Goal: Task Accomplishment & Management: Manage account settings

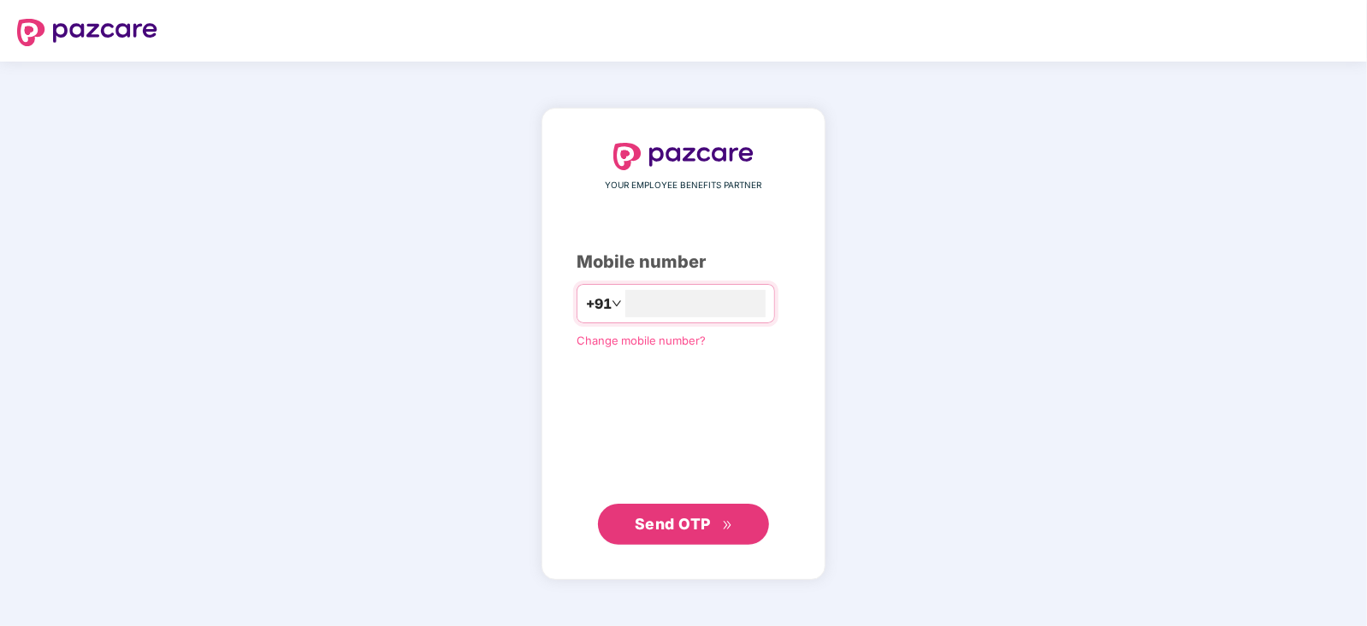
type input "**********"
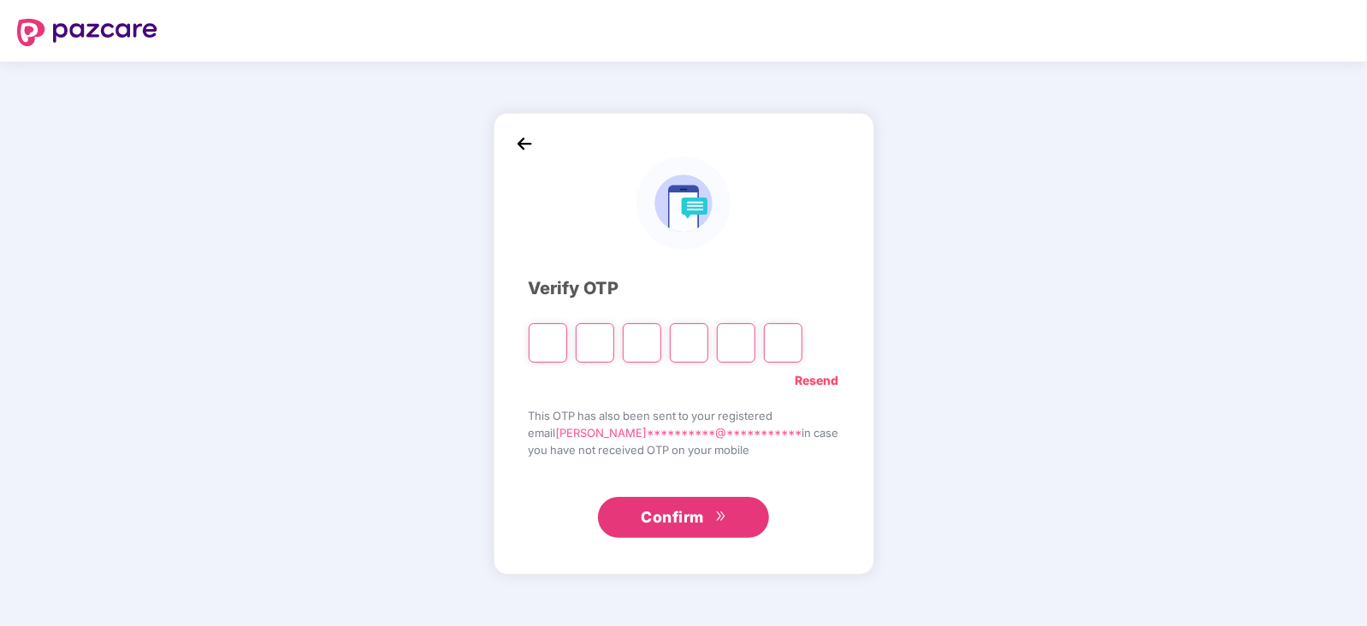
type input "*"
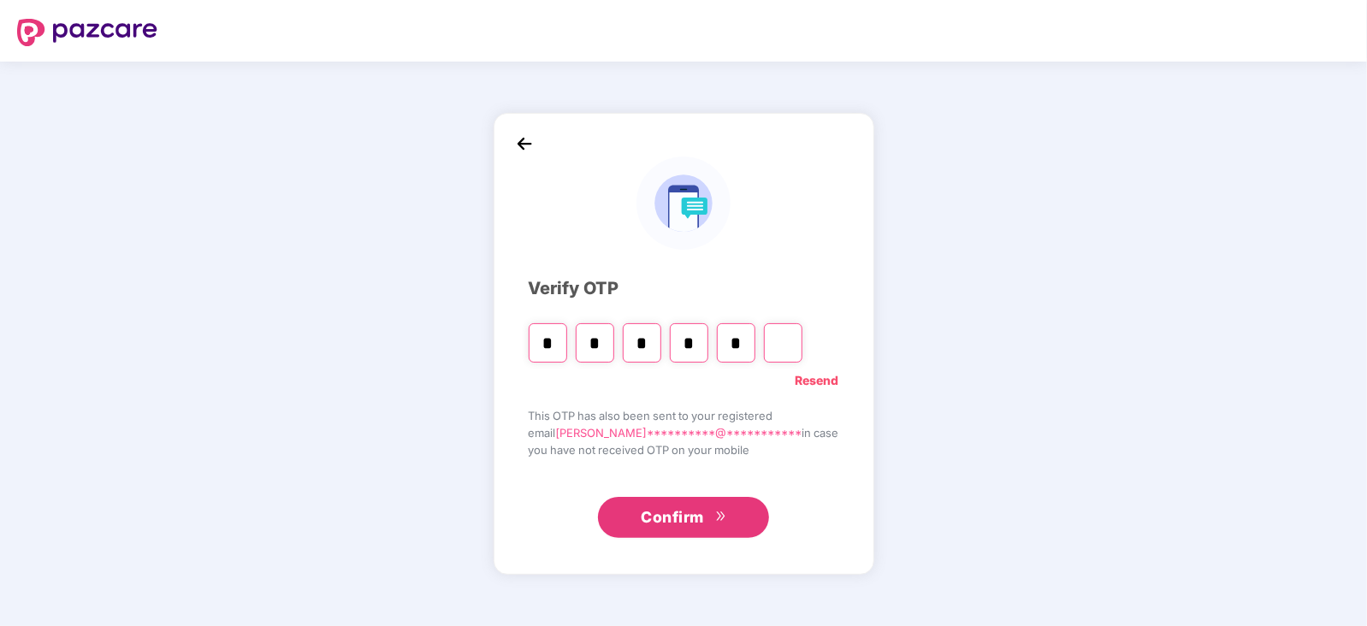
type input "*"
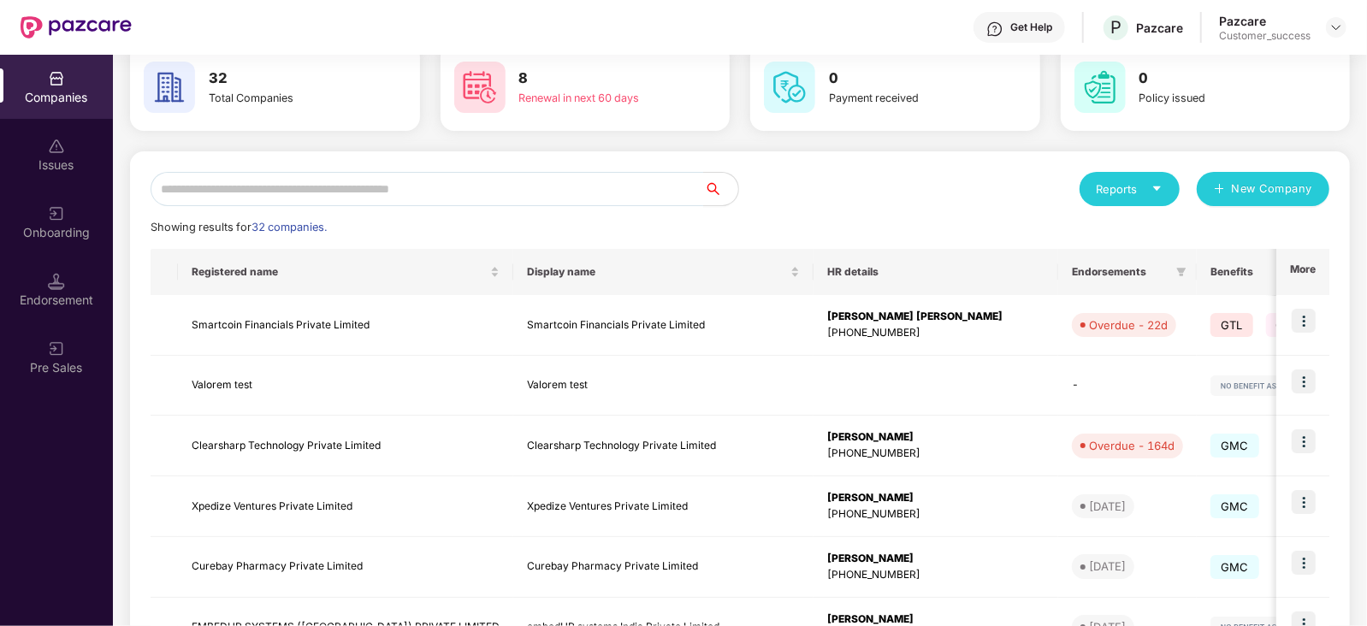
scroll to position [89, 0]
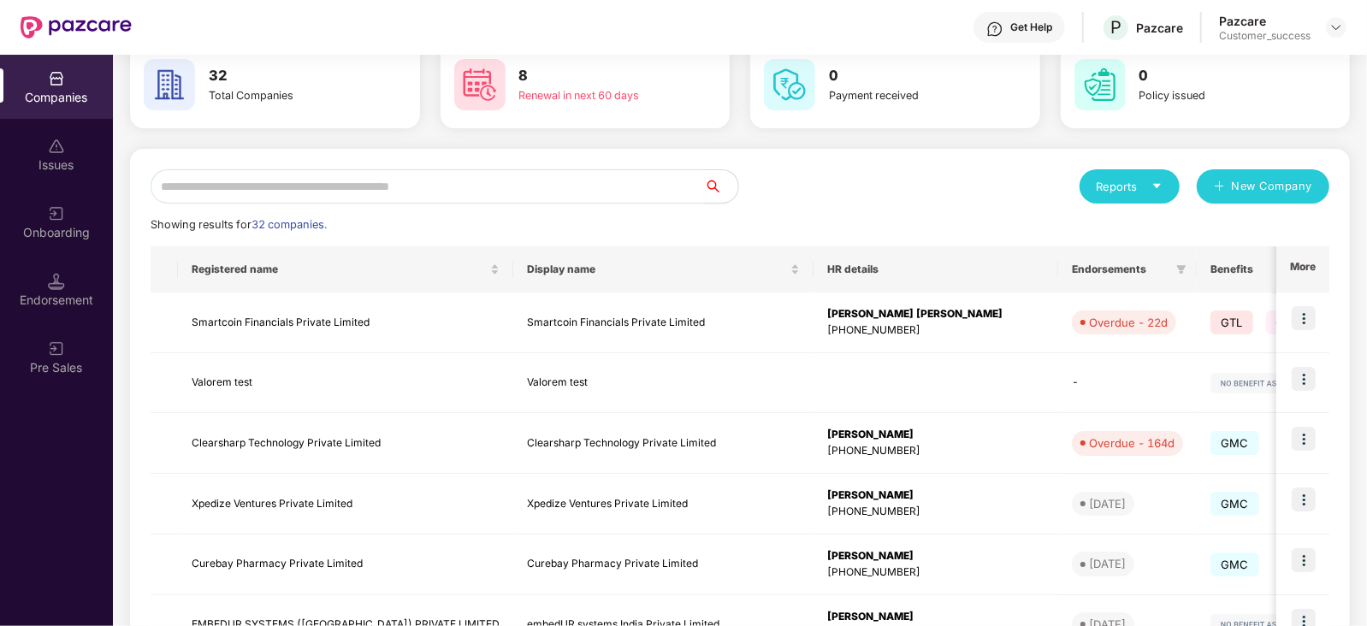
click at [489, 186] on input "text" at bounding box center [427, 186] width 553 height 34
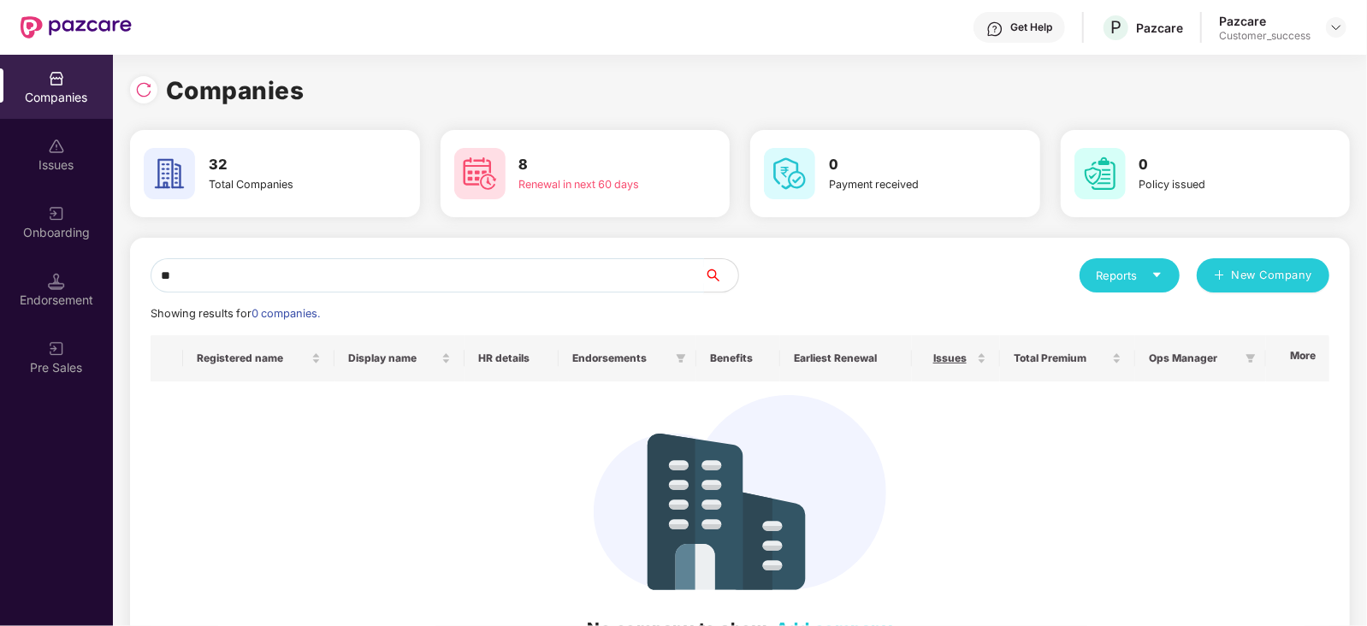
type input "*"
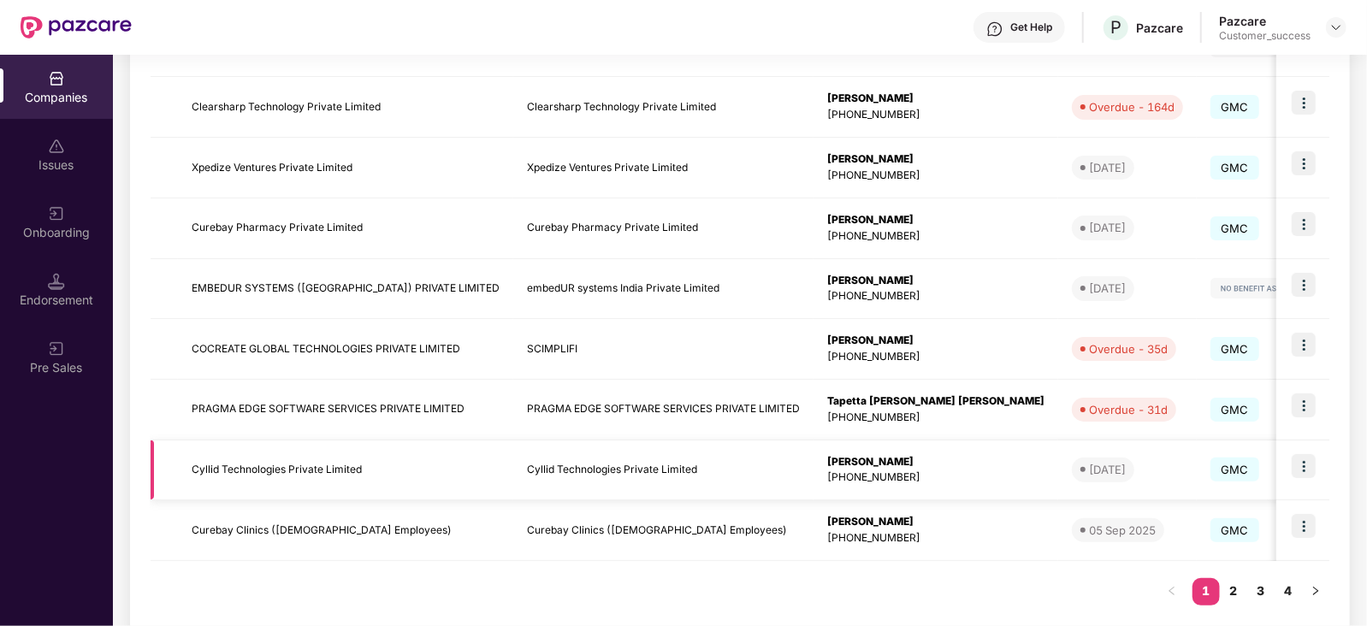
scroll to position [454, 0]
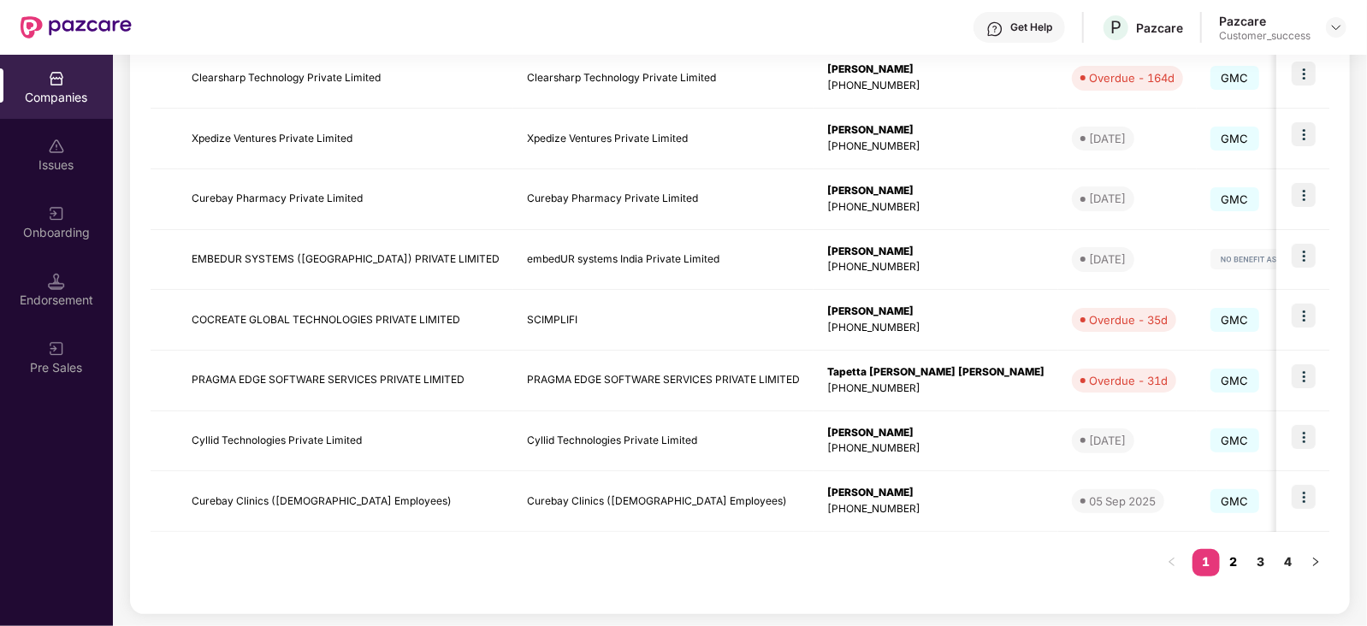
click at [1233, 553] on link "2" at bounding box center [1233, 562] width 27 height 26
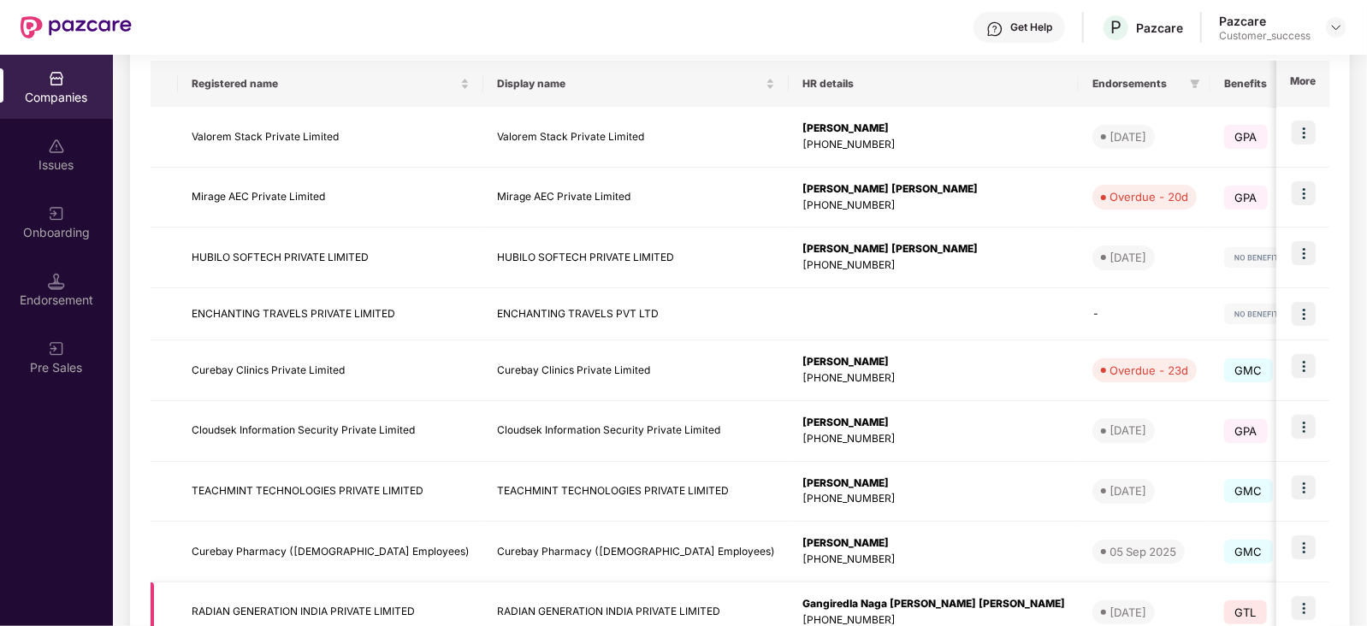
scroll to position [446, 0]
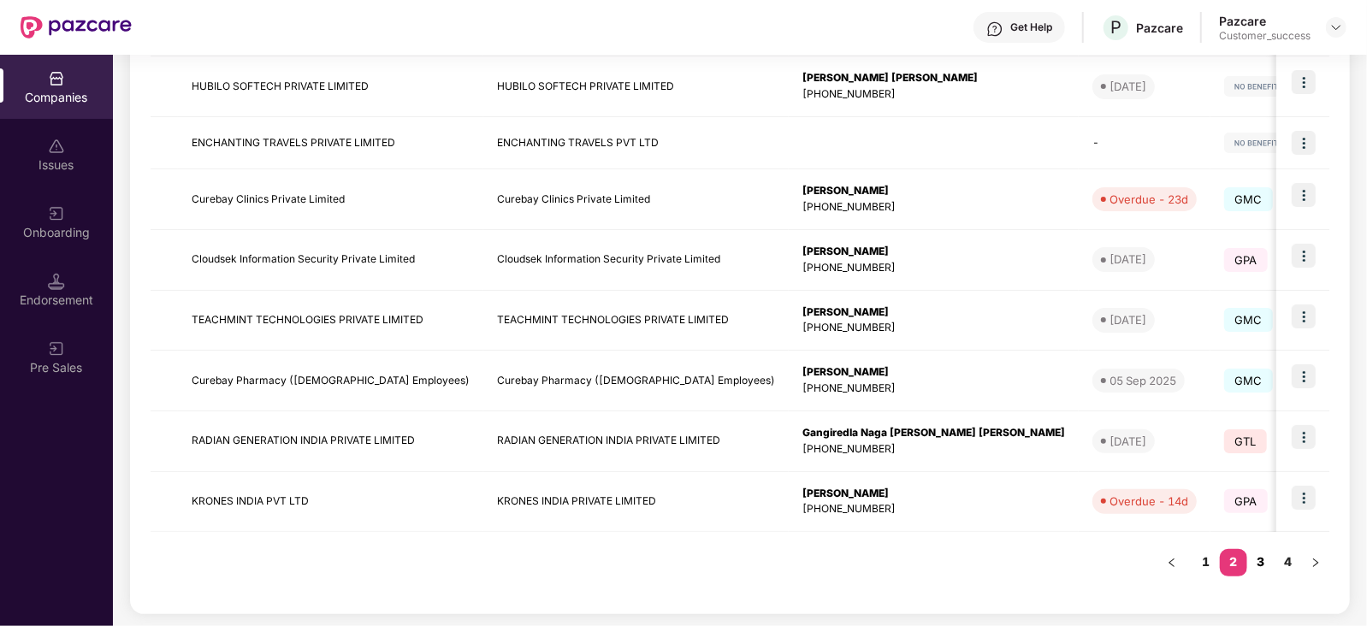
click at [1269, 568] on link "3" at bounding box center [1260, 562] width 27 height 26
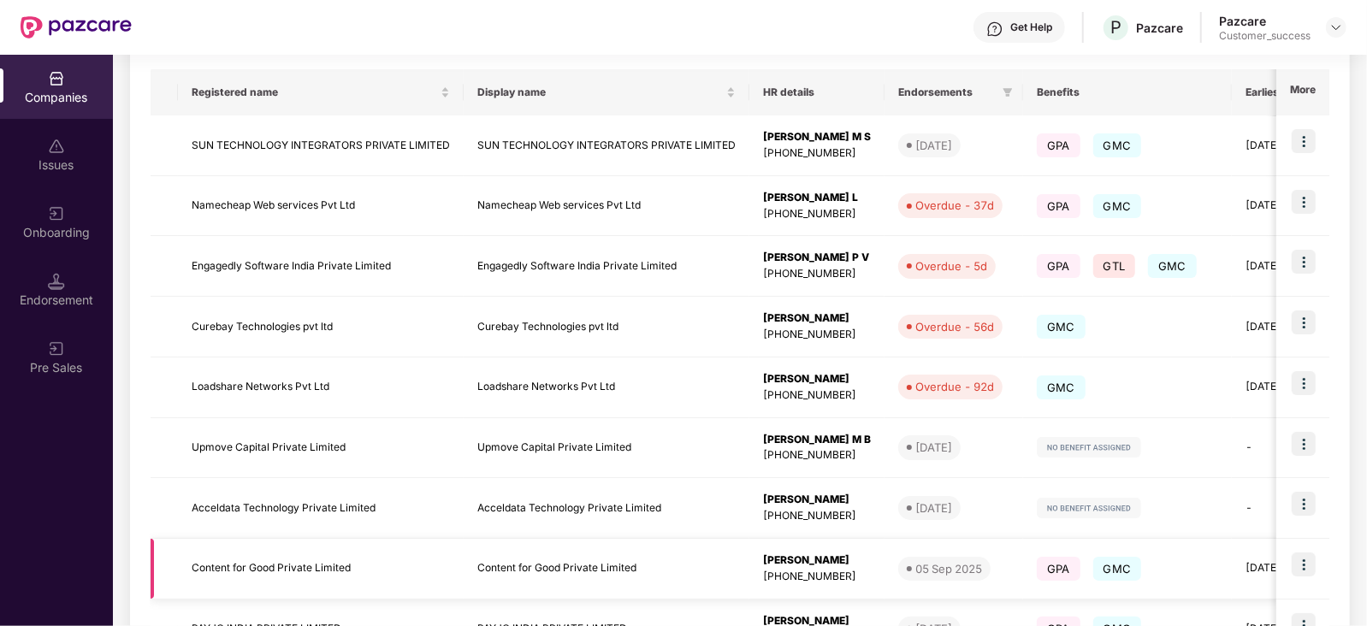
scroll to position [454, 0]
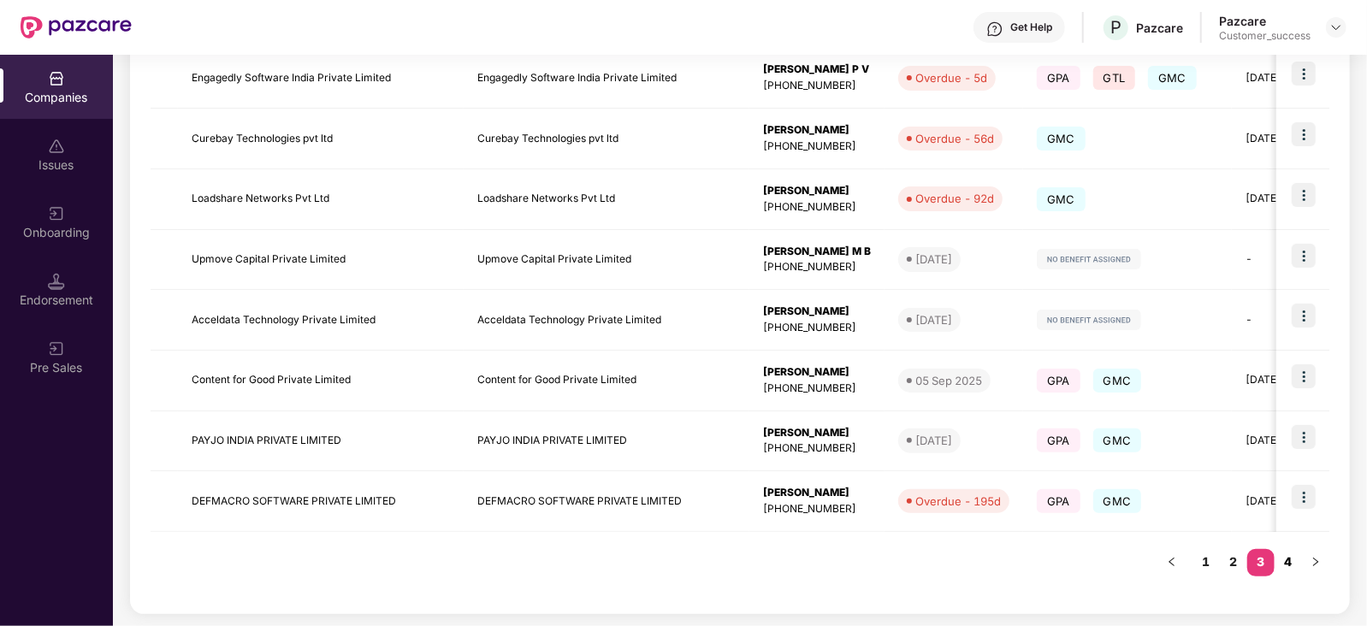
click at [1291, 564] on link "4" at bounding box center [1287, 562] width 27 height 26
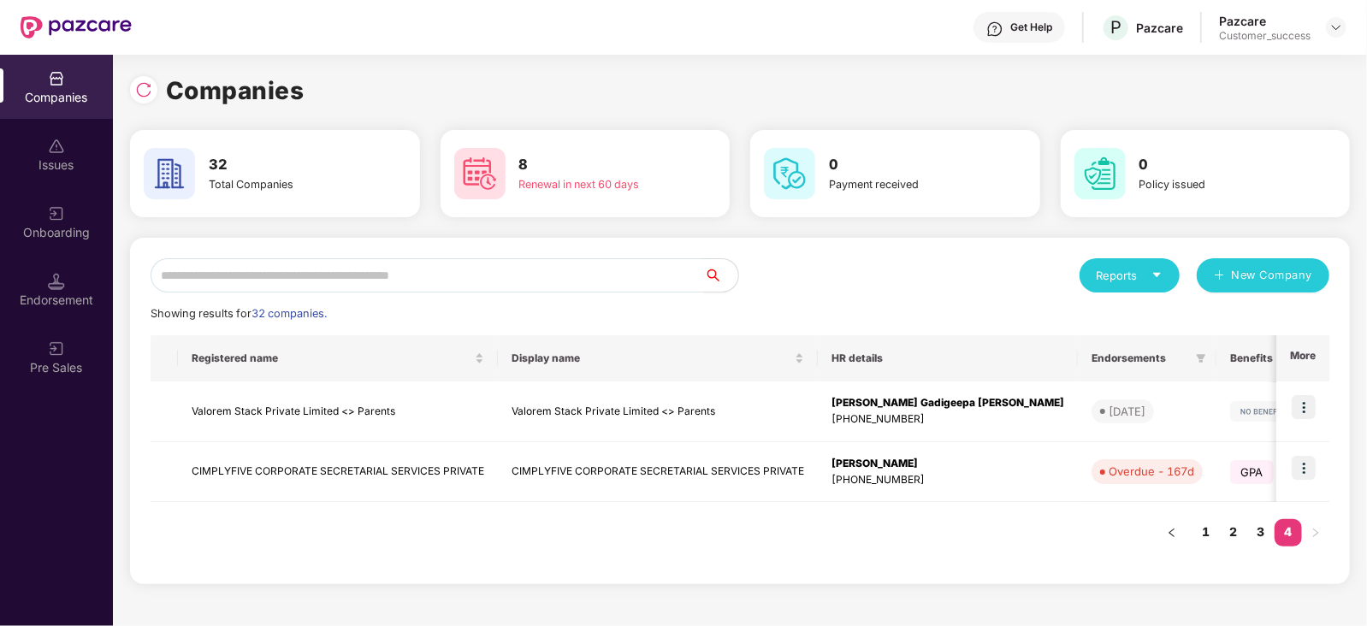
scroll to position [0, 0]
click at [475, 266] on input "text" at bounding box center [427, 275] width 553 height 34
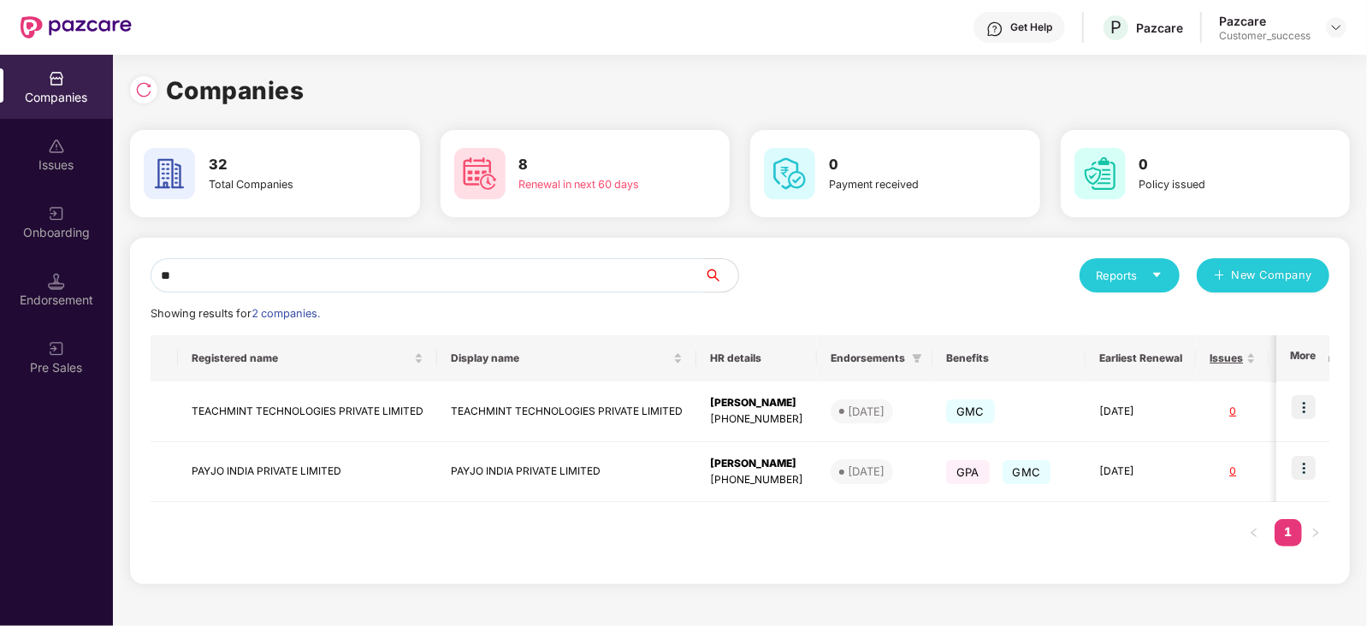
type input "*"
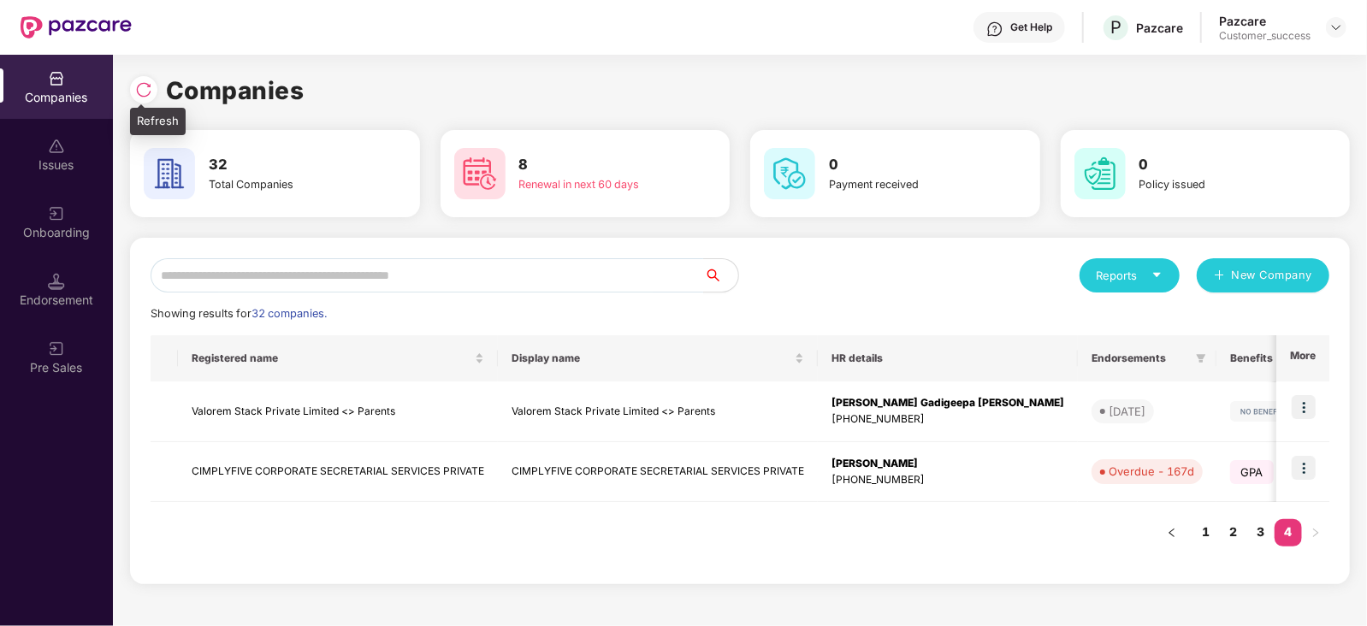
click at [141, 89] on img at bounding box center [143, 89] width 17 height 17
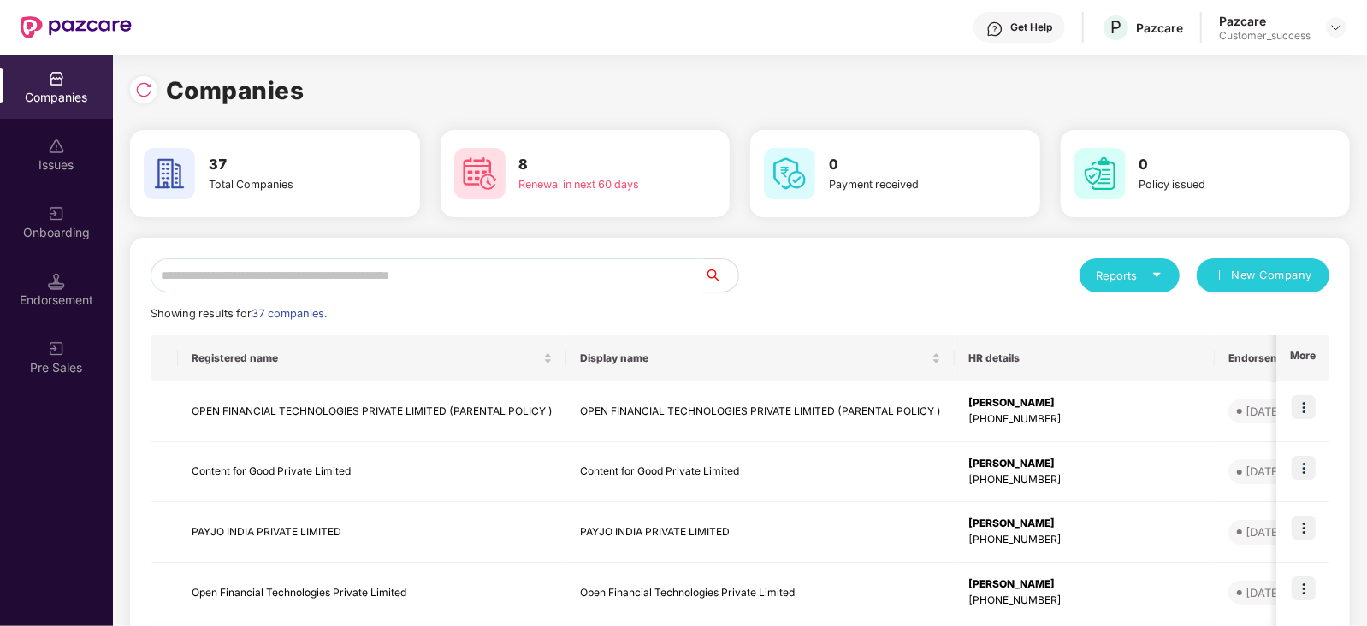
click at [602, 284] on input "text" at bounding box center [427, 275] width 553 height 34
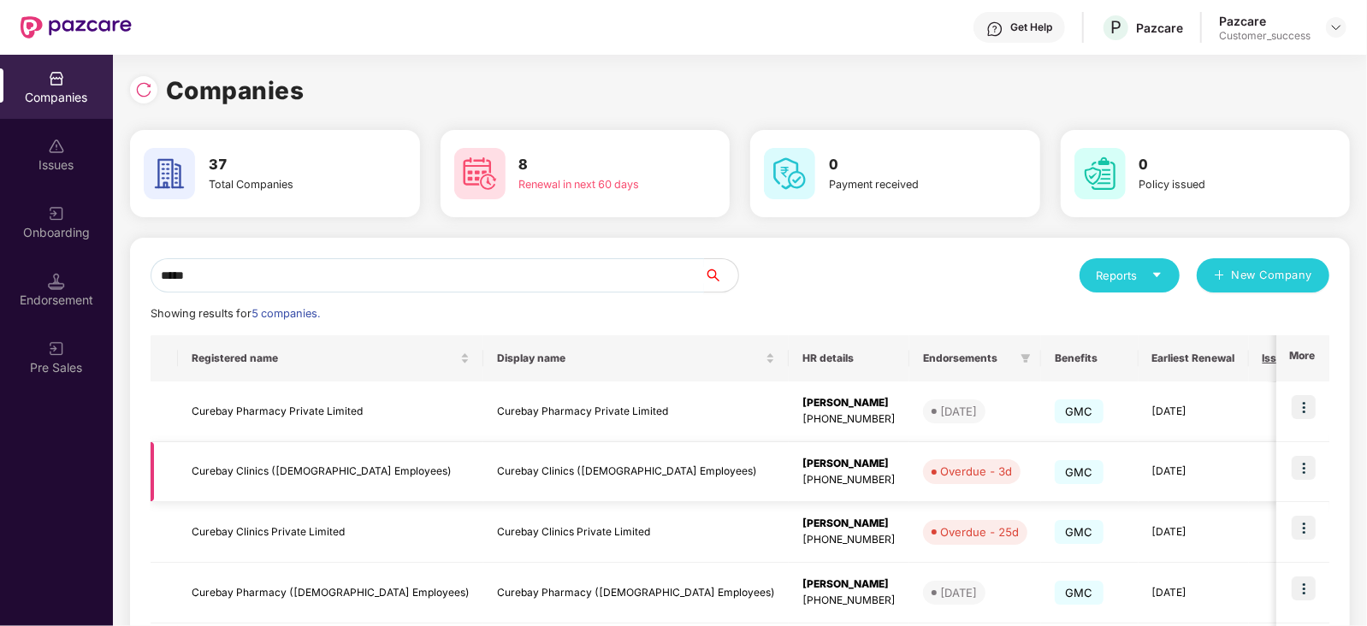
scroll to position [102, 0]
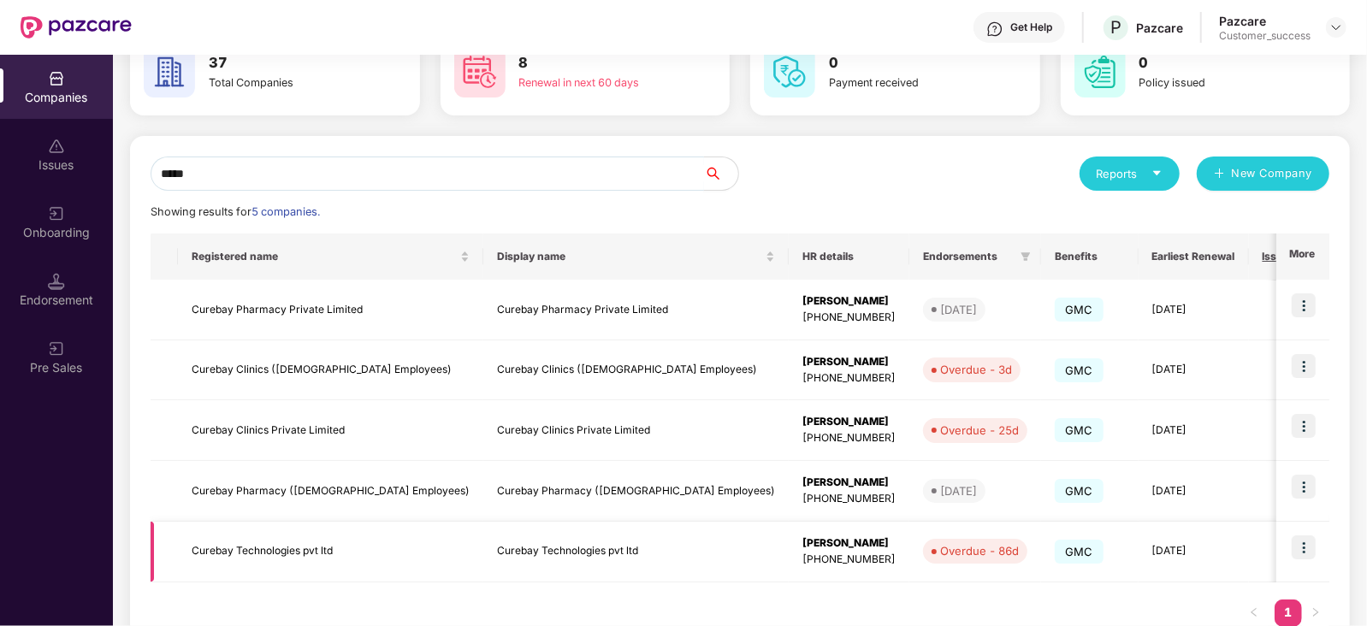
type input "*****"
click at [1304, 543] on img at bounding box center [1303, 547] width 24 height 24
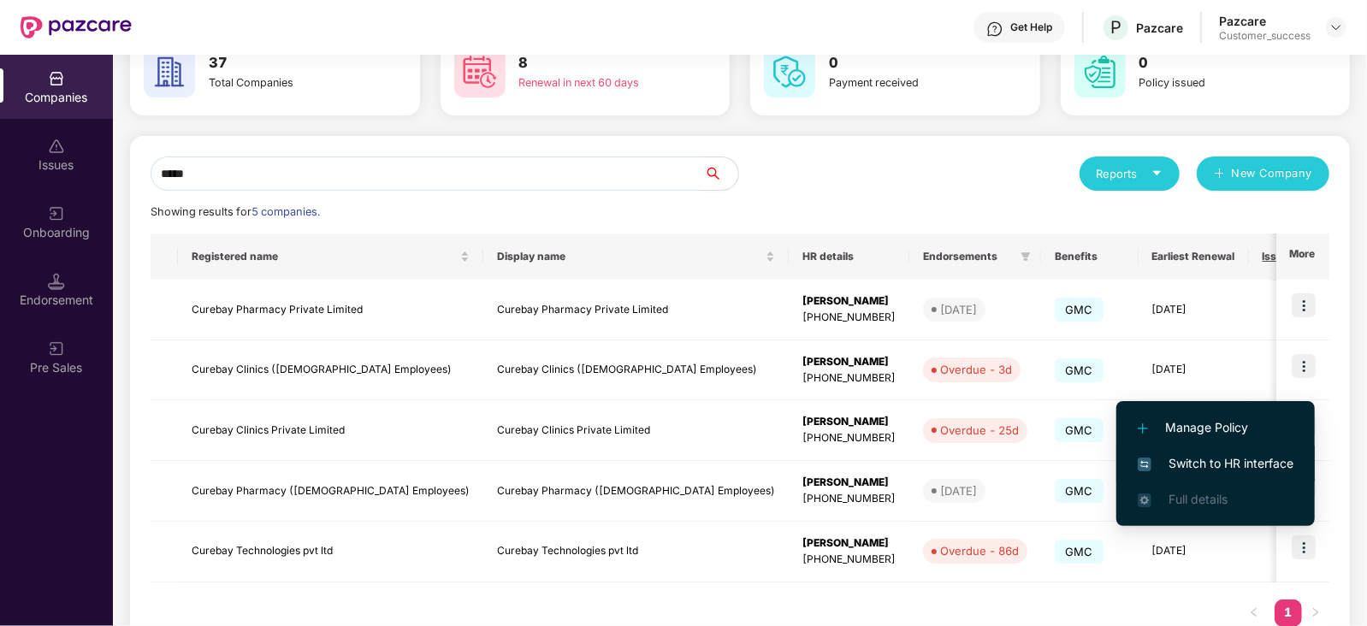
click at [1249, 468] on span "Switch to HR interface" at bounding box center [1216, 463] width 156 height 19
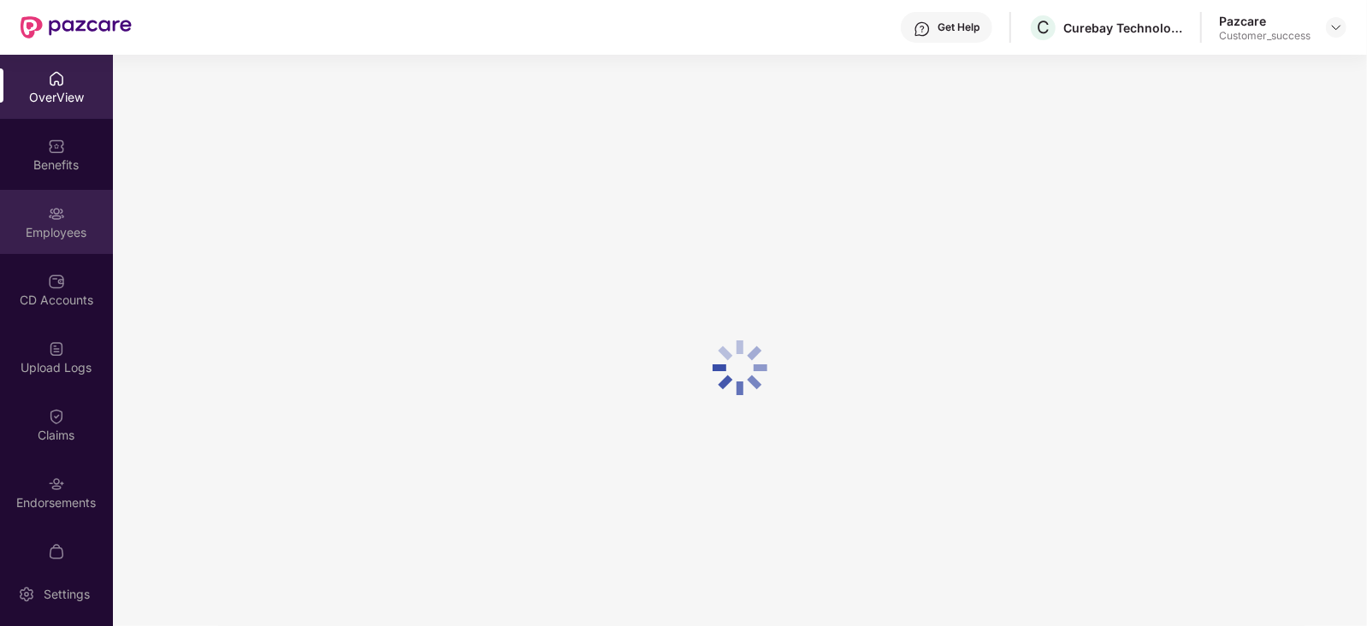
click at [31, 216] on div "Employees" at bounding box center [56, 222] width 113 height 64
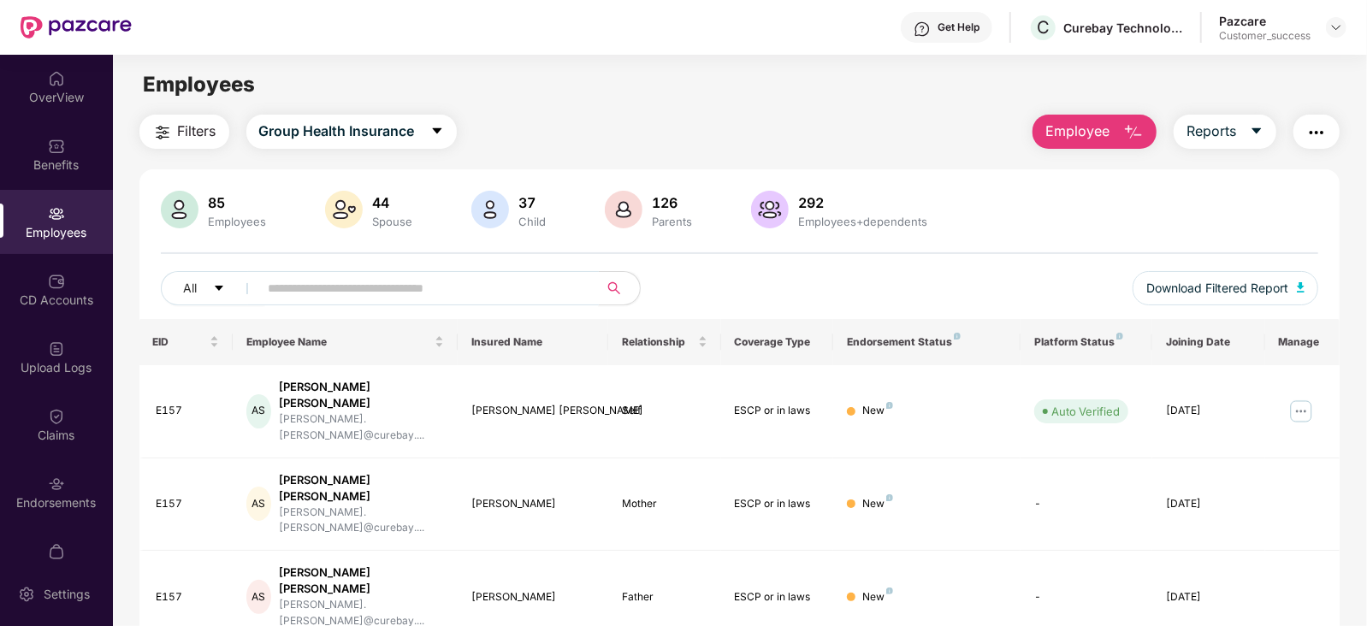
click at [388, 294] on input "text" at bounding box center [422, 288] width 307 height 26
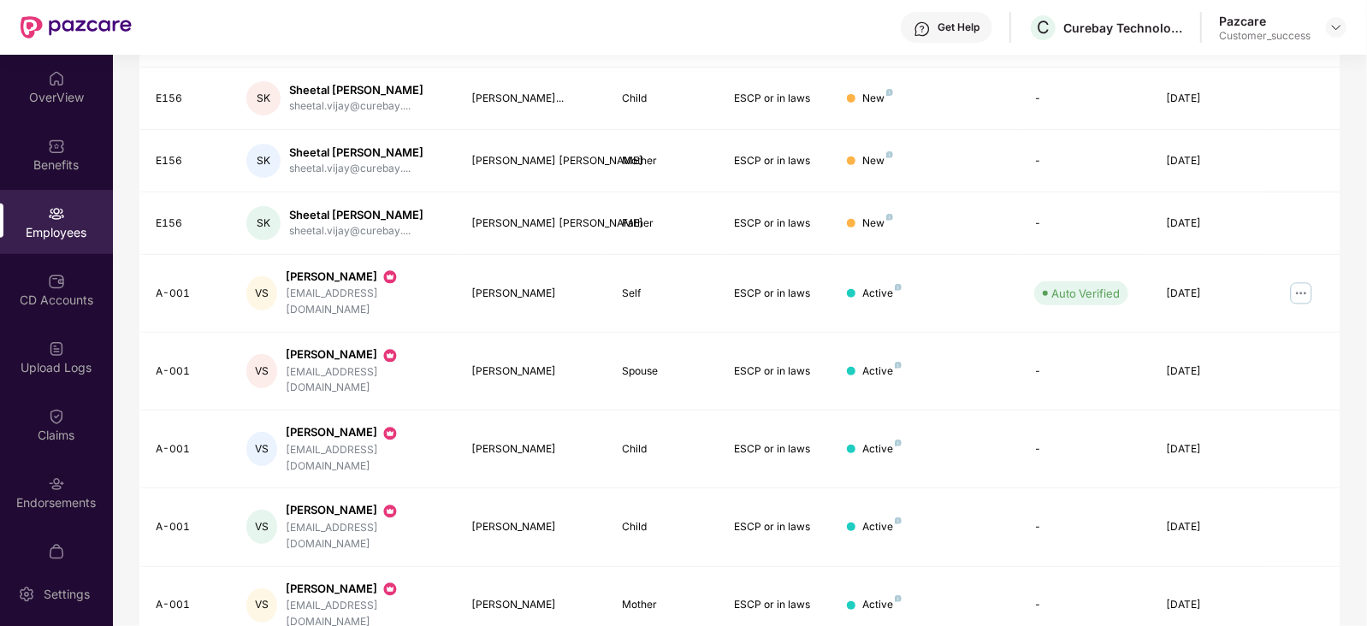
scroll to position [0, 0]
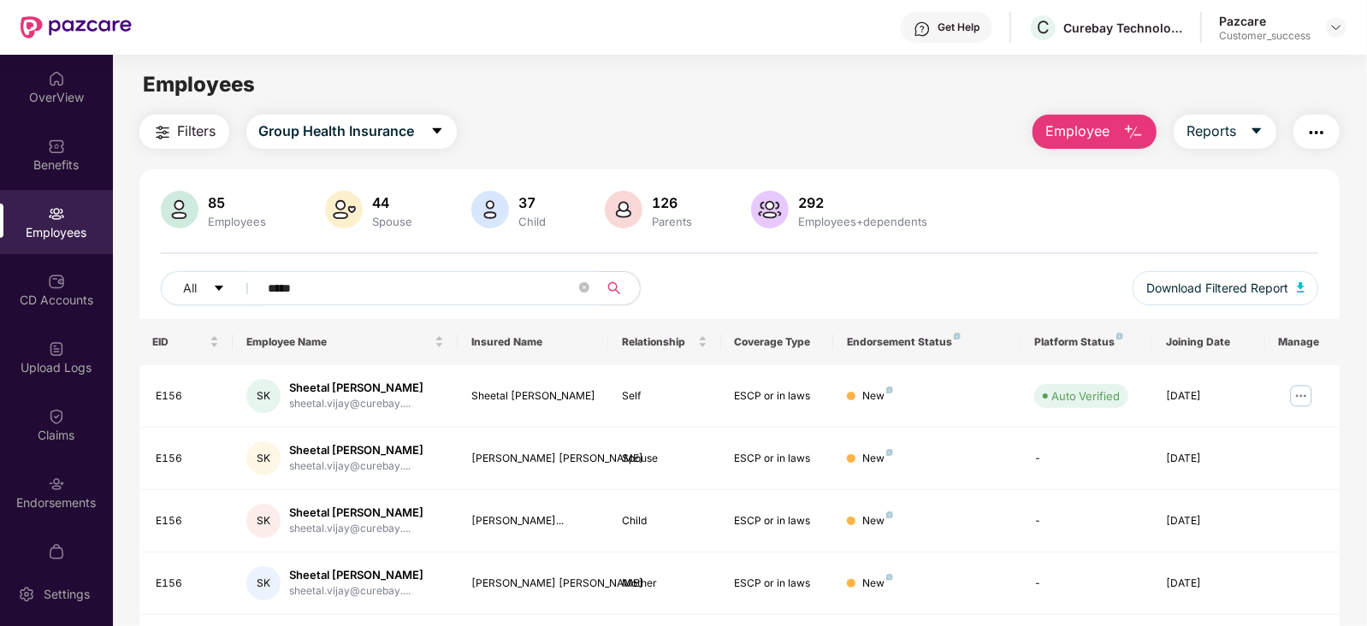
type input "*****"
drag, startPoint x: 1334, startPoint y: 15, endPoint x: 1334, endPoint y: 25, distance: 10.3
click at [1334, 25] on div "Pazcare Customer_success" at bounding box center [1282, 28] width 127 height 30
click at [1334, 25] on img at bounding box center [1336, 28] width 14 height 14
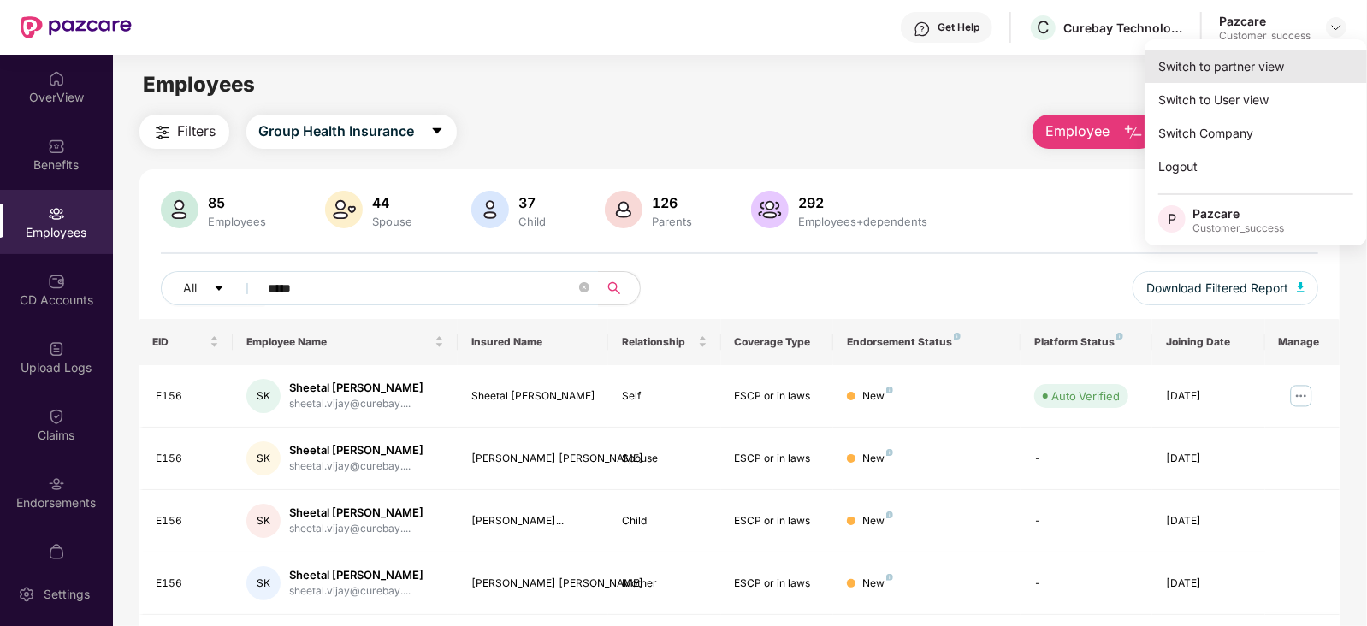
click at [1249, 58] on div "Switch to partner view" at bounding box center [1255, 66] width 222 height 33
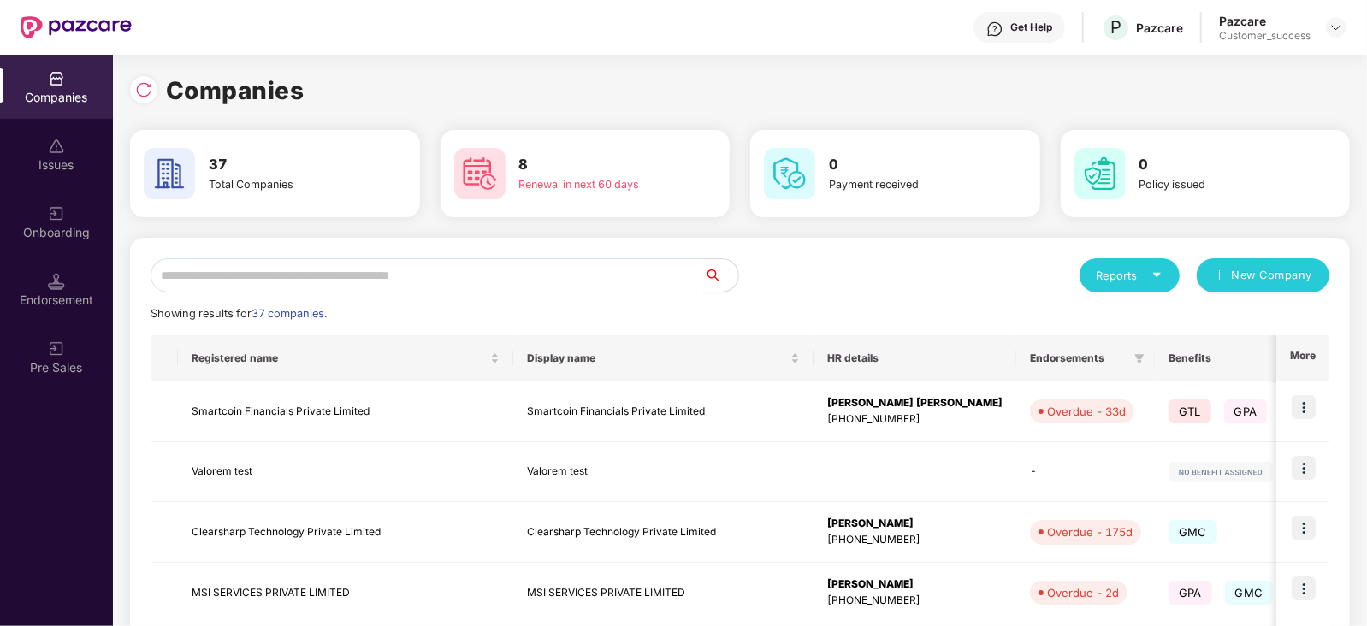
click at [305, 258] on input "text" at bounding box center [427, 275] width 553 height 34
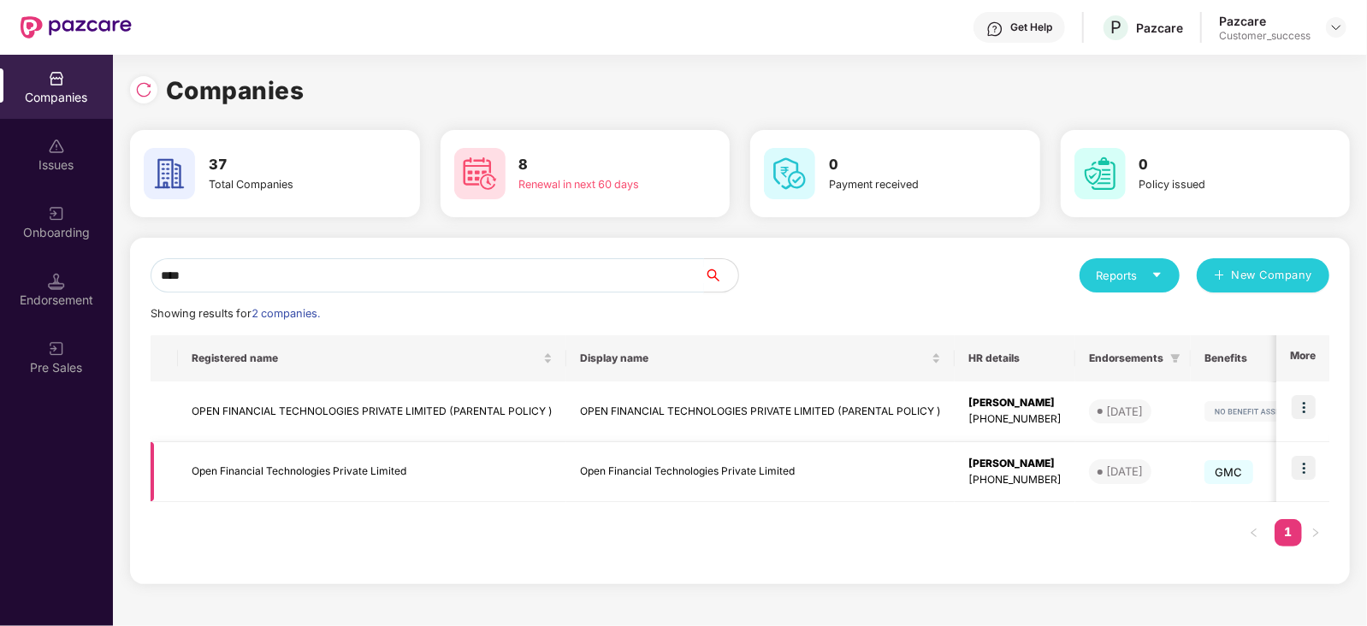
type input "****"
click at [1309, 469] on img at bounding box center [1303, 468] width 24 height 24
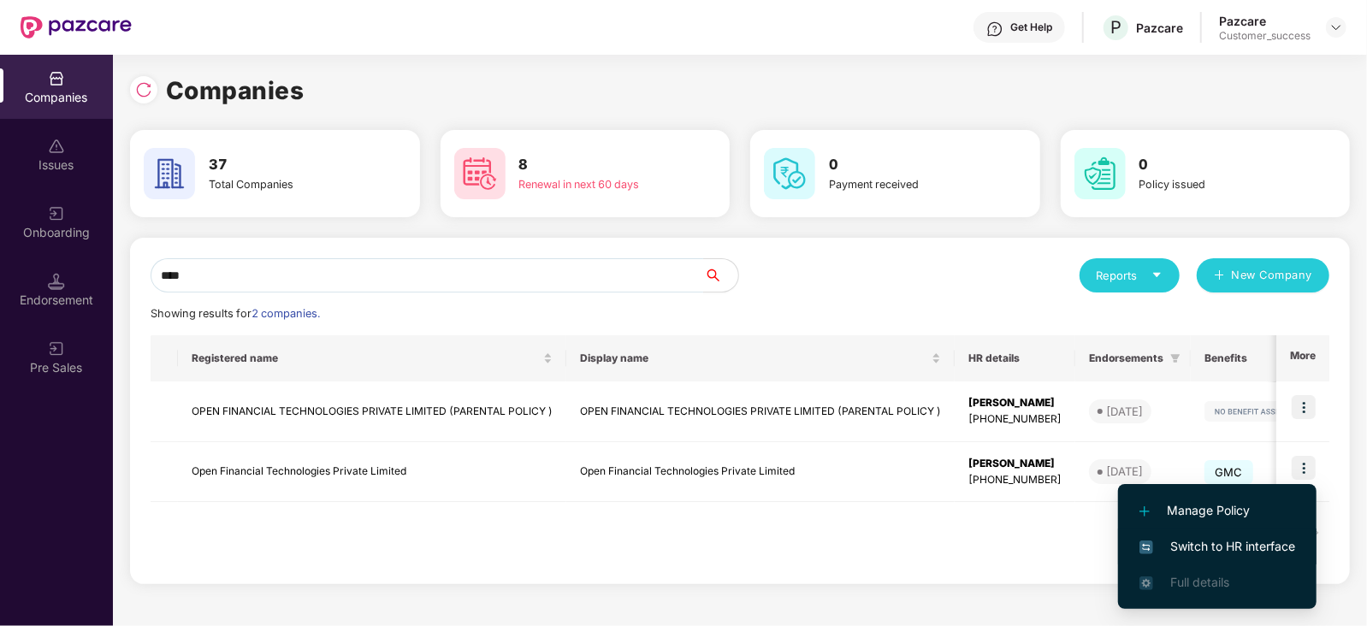
click at [1243, 543] on span "Switch to HR interface" at bounding box center [1217, 546] width 156 height 19
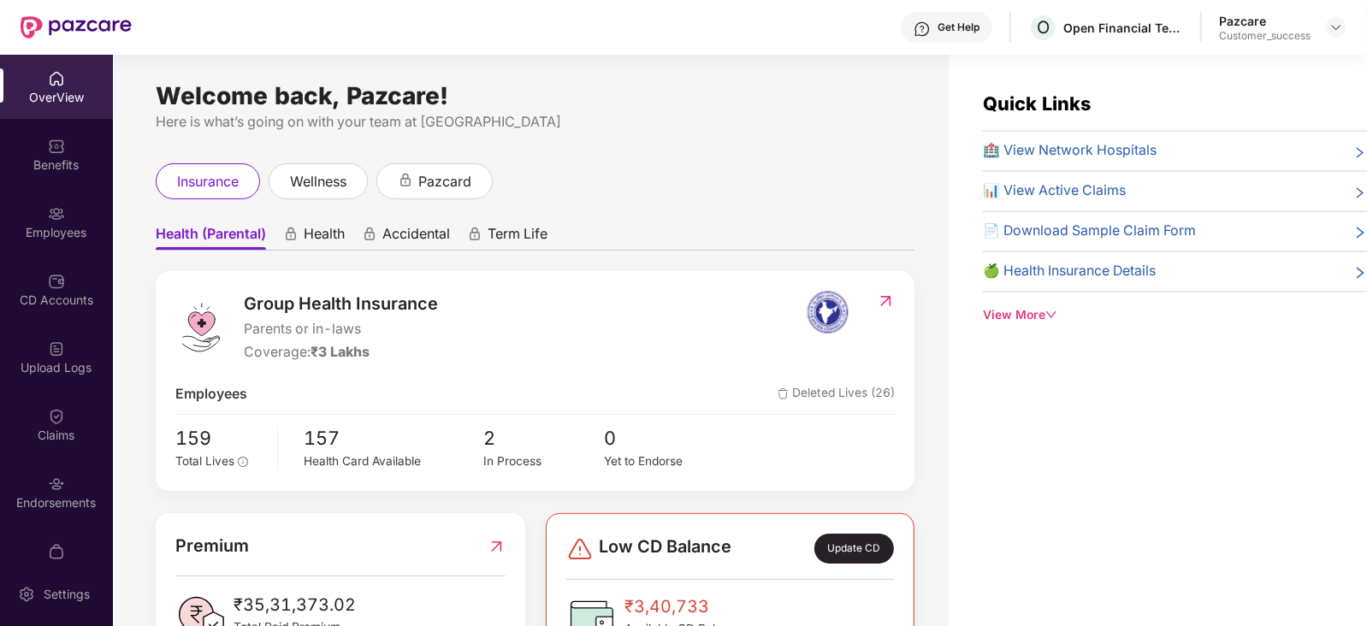
click at [62, 220] on div "Employees" at bounding box center [56, 222] width 113 height 64
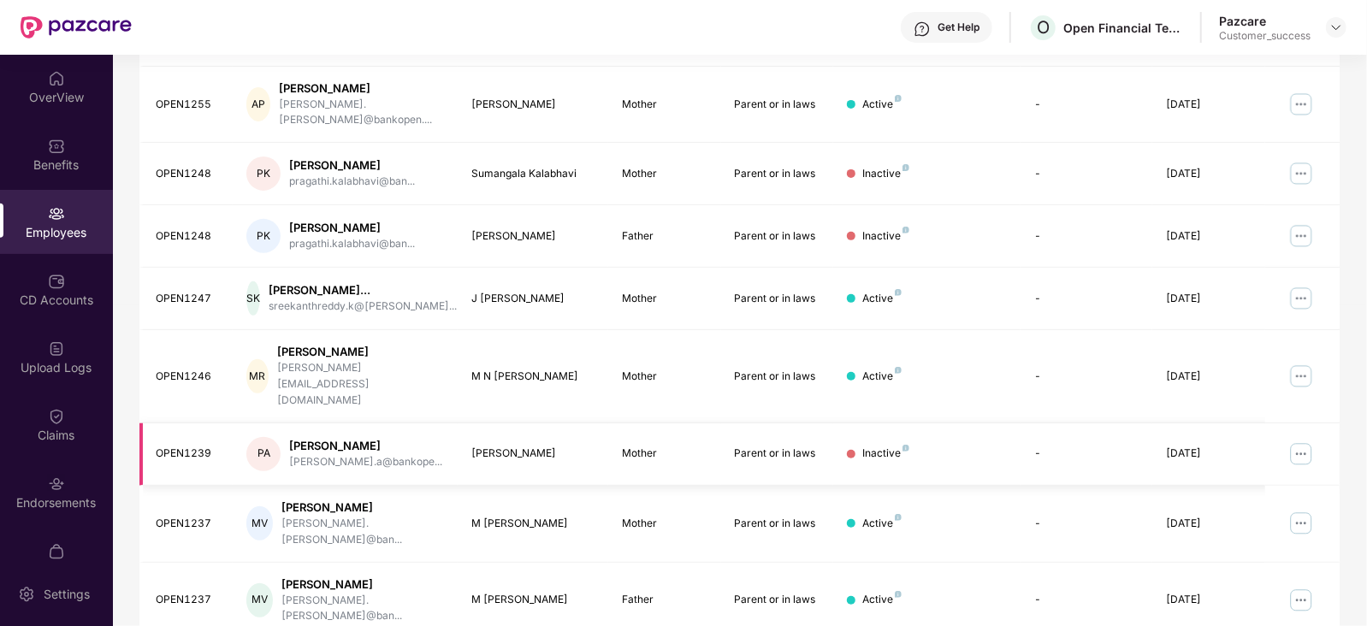
scroll to position [375, 0]
click at [68, 166] on div "Benefits" at bounding box center [56, 165] width 113 height 17
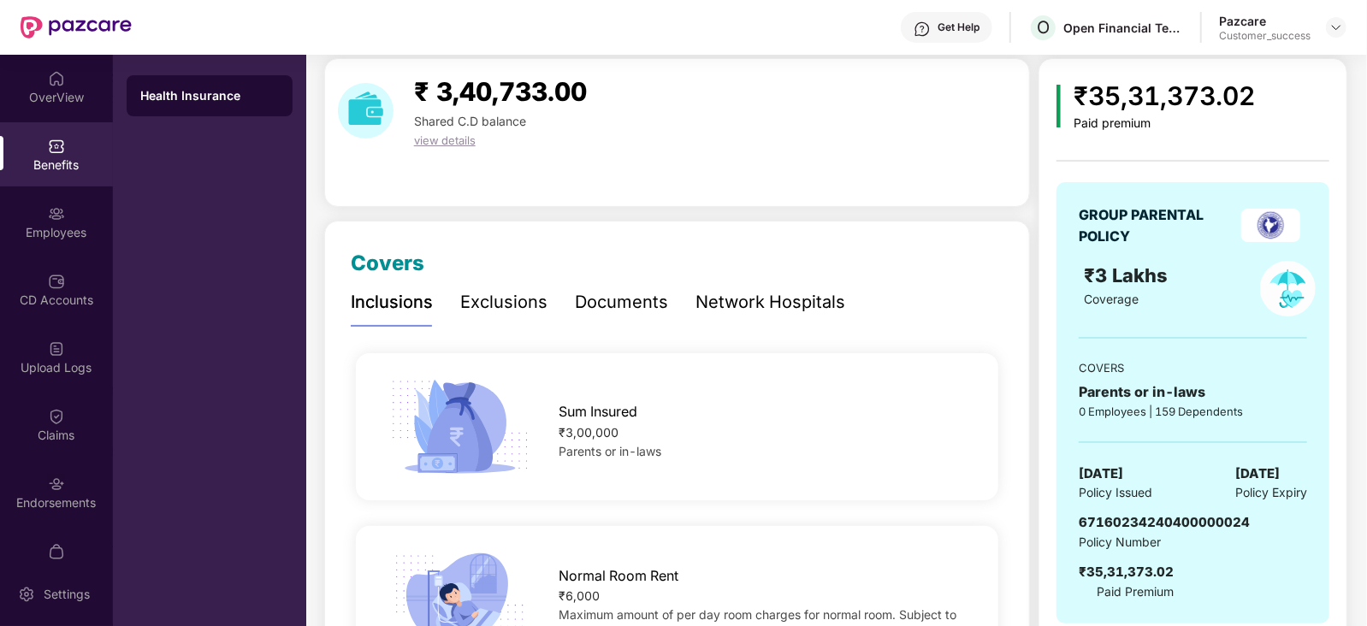
scroll to position [56, 0]
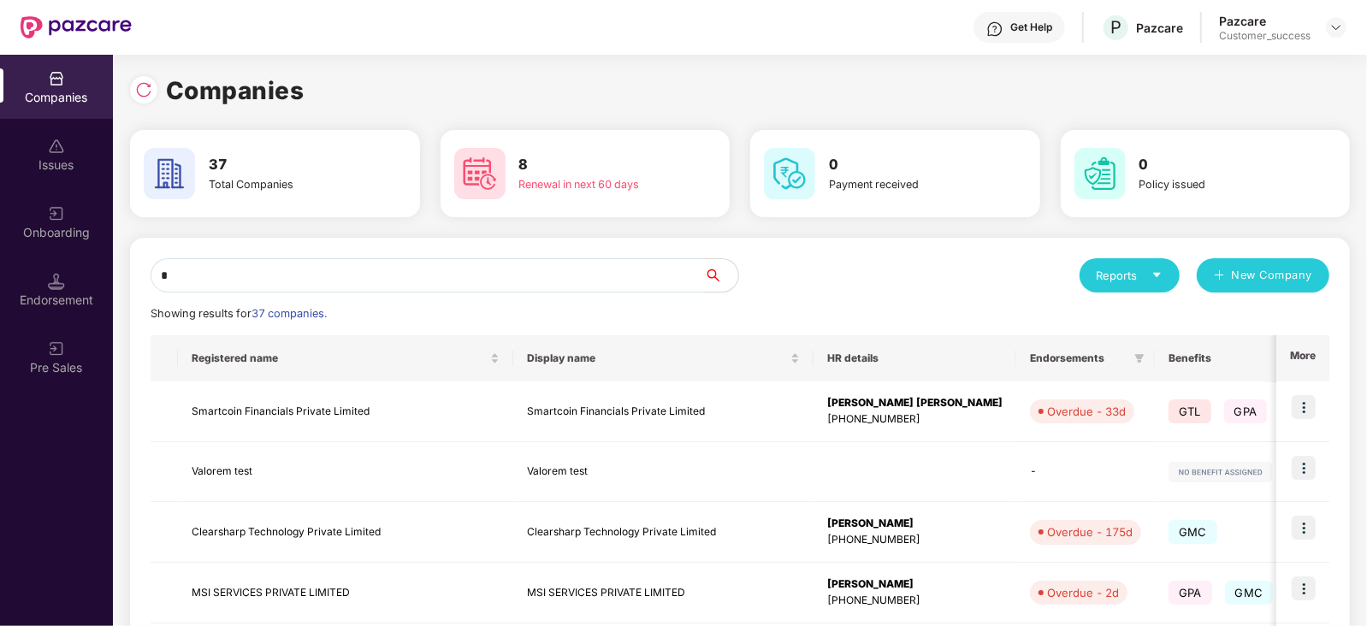
click at [451, 275] on input "*" at bounding box center [427, 275] width 553 height 34
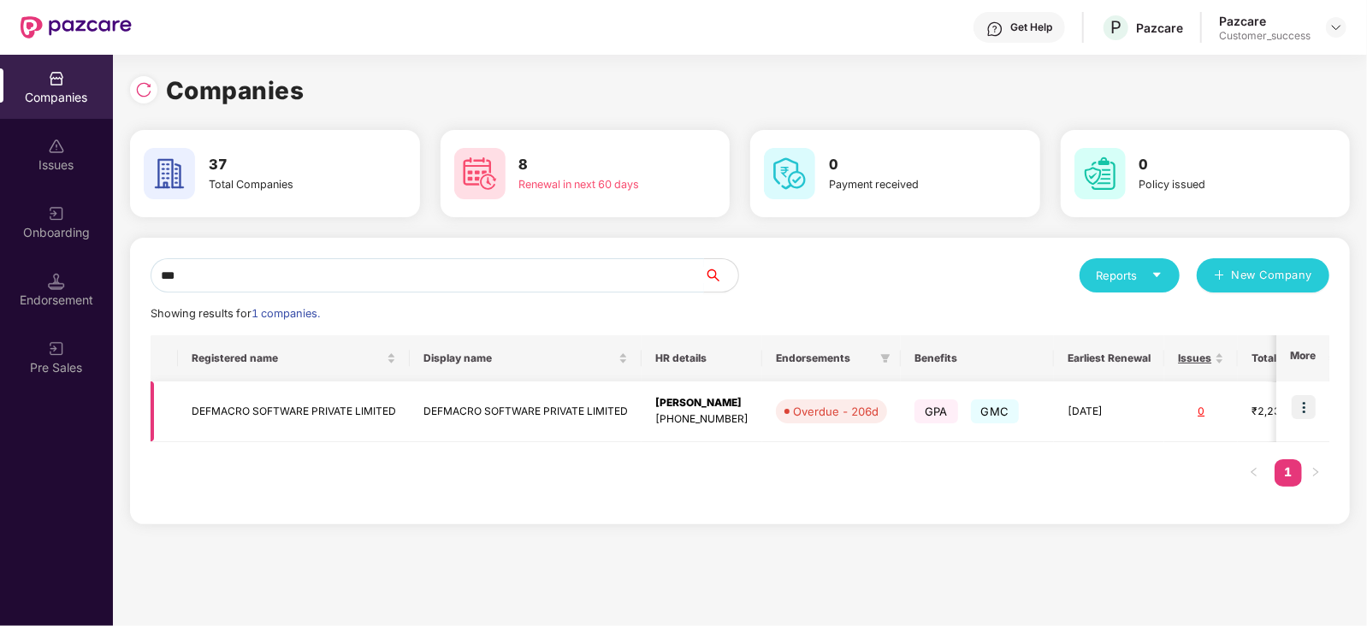
type input "***"
click at [1308, 403] on img at bounding box center [1303, 407] width 24 height 24
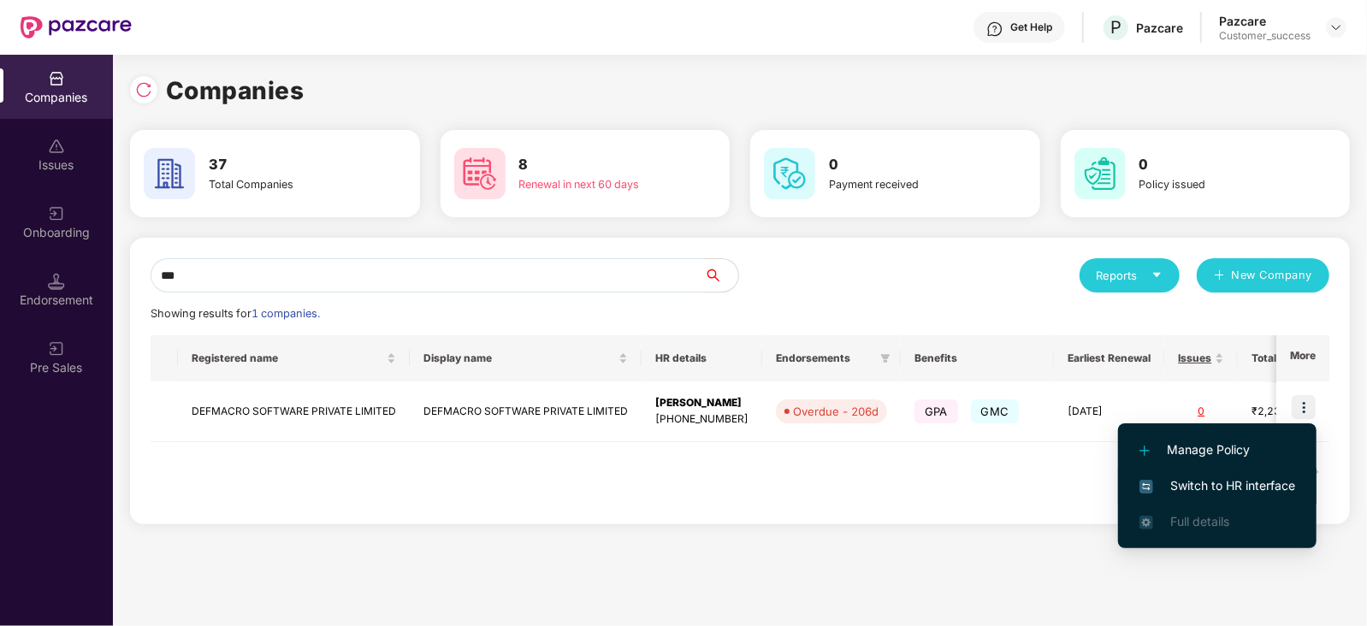
click at [1209, 485] on span "Switch to HR interface" at bounding box center [1217, 485] width 156 height 19
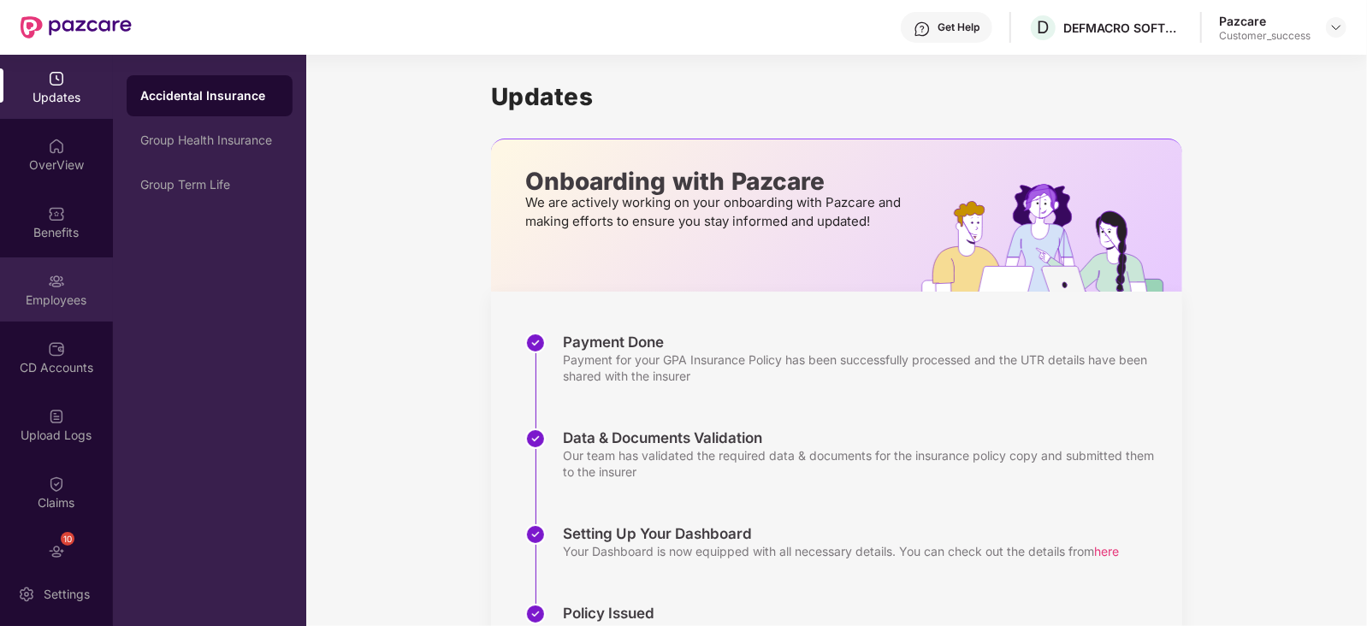
click at [51, 297] on div "Employees" at bounding box center [56, 300] width 113 height 17
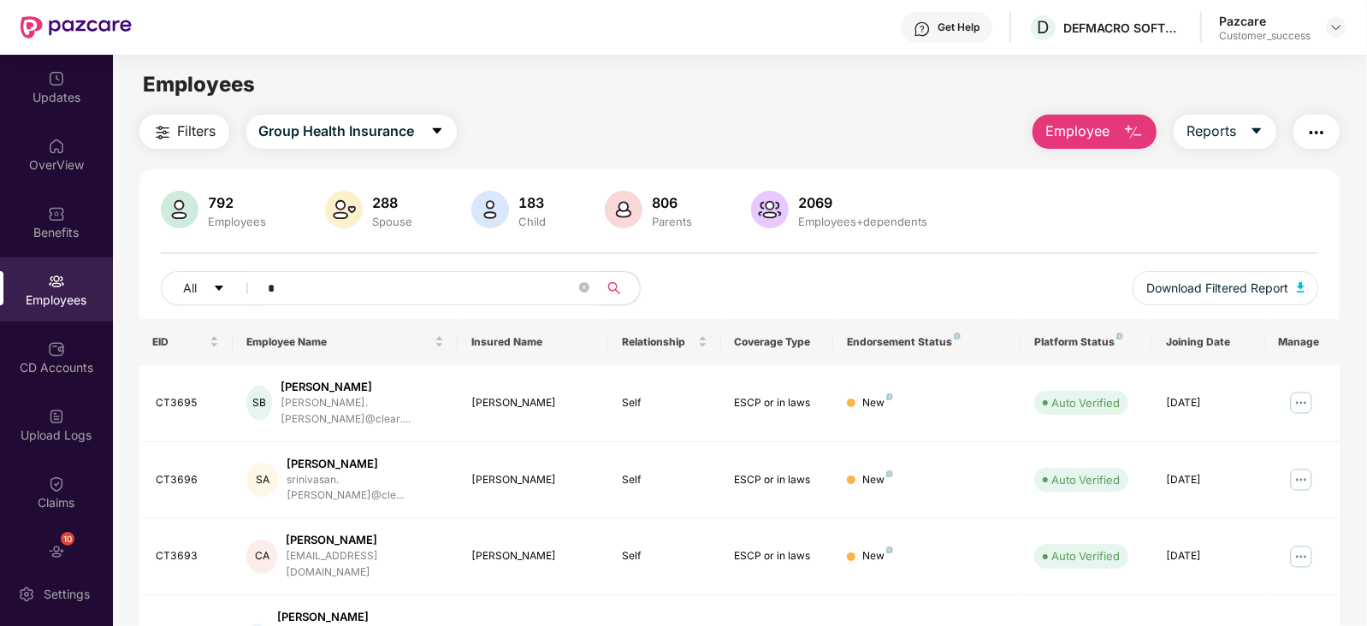
click at [384, 292] on input "*" at bounding box center [422, 288] width 307 height 26
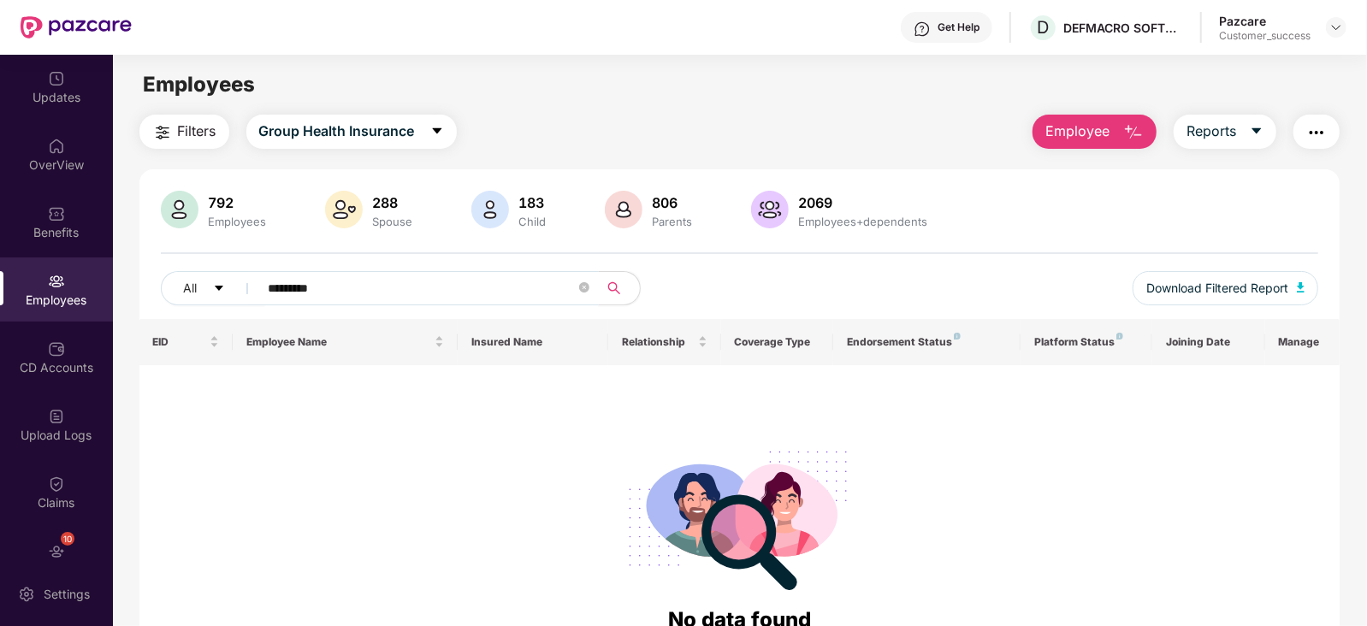
click at [478, 280] on input "*********" at bounding box center [422, 288] width 307 height 26
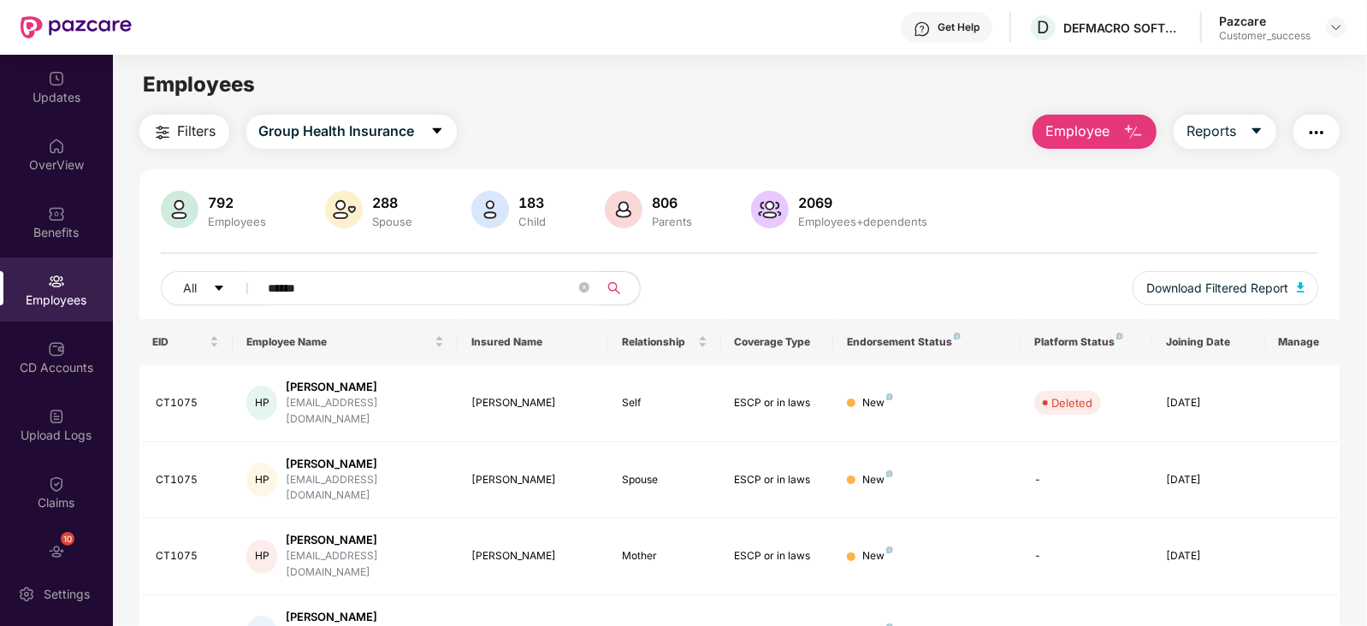
click at [522, 286] on input "******" at bounding box center [422, 288] width 307 height 26
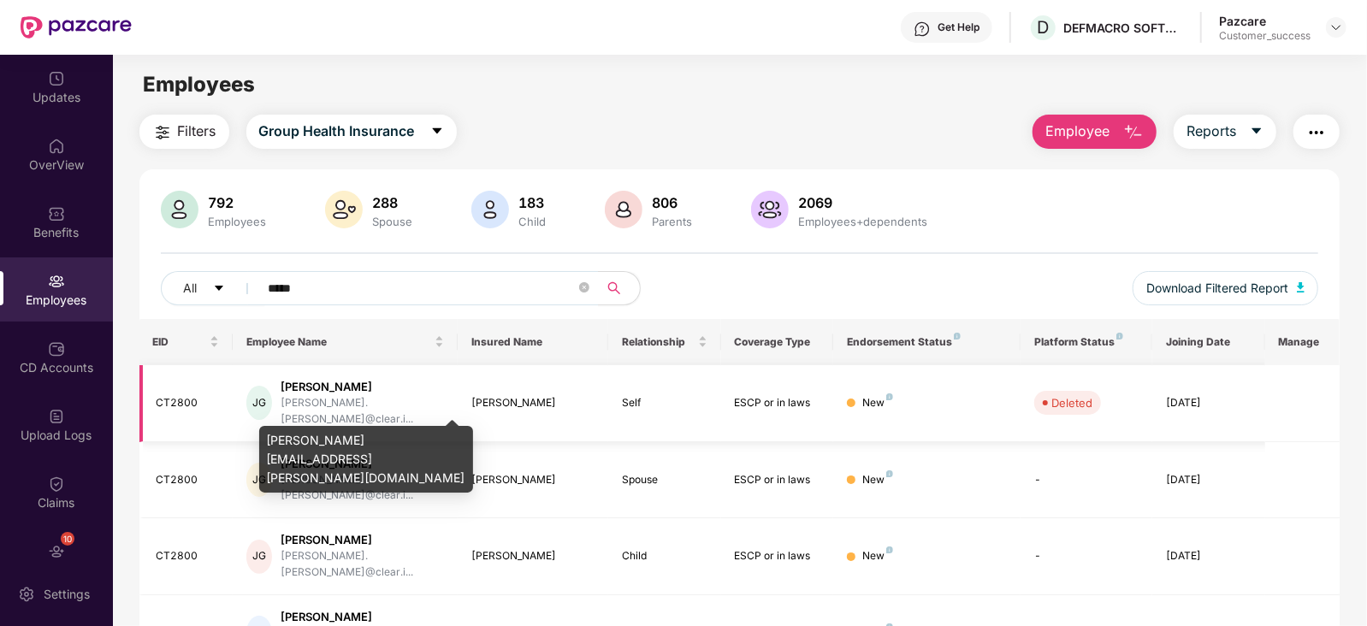
click at [334, 405] on div "[PERSON_NAME].[PERSON_NAME]@clear.i..." at bounding box center [362, 411] width 163 height 33
copy div "[PERSON_NAME].[PERSON_NAME]@clear.i..."
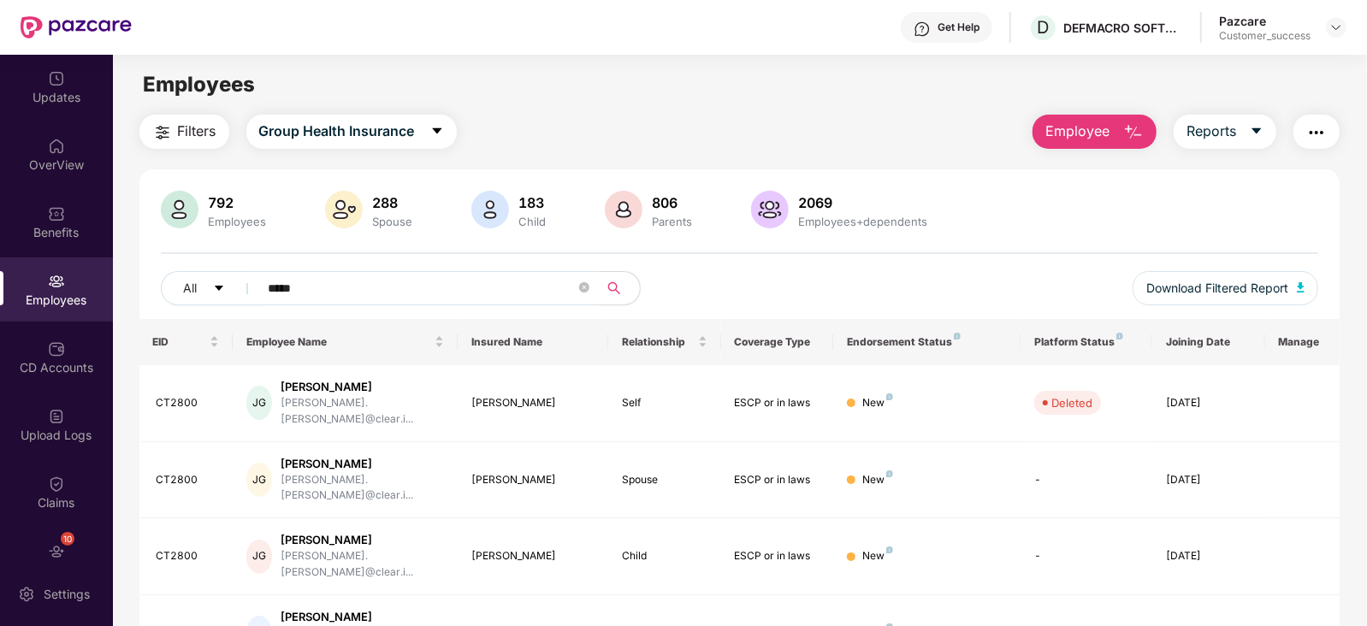
click at [450, 286] on input "*****" at bounding box center [422, 288] width 307 height 26
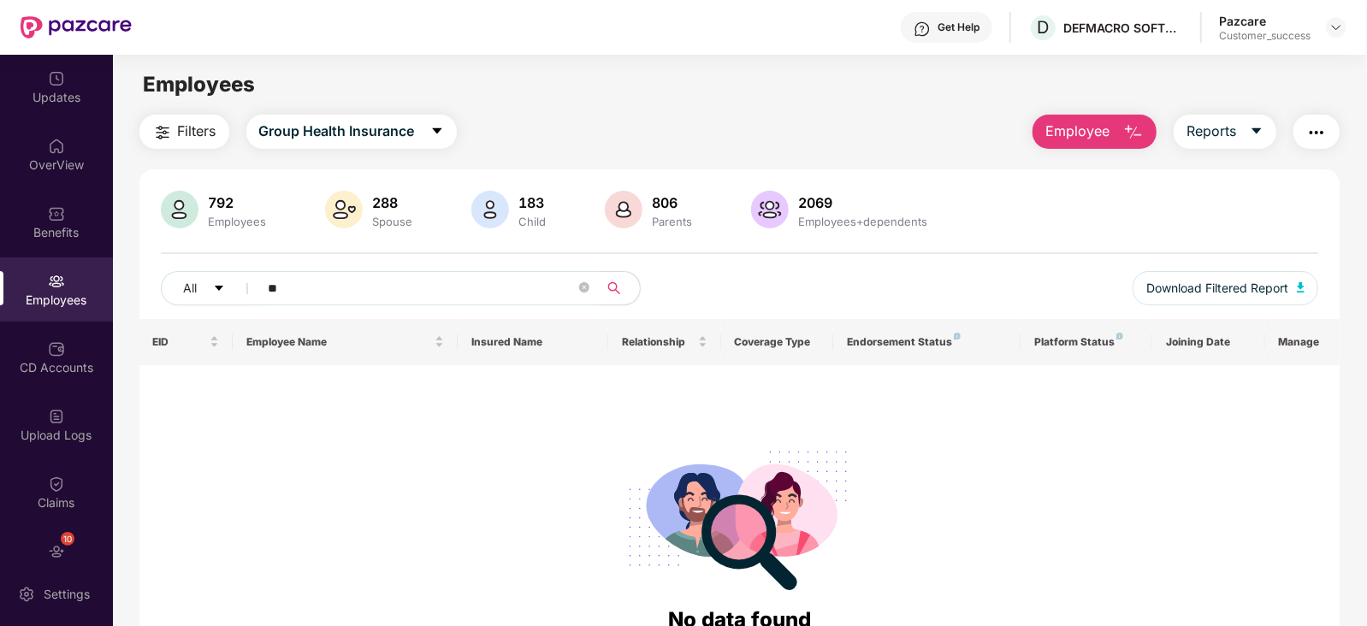
type input "*"
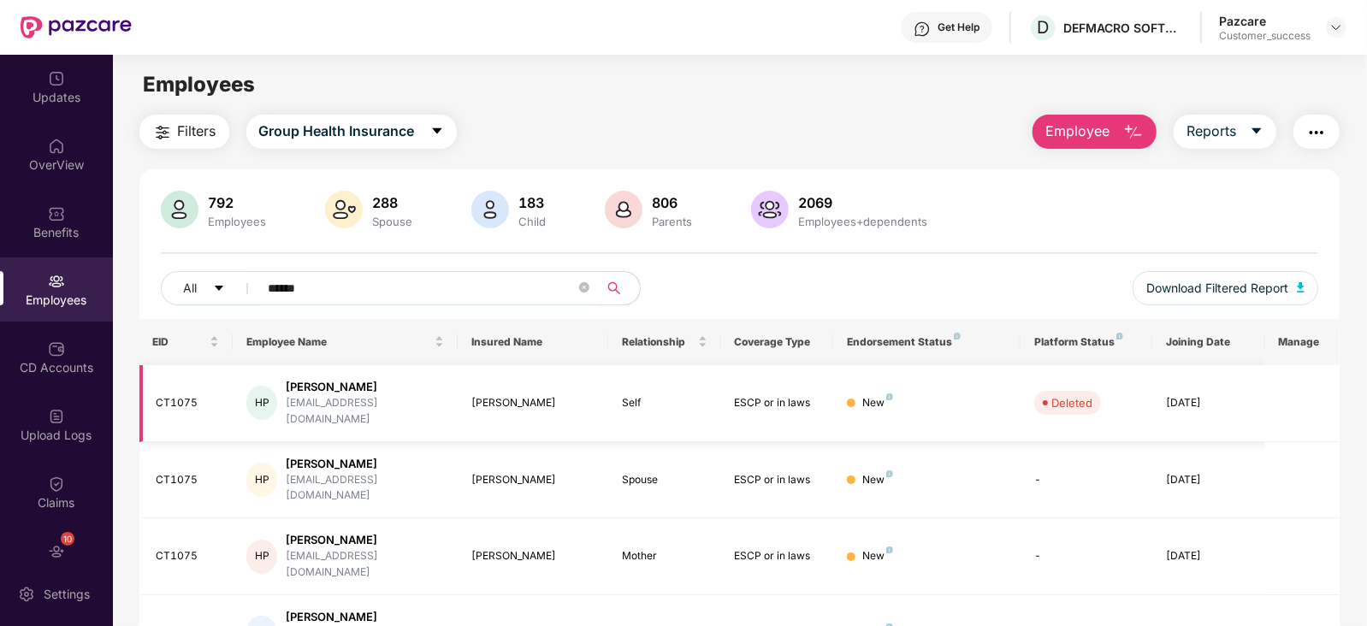
type input "******"
click at [381, 404] on div "[EMAIL_ADDRESS][DOMAIN_NAME]" at bounding box center [365, 411] width 158 height 33
copy div "[EMAIL_ADDRESS][DOMAIN_NAME]"
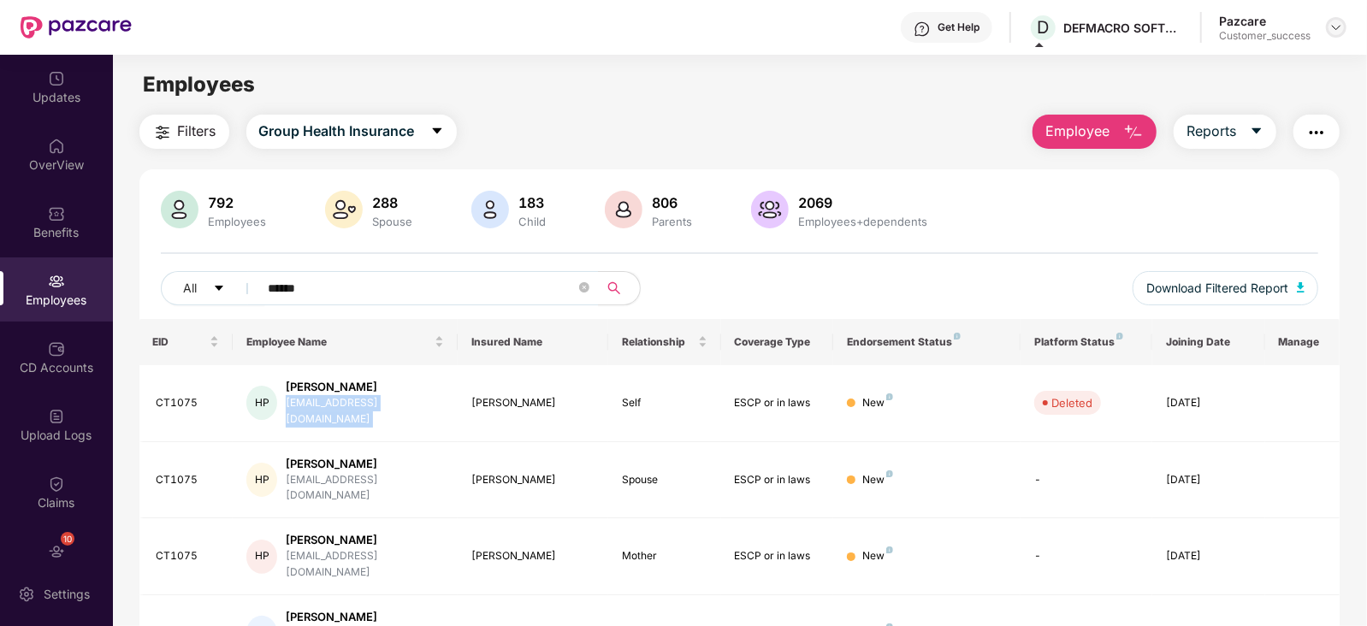
click at [1330, 26] on img at bounding box center [1336, 28] width 14 height 14
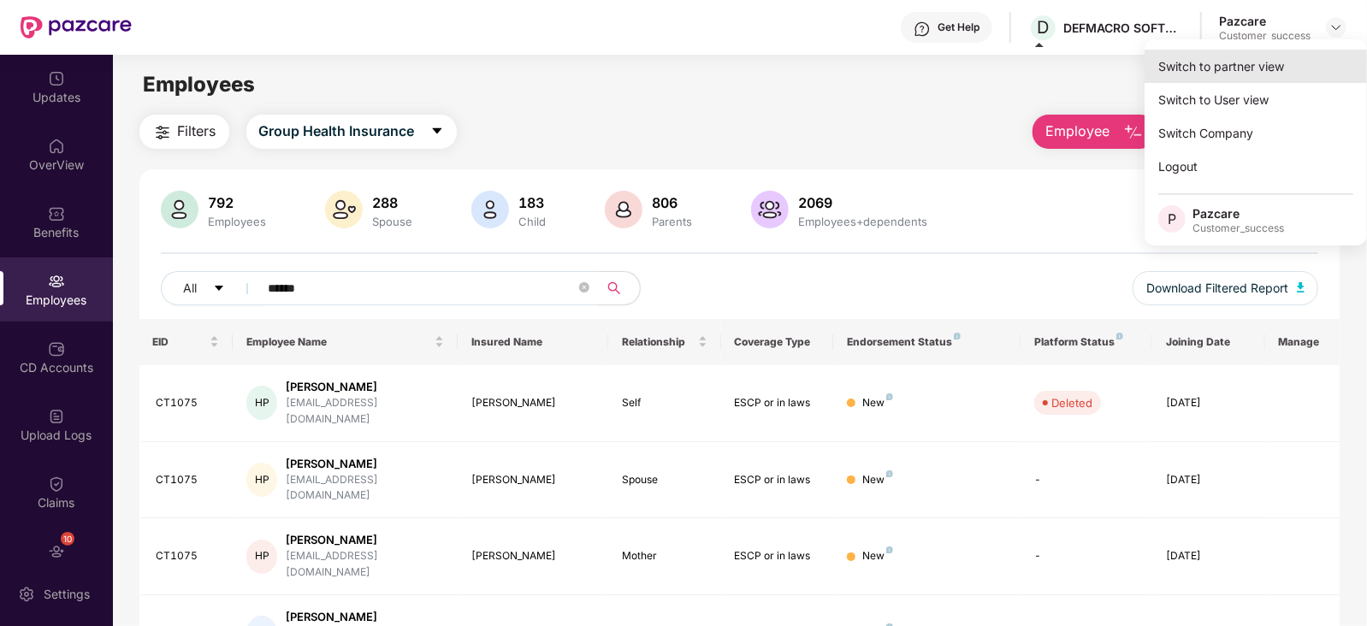
click at [1237, 64] on div "Switch to partner view" at bounding box center [1255, 66] width 222 height 33
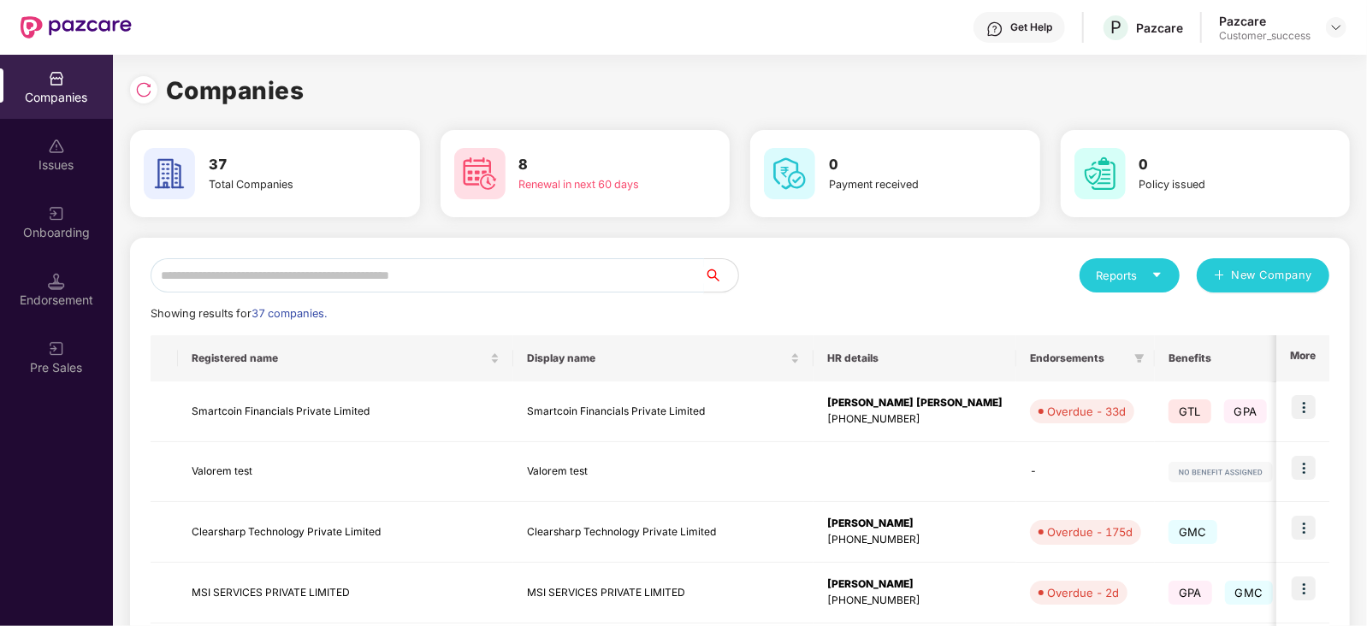
click at [513, 267] on input "text" at bounding box center [427, 275] width 553 height 34
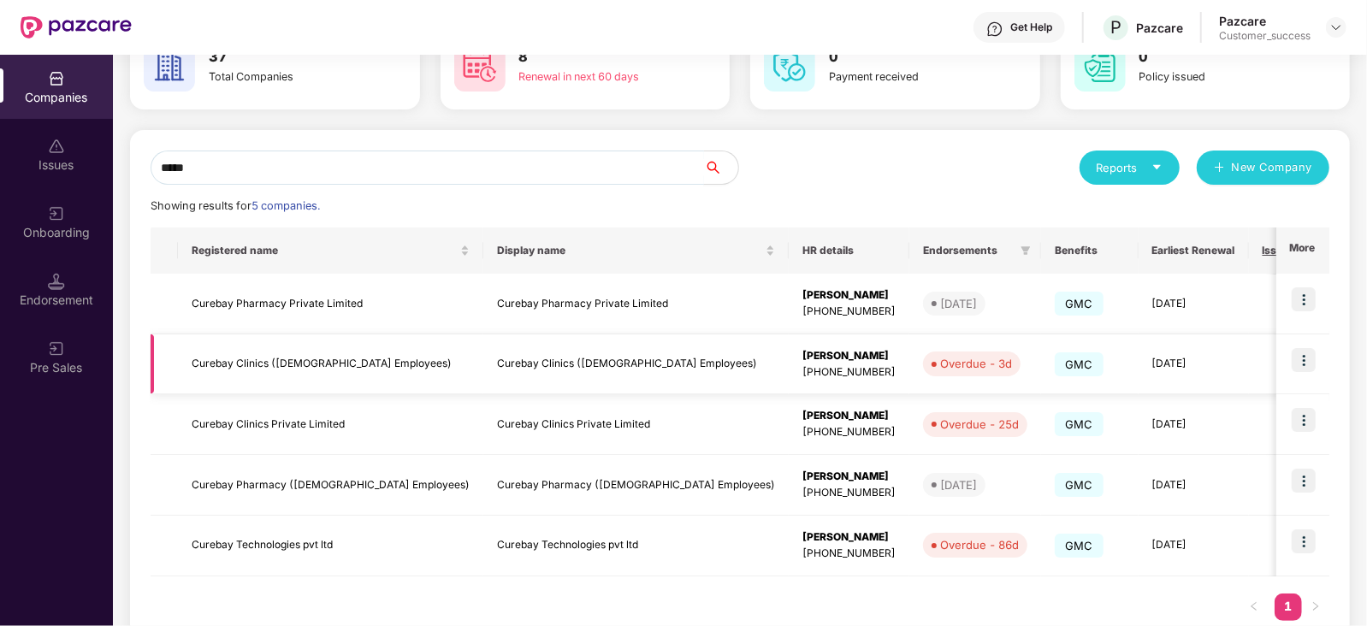
scroll to position [112, 0]
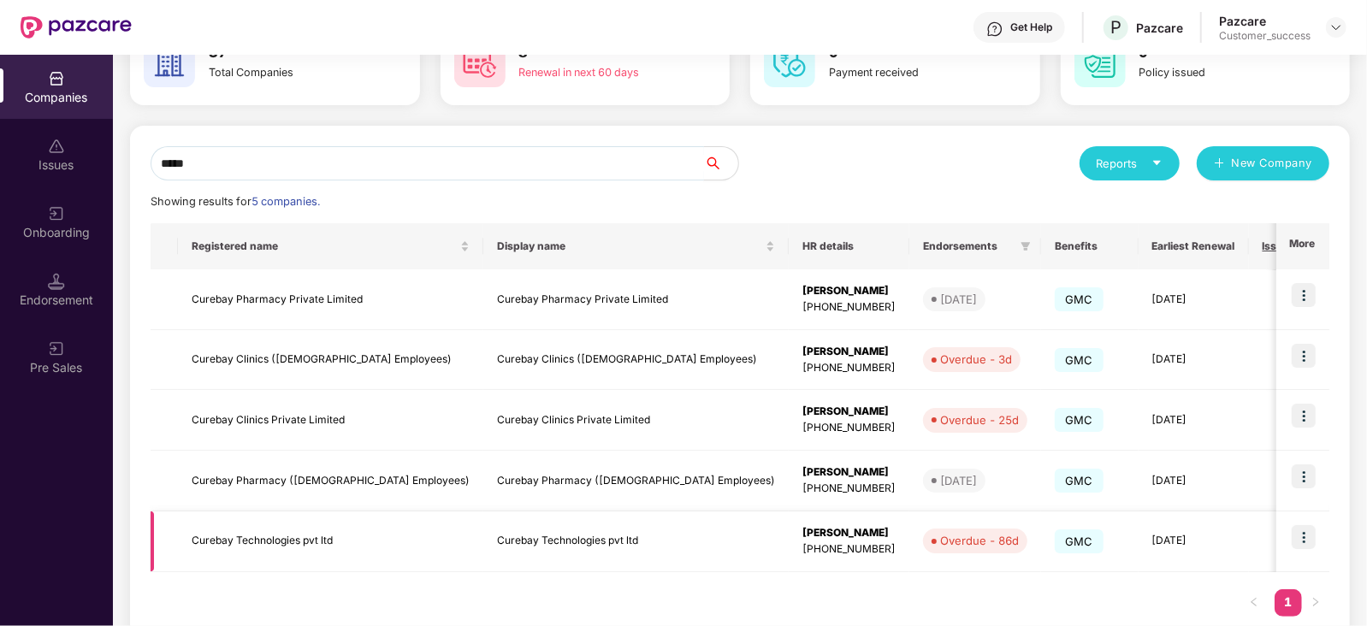
type input "*****"
click at [1298, 539] on img at bounding box center [1303, 537] width 24 height 24
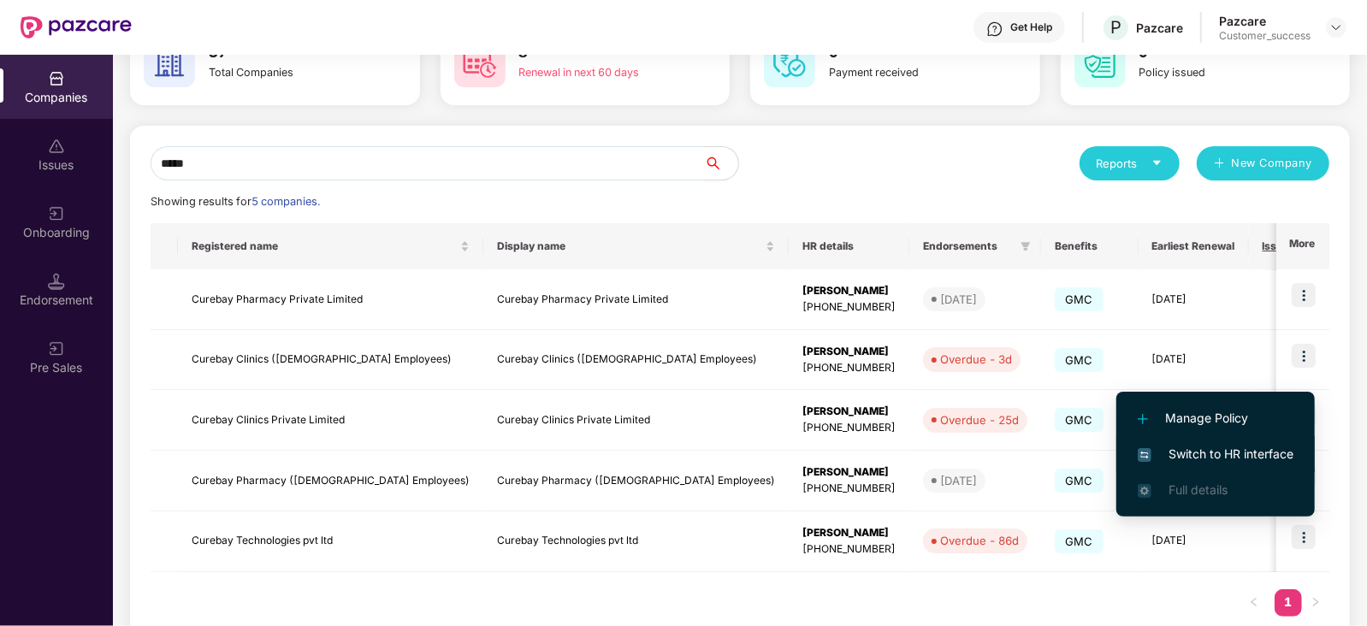
click at [1228, 446] on span "Switch to HR interface" at bounding box center [1216, 454] width 156 height 19
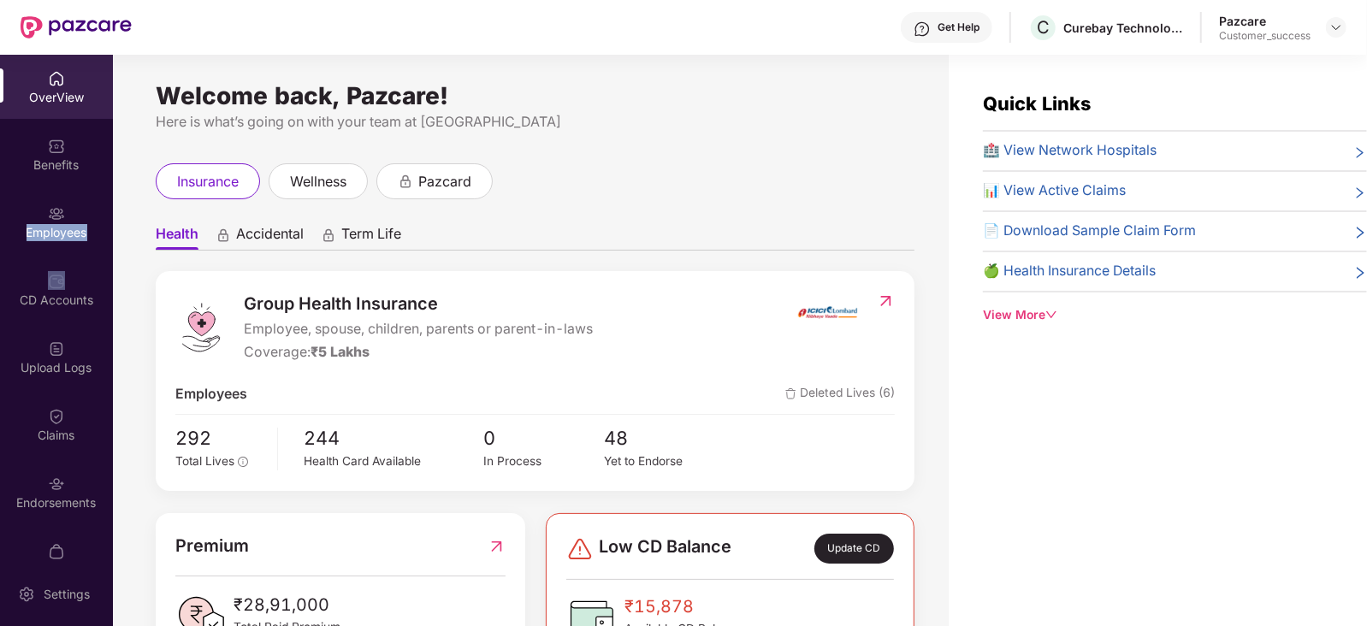
click at [81, 233] on div "Employees" at bounding box center [56, 232] width 113 height 17
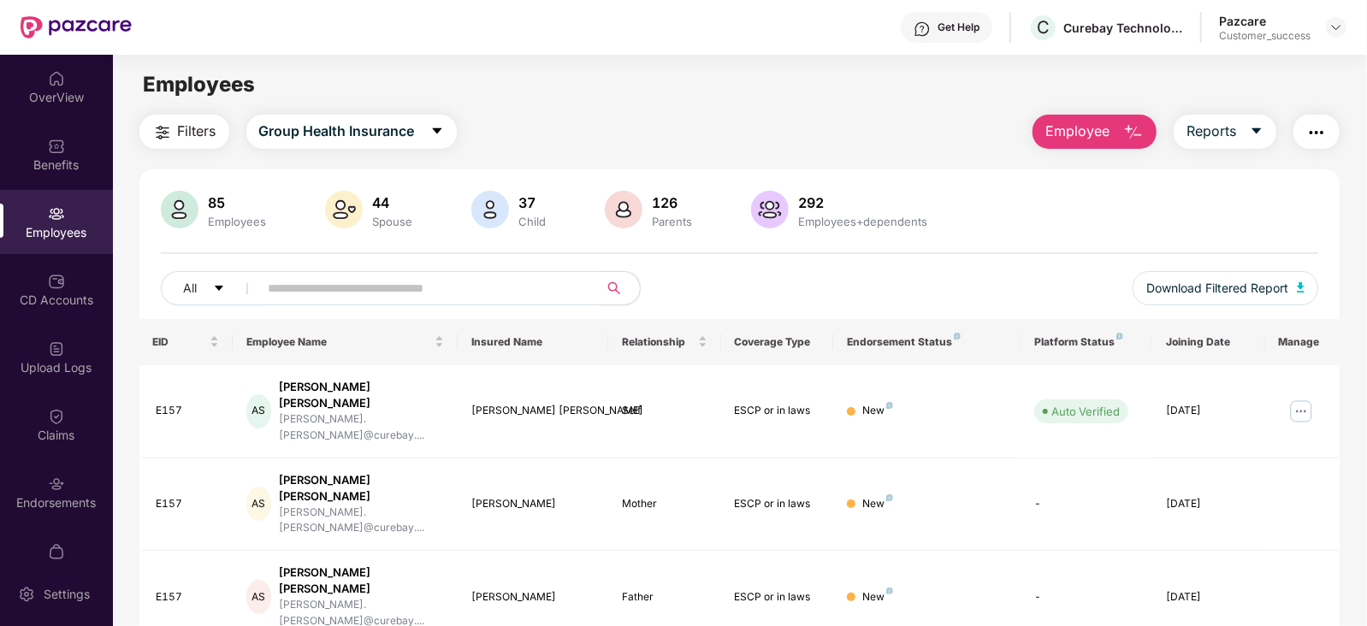
click at [337, 296] on input "text" at bounding box center [422, 288] width 307 height 26
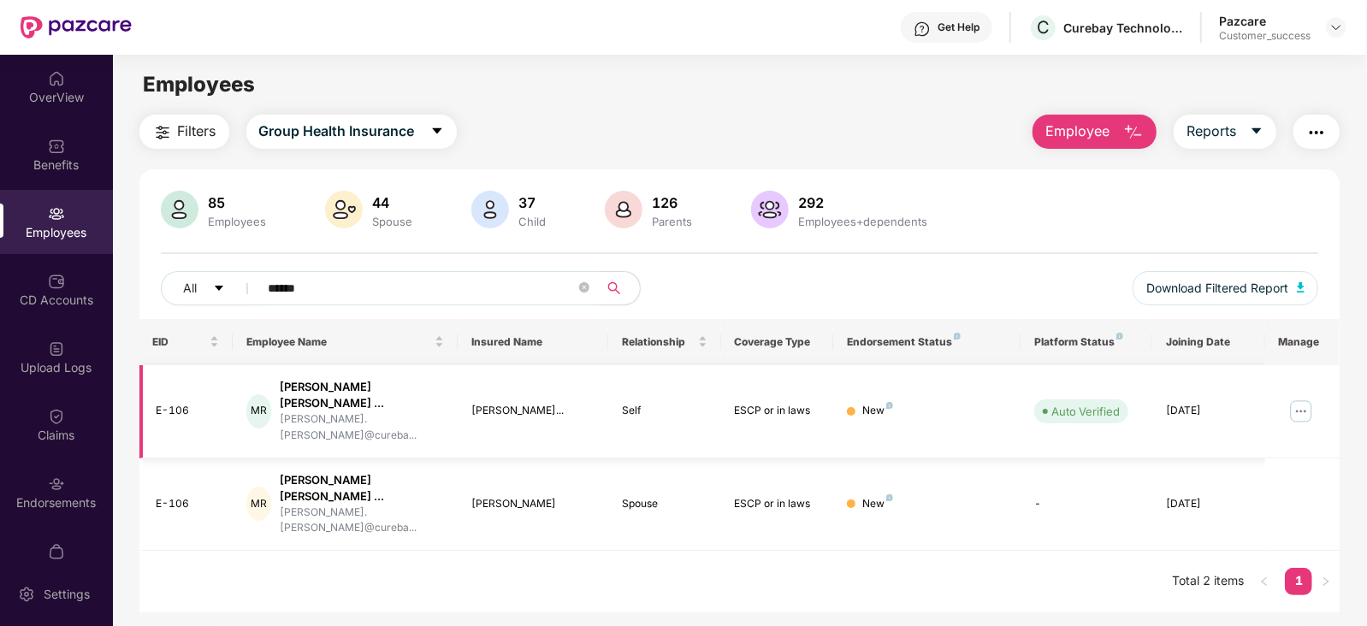
type input "******"
click at [1310, 398] on img at bounding box center [1300, 411] width 27 height 27
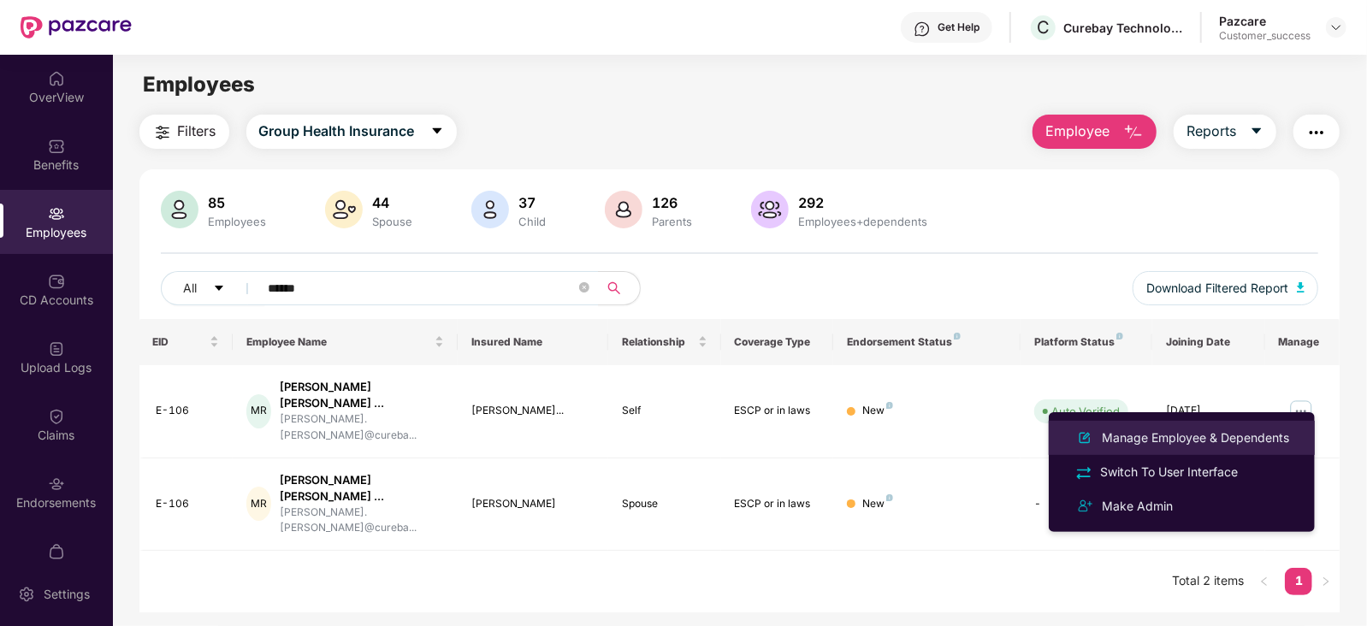
click at [1242, 434] on div "Manage Employee & Dependents" at bounding box center [1195, 437] width 194 height 19
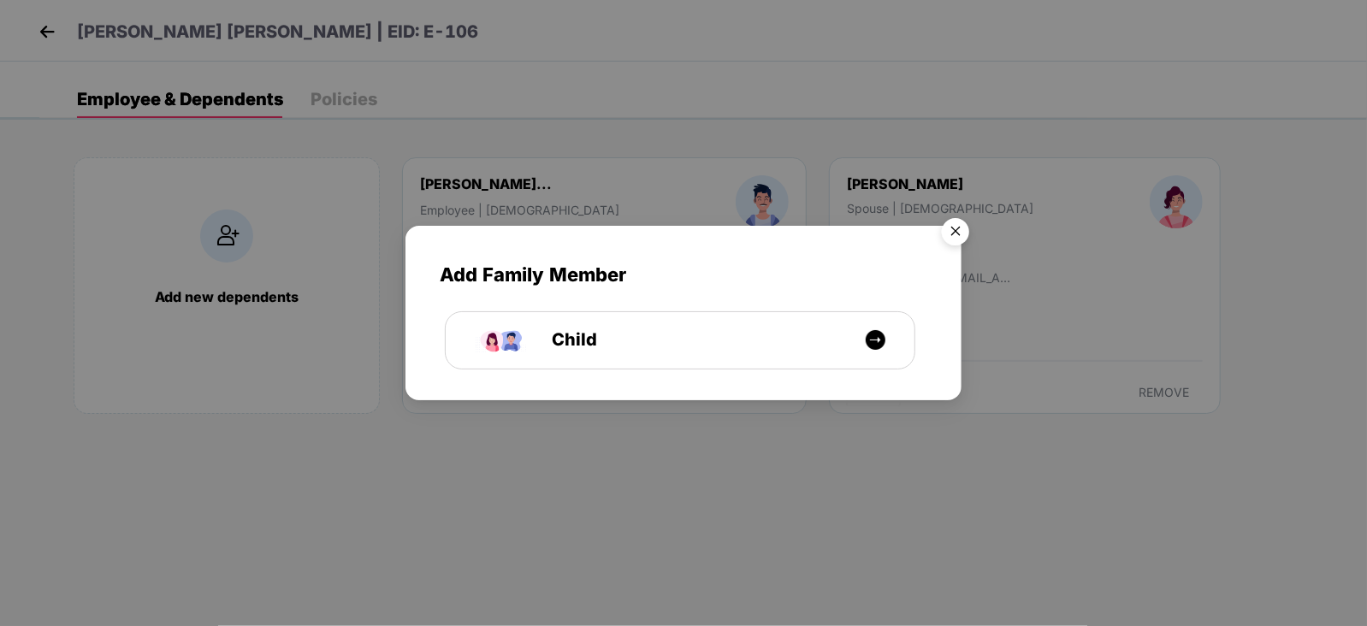
click at [954, 233] on img "Close" at bounding box center [955, 234] width 48 height 48
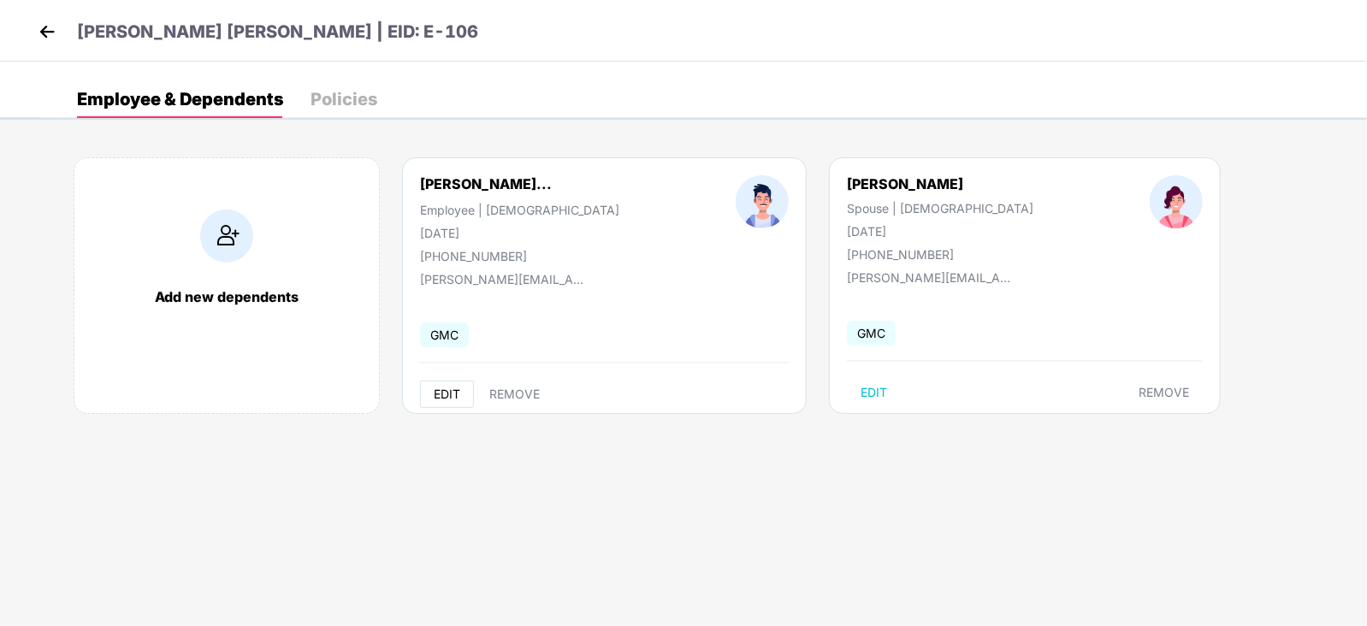
click at [420, 393] on button "EDIT" at bounding box center [447, 394] width 54 height 27
select select "****"
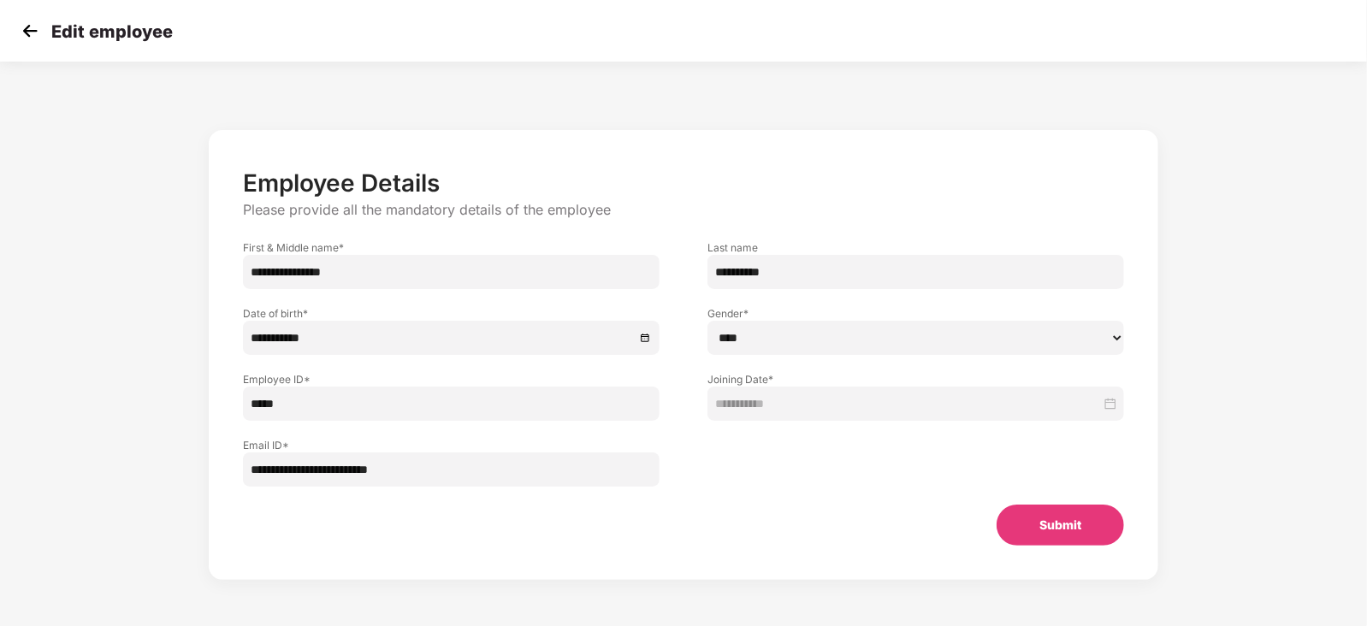
click at [531, 267] on input "**********" at bounding box center [451, 272] width 417 height 34
click at [762, 278] on input "**********" at bounding box center [915, 272] width 417 height 34
type input "*"
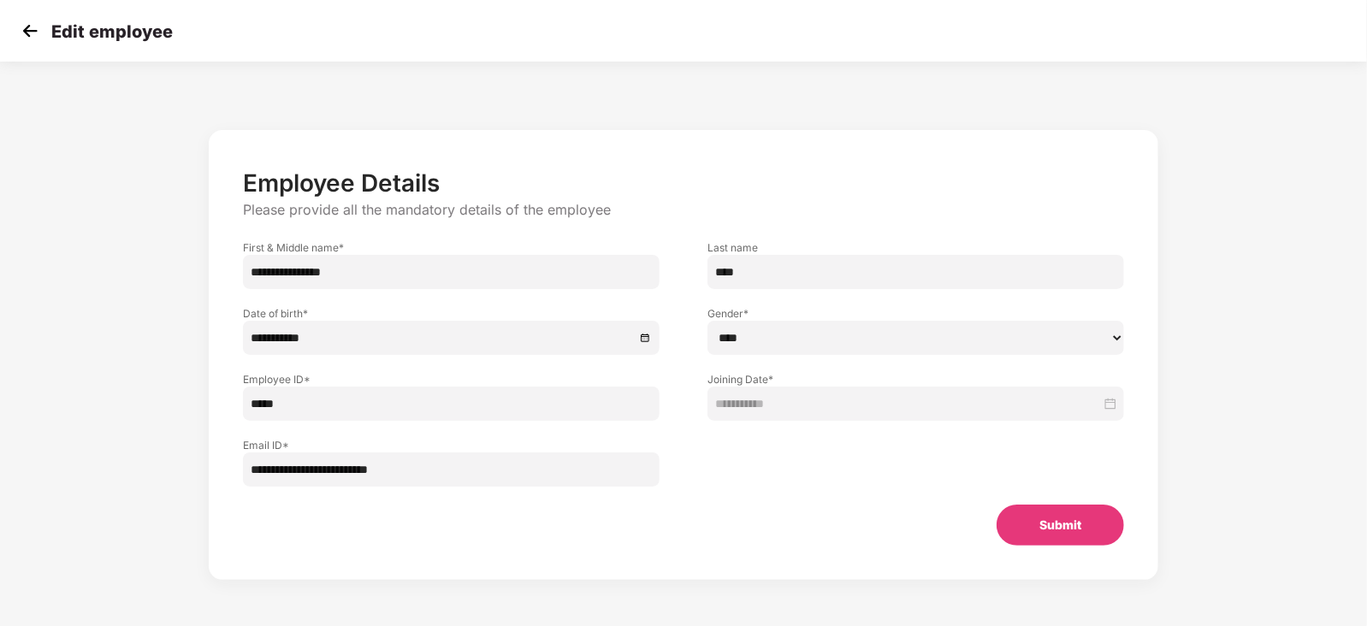
type input "*****"
click at [1049, 526] on button "Submit" at bounding box center [1059, 525] width 127 height 41
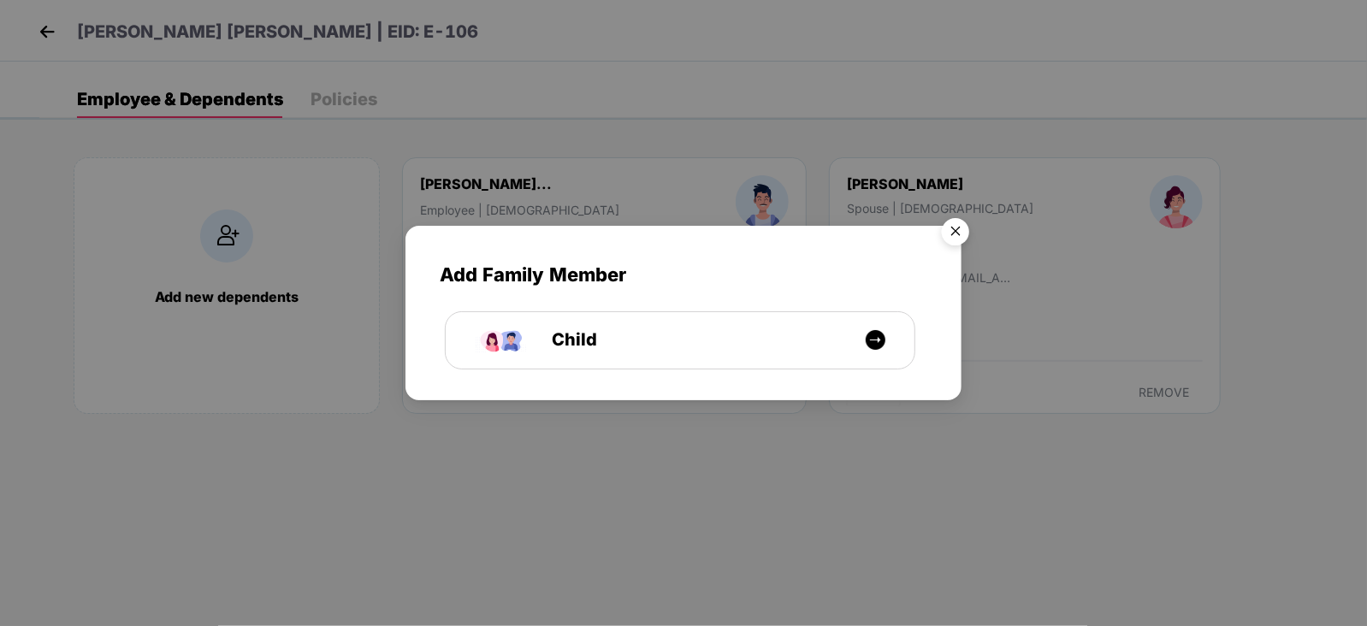
click at [956, 229] on img "Close" at bounding box center [955, 234] width 48 height 48
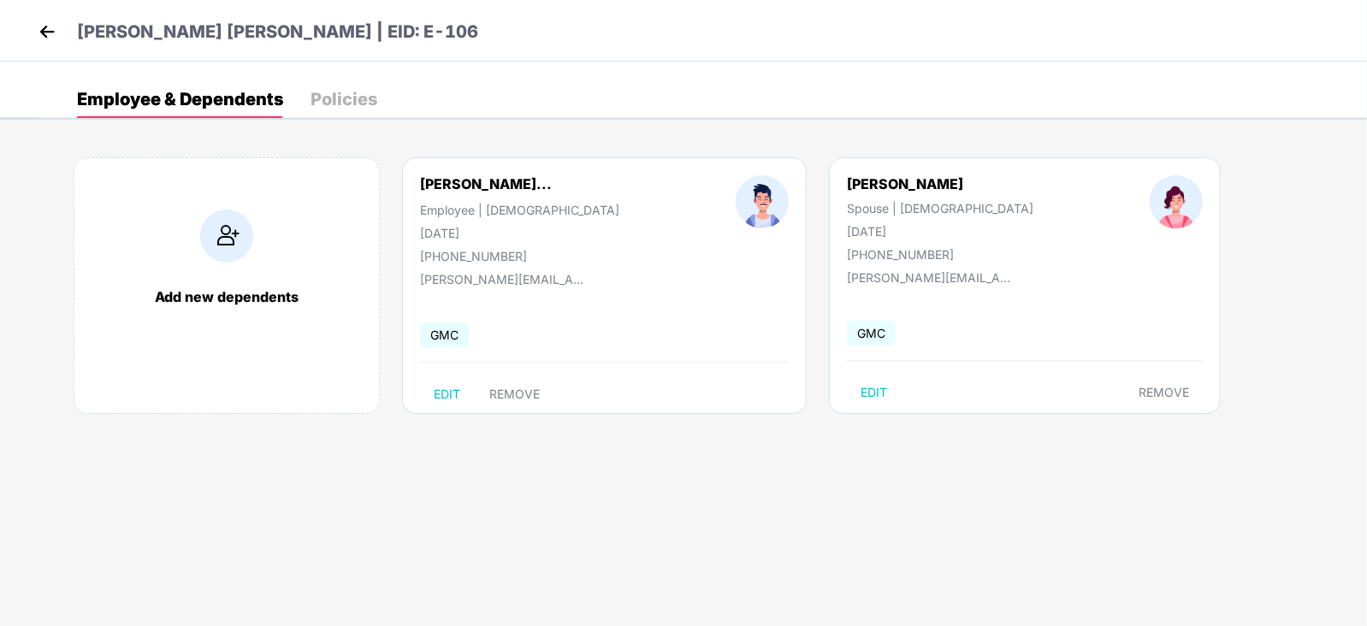
click at [38, 31] on img at bounding box center [47, 32] width 26 height 26
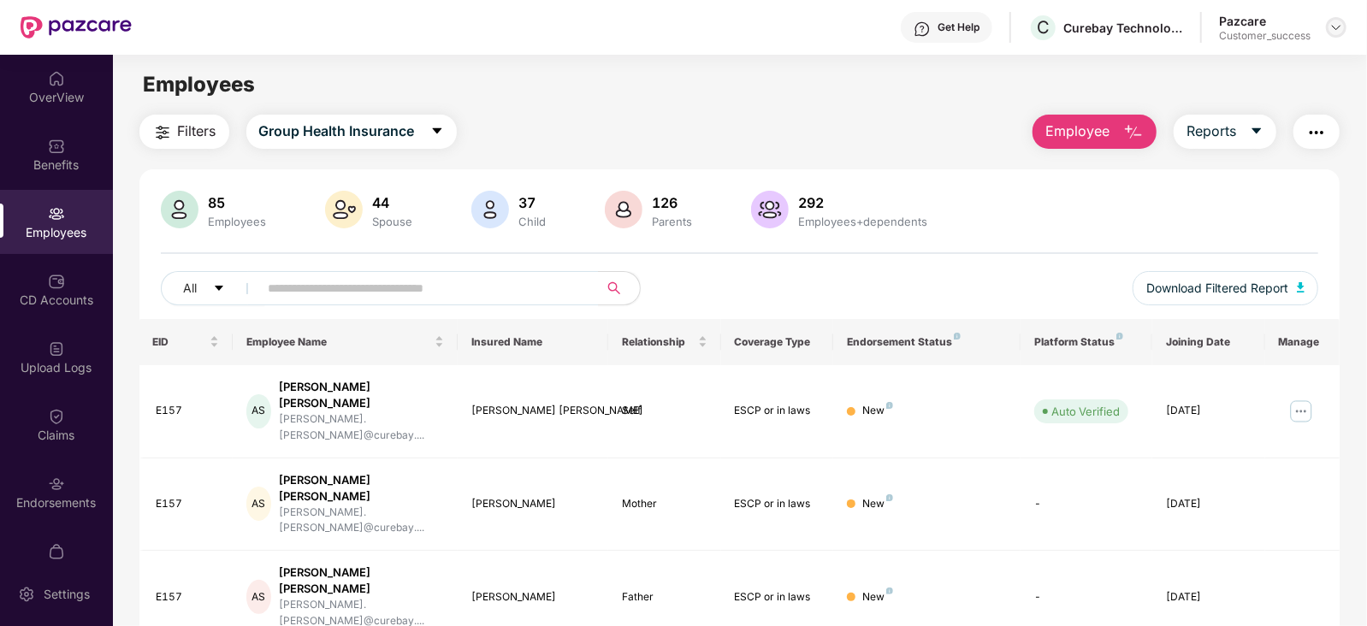
click at [1336, 29] on img at bounding box center [1336, 28] width 14 height 14
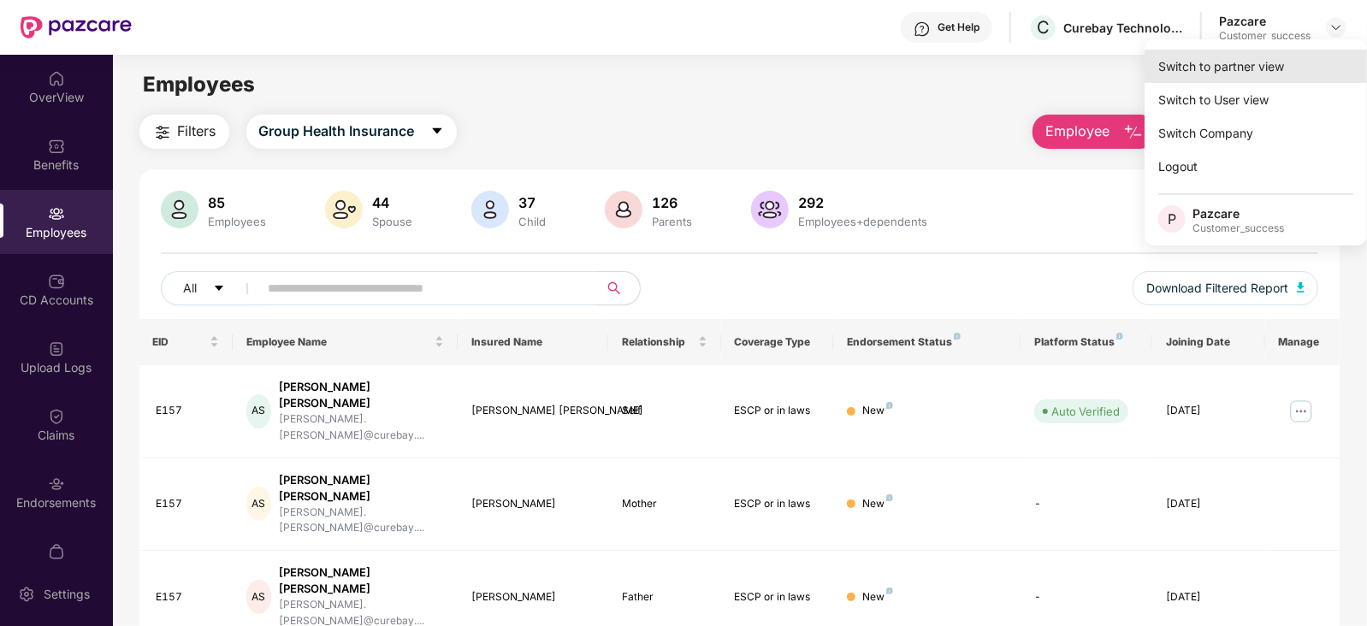
click at [1279, 56] on div "Switch to partner view" at bounding box center [1255, 66] width 222 height 33
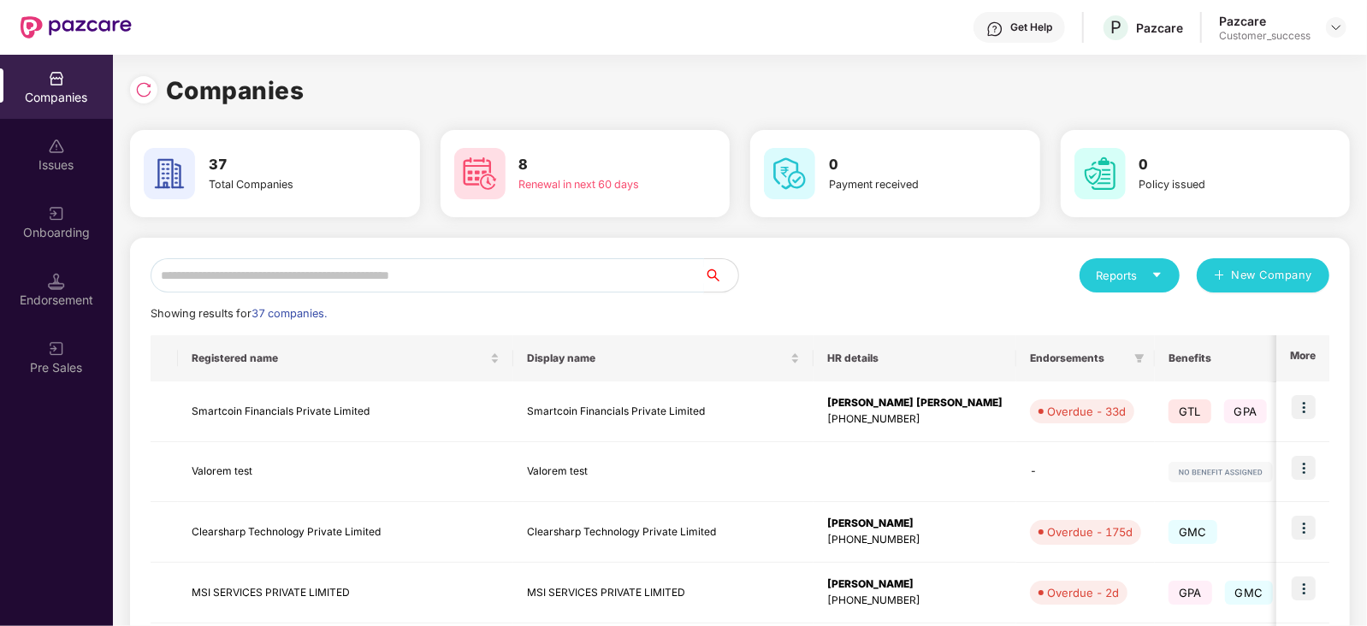
click at [405, 265] on input "text" at bounding box center [427, 275] width 553 height 34
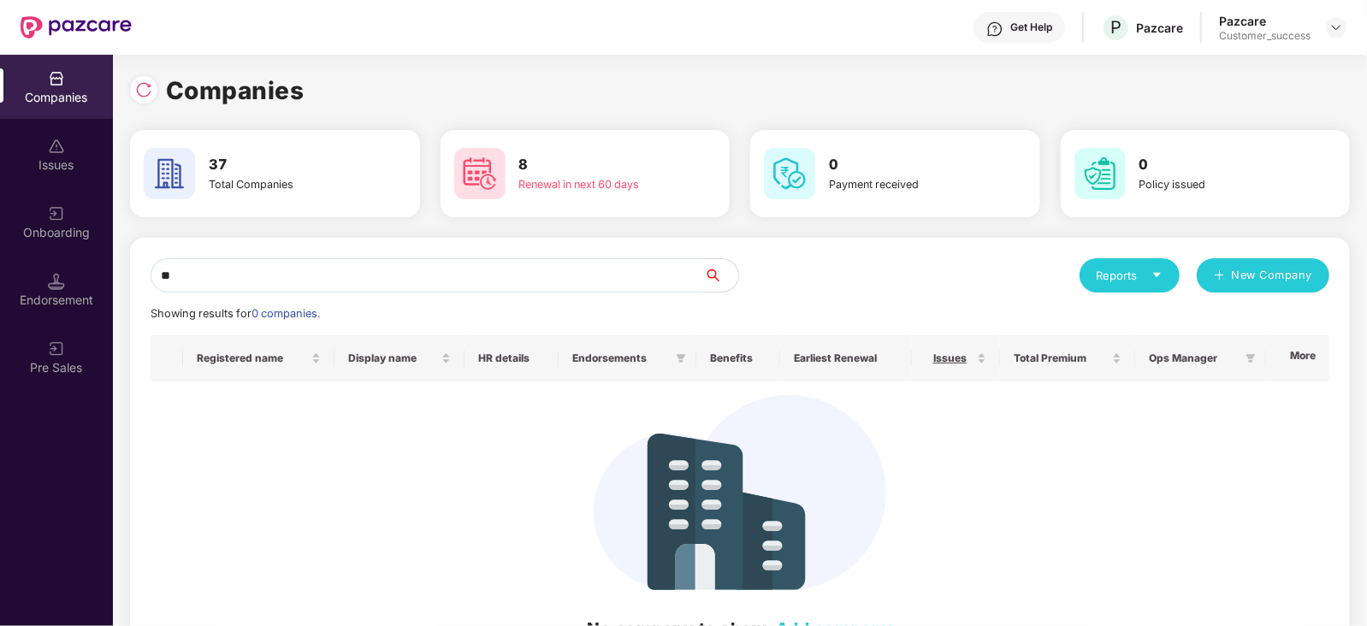
type input "*"
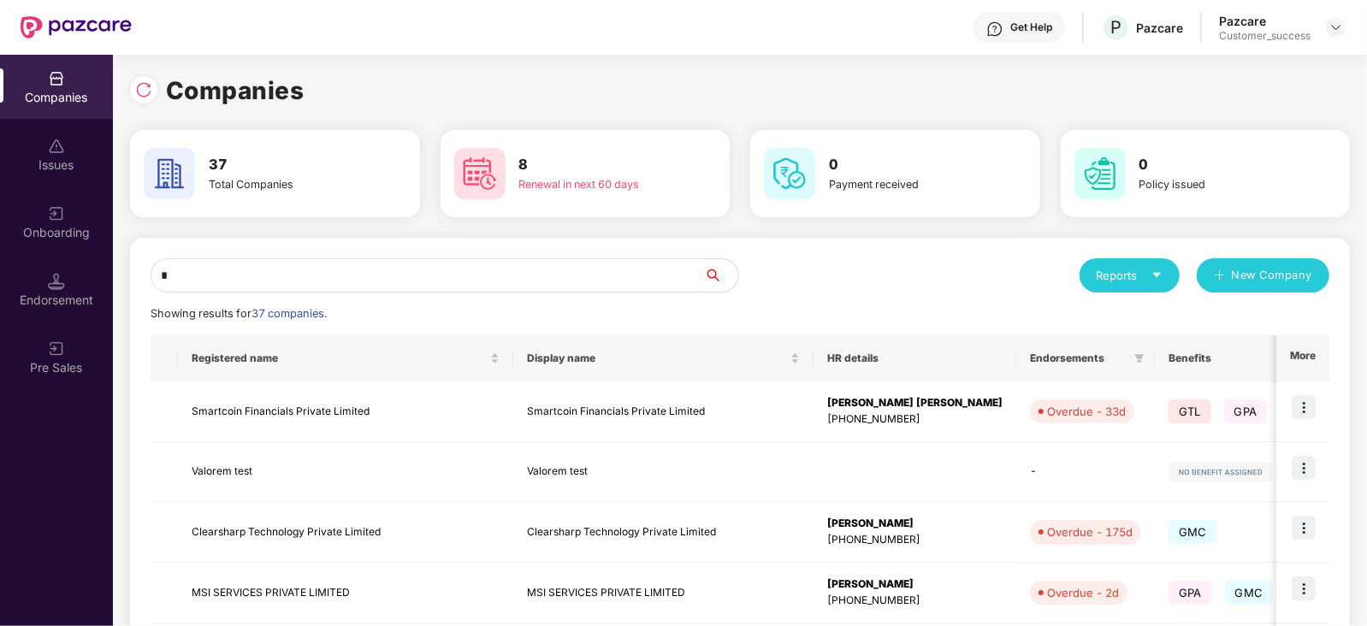
click at [484, 271] on input "*" at bounding box center [427, 275] width 553 height 34
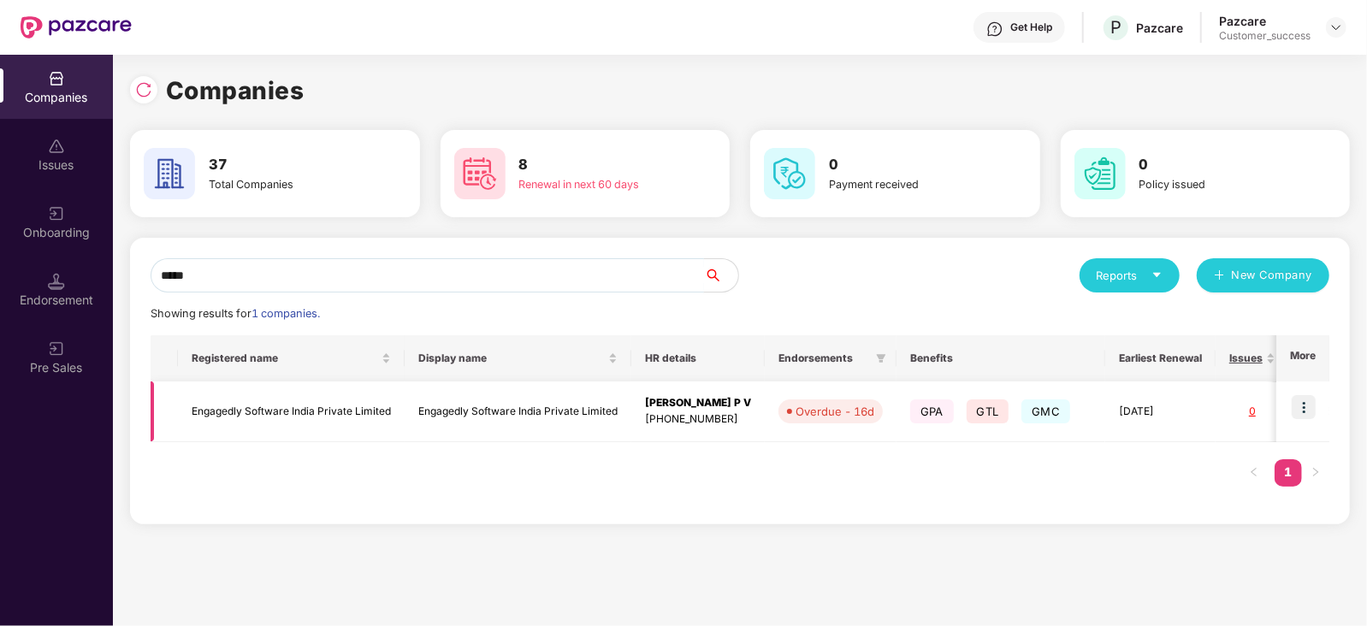
type input "*****"
click at [1297, 403] on img at bounding box center [1303, 407] width 24 height 24
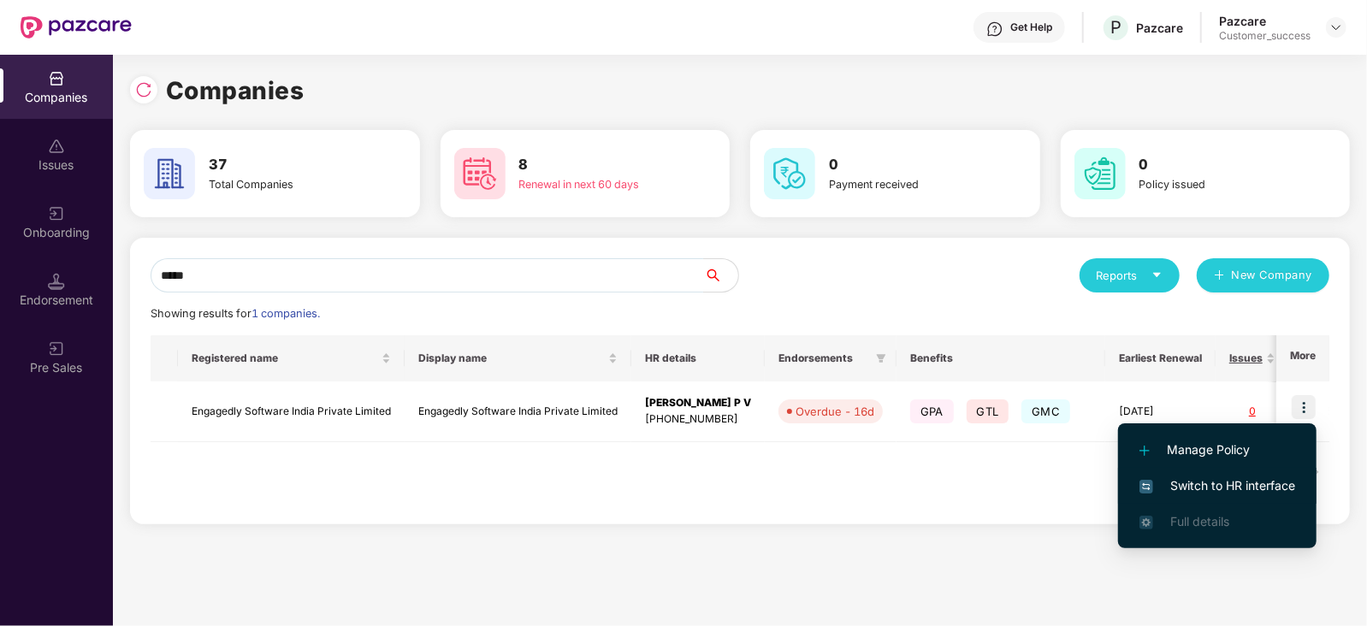
click at [1217, 483] on span "Switch to HR interface" at bounding box center [1217, 485] width 156 height 19
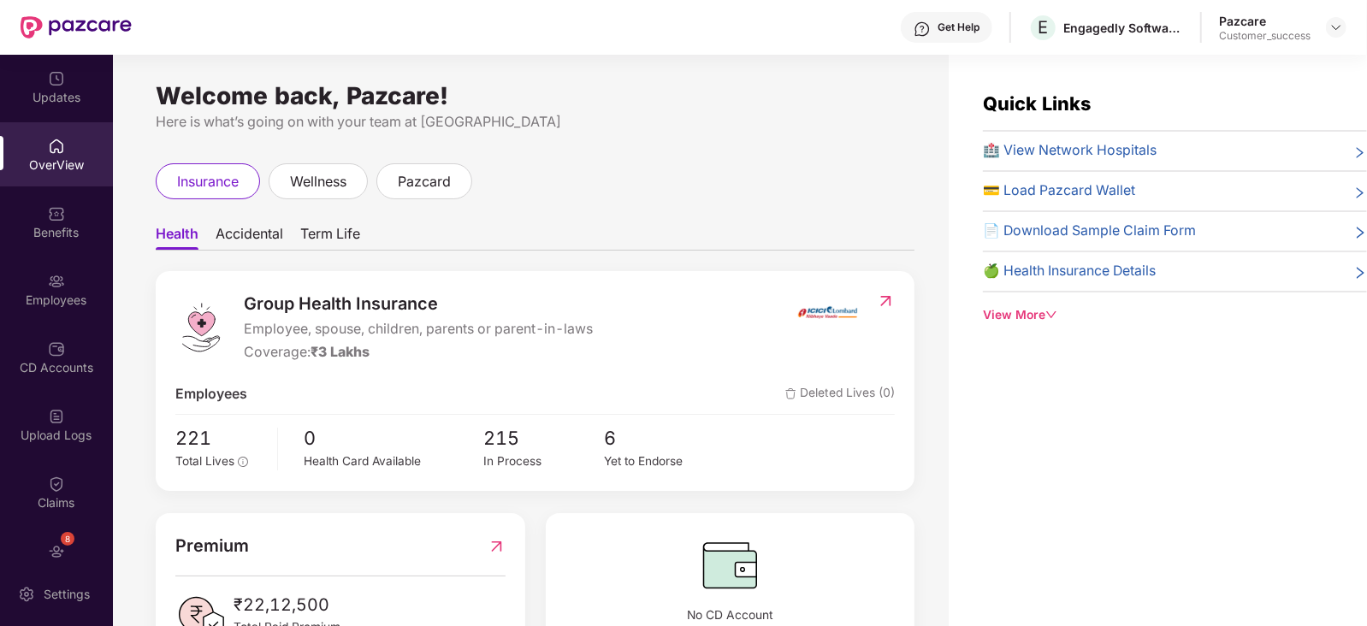
click at [69, 256] on div "Updates OverView Benefits Employees CD Accounts Upload Logs Claims 8 Endorsemen…" at bounding box center [56, 308] width 113 height 507
click at [73, 246] on div "Benefits" at bounding box center [56, 222] width 113 height 64
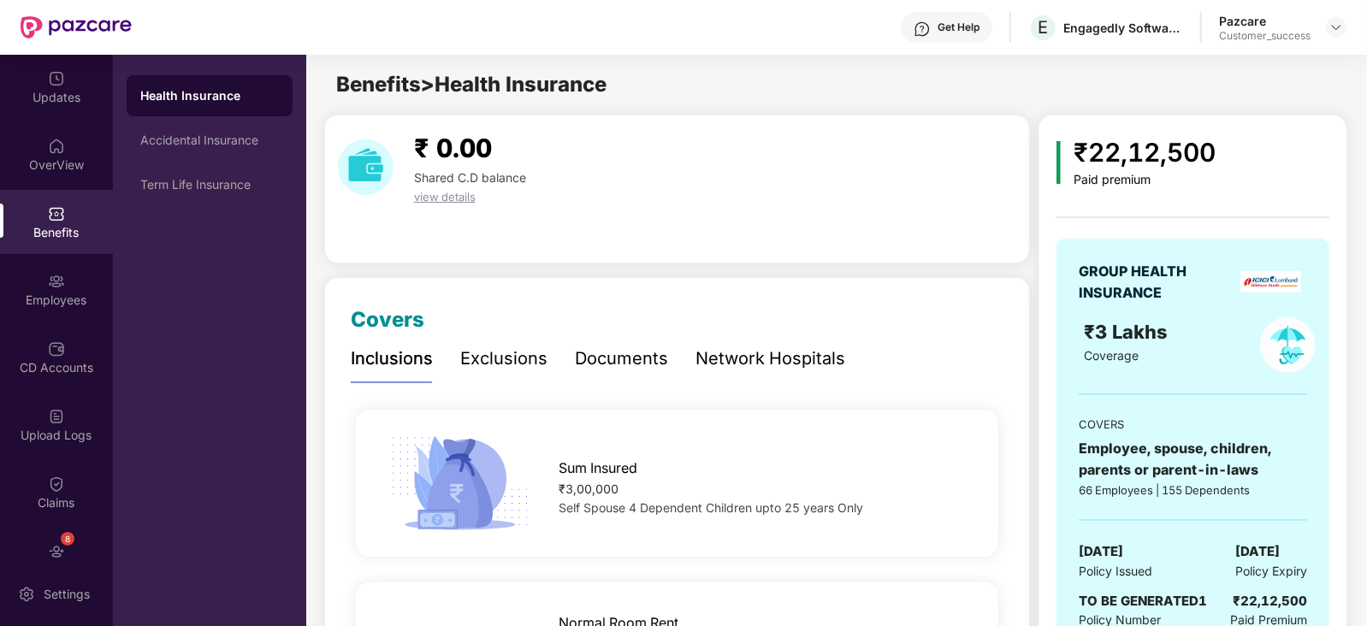
scroll to position [128, 0]
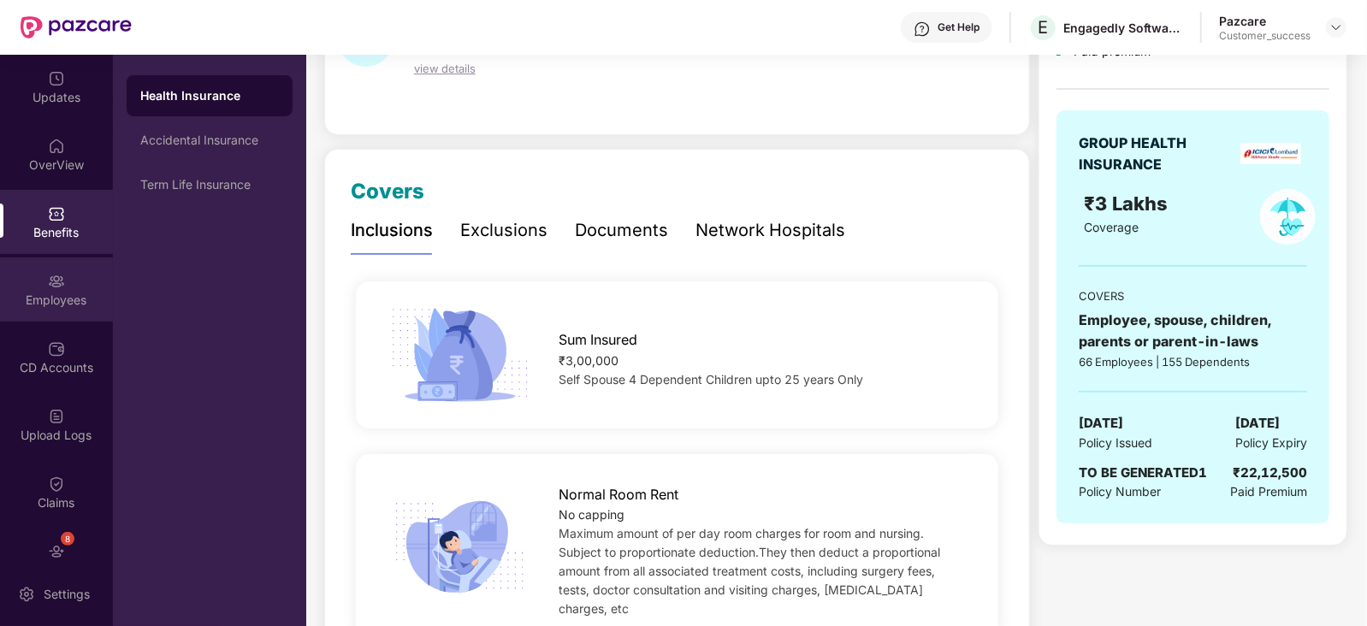
click at [78, 294] on div "Employees" at bounding box center [56, 300] width 113 height 17
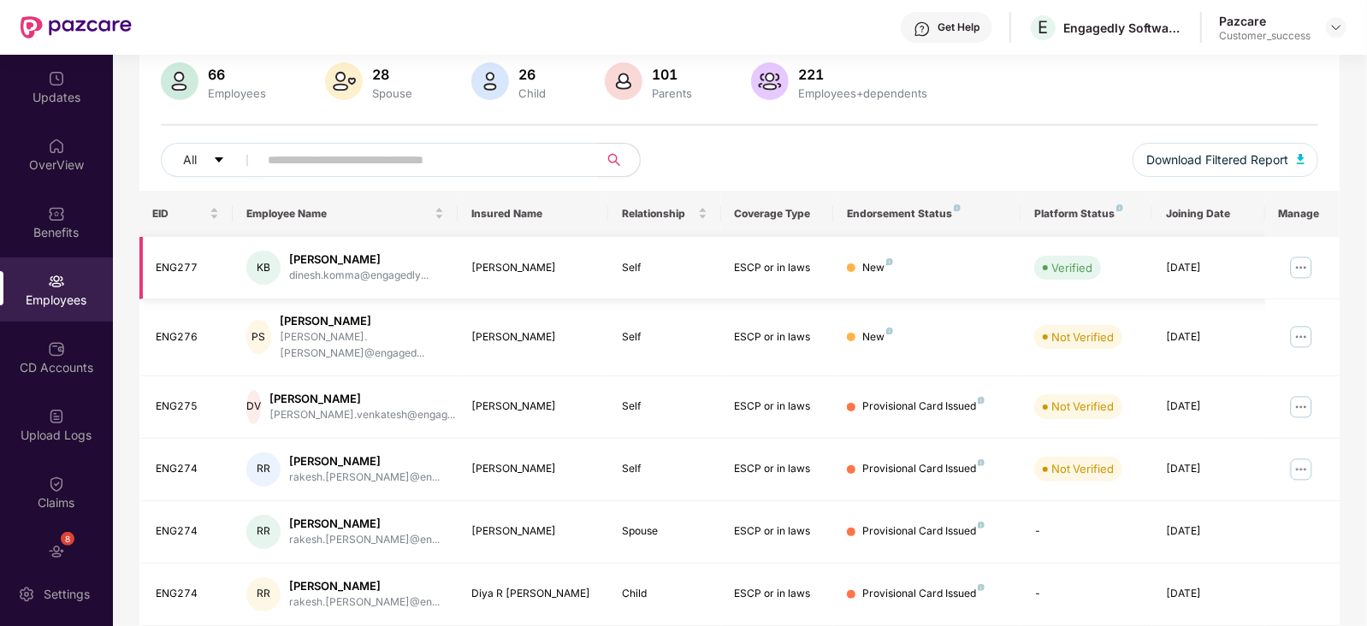
scroll to position [423, 0]
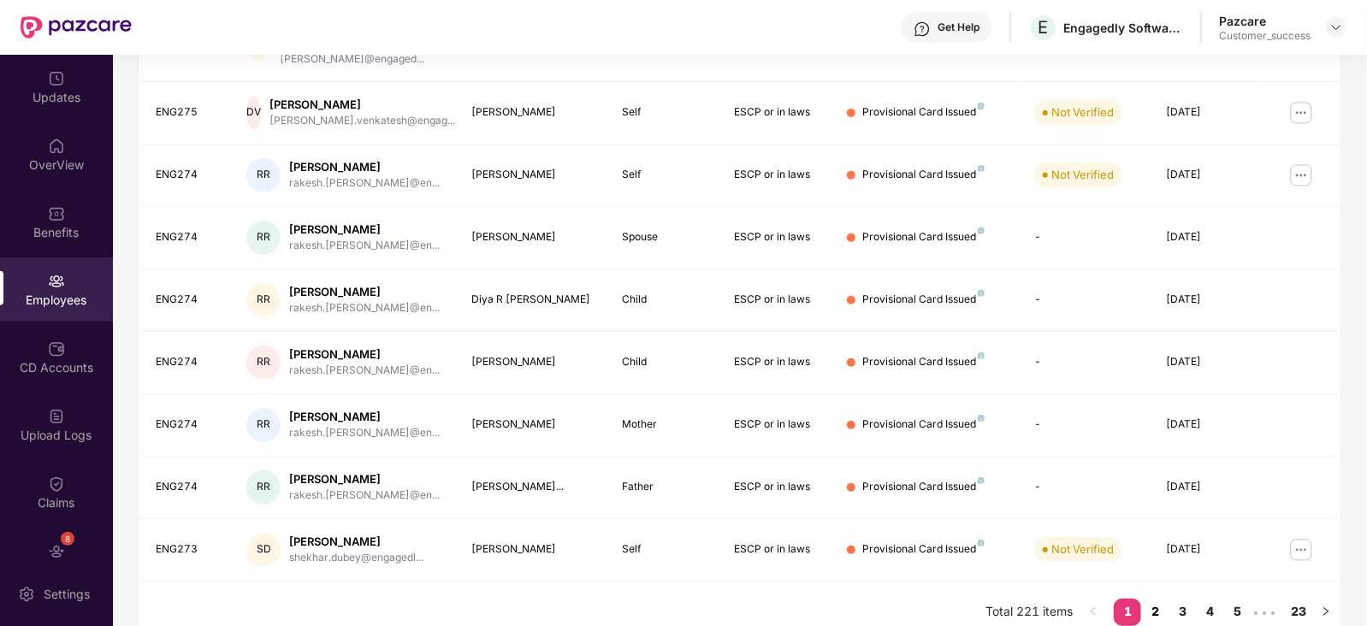
click at [1157, 599] on link "2" at bounding box center [1154, 612] width 27 height 26
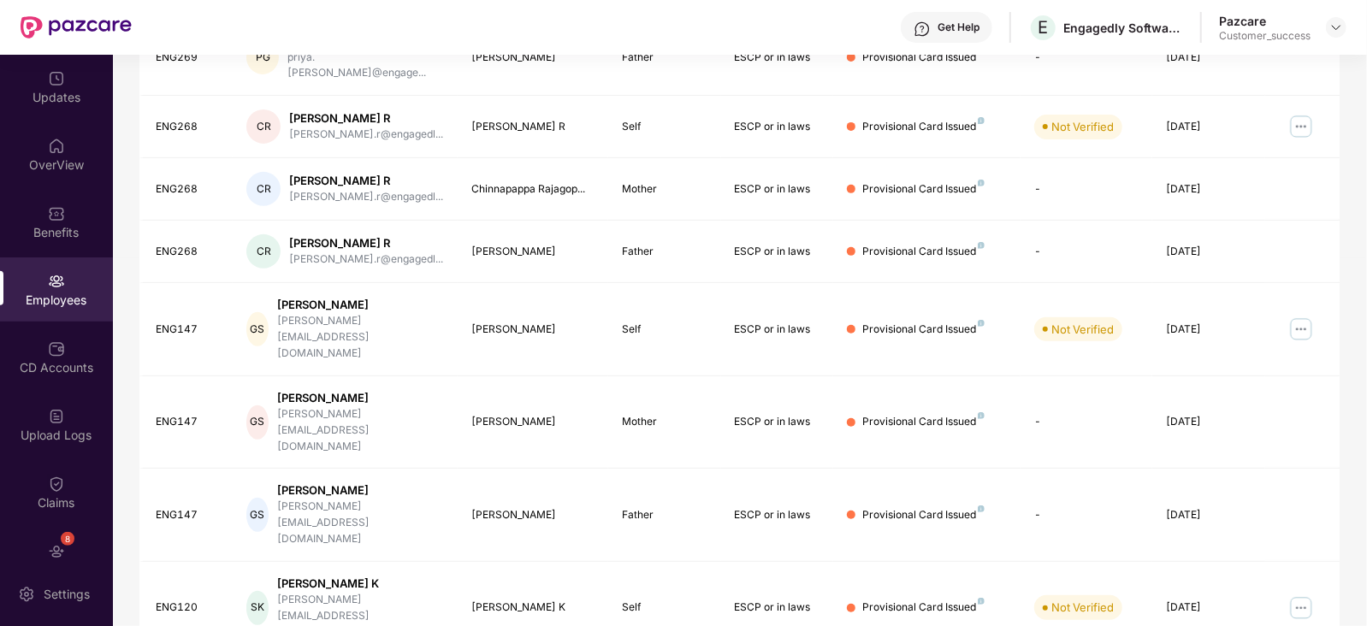
scroll to position [0, 0]
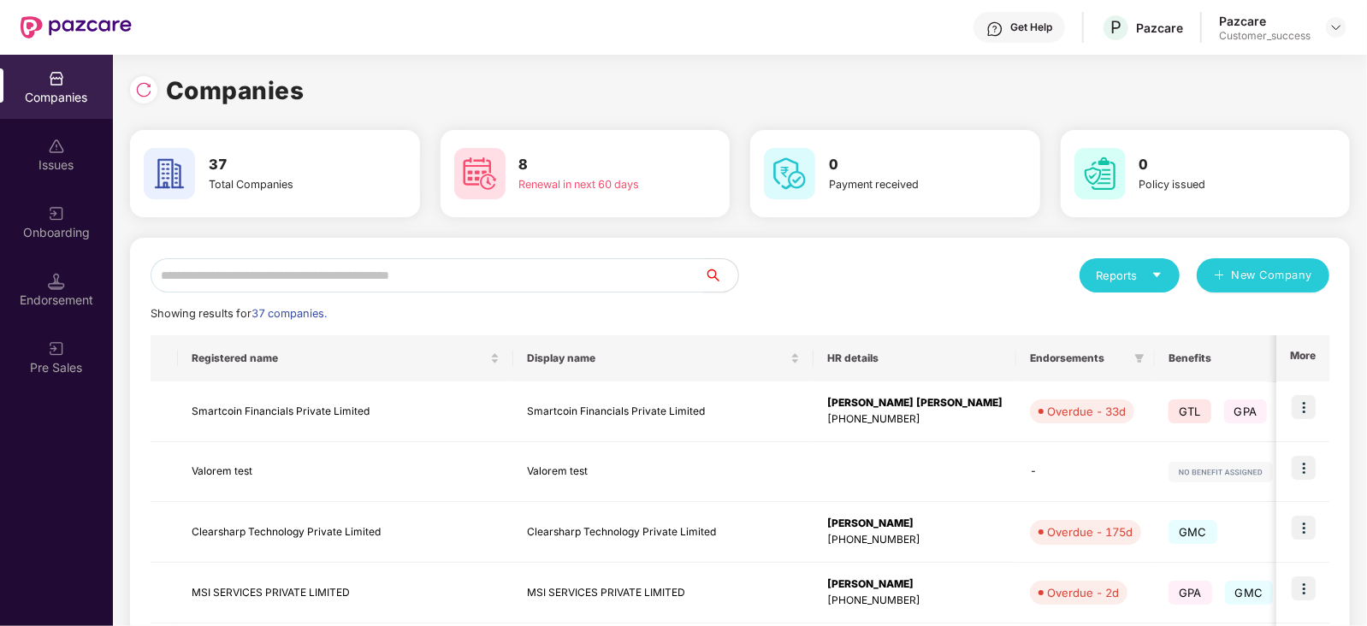
click at [518, 269] on input "text" at bounding box center [427, 275] width 553 height 34
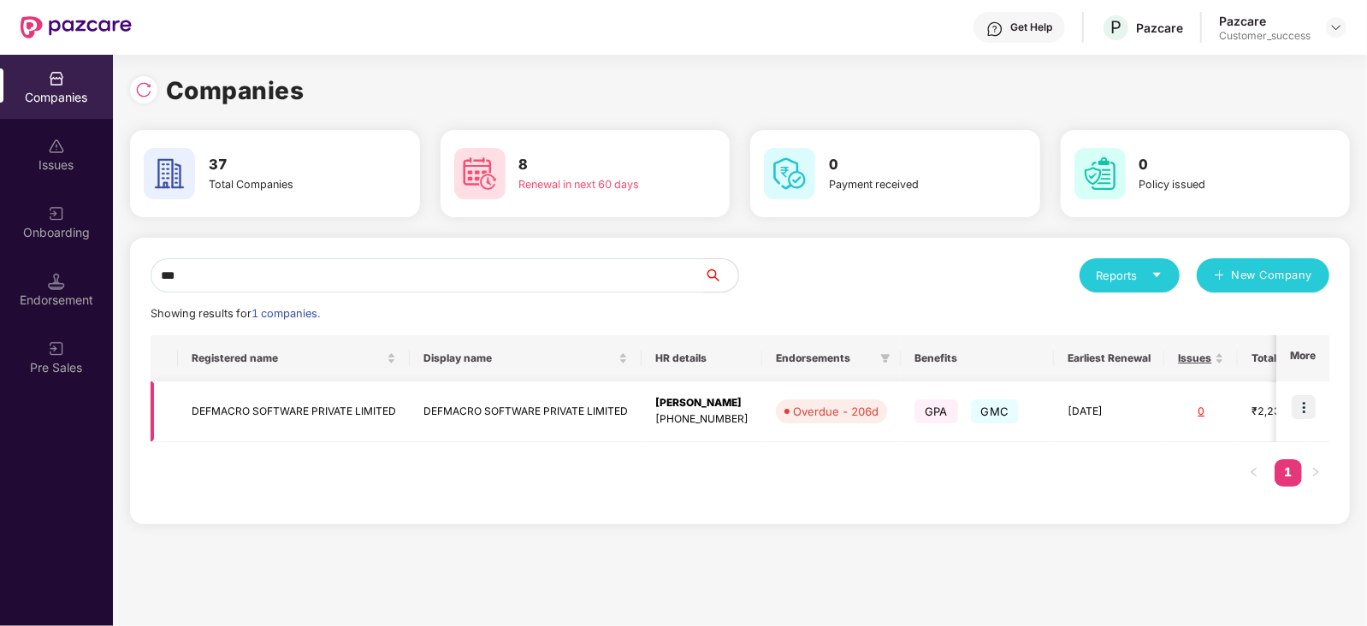
type input "***"
click at [1308, 404] on img at bounding box center [1303, 407] width 24 height 24
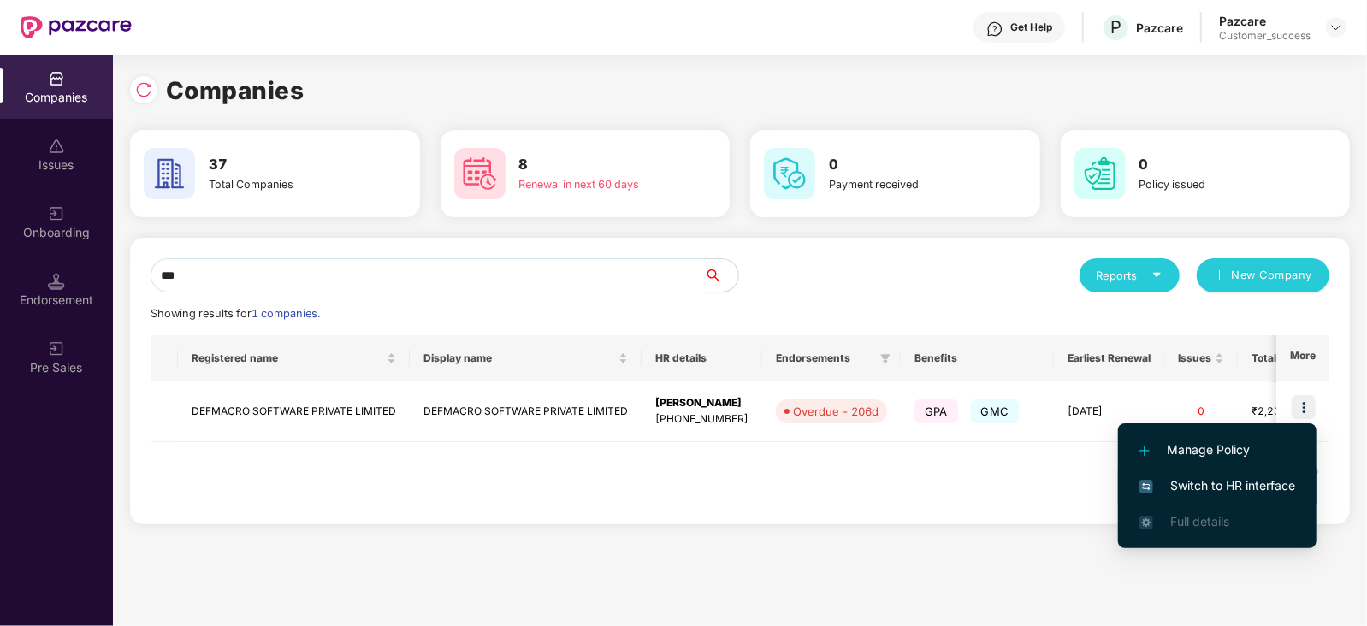
click at [1220, 489] on span "Switch to HR interface" at bounding box center [1217, 485] width 156 height 19
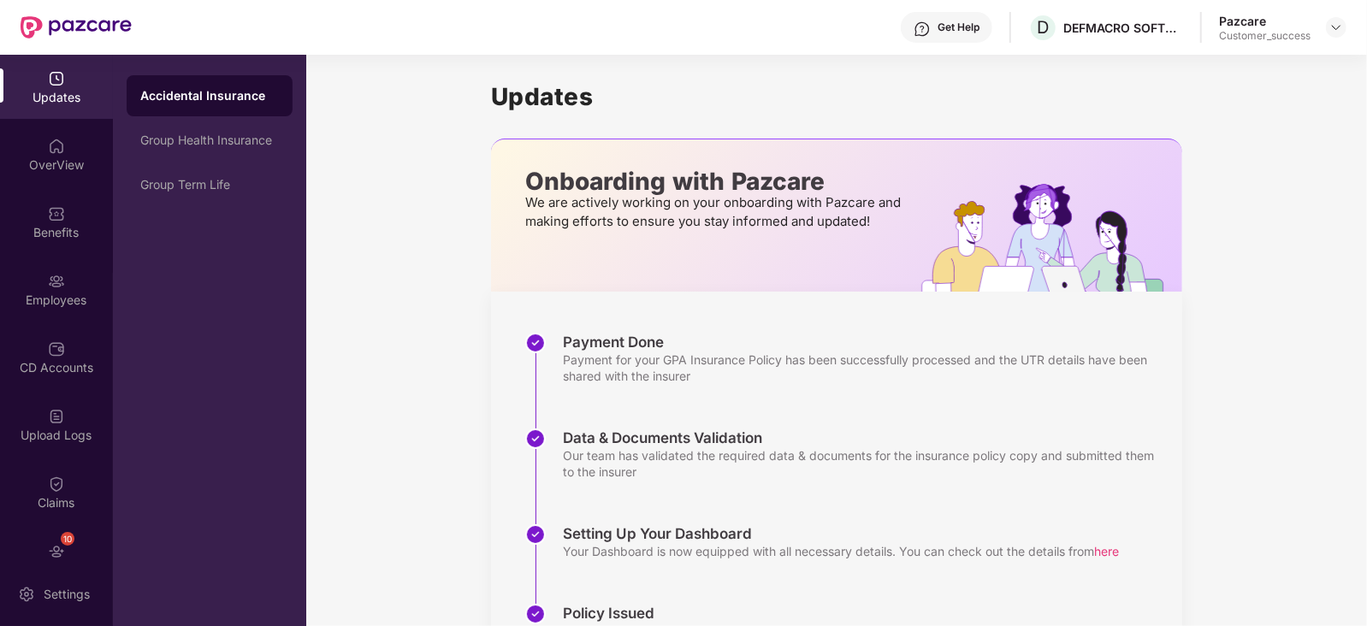
click at [40, 305] on div "Employees" at bounding box center [56, 300] width 113 height 17
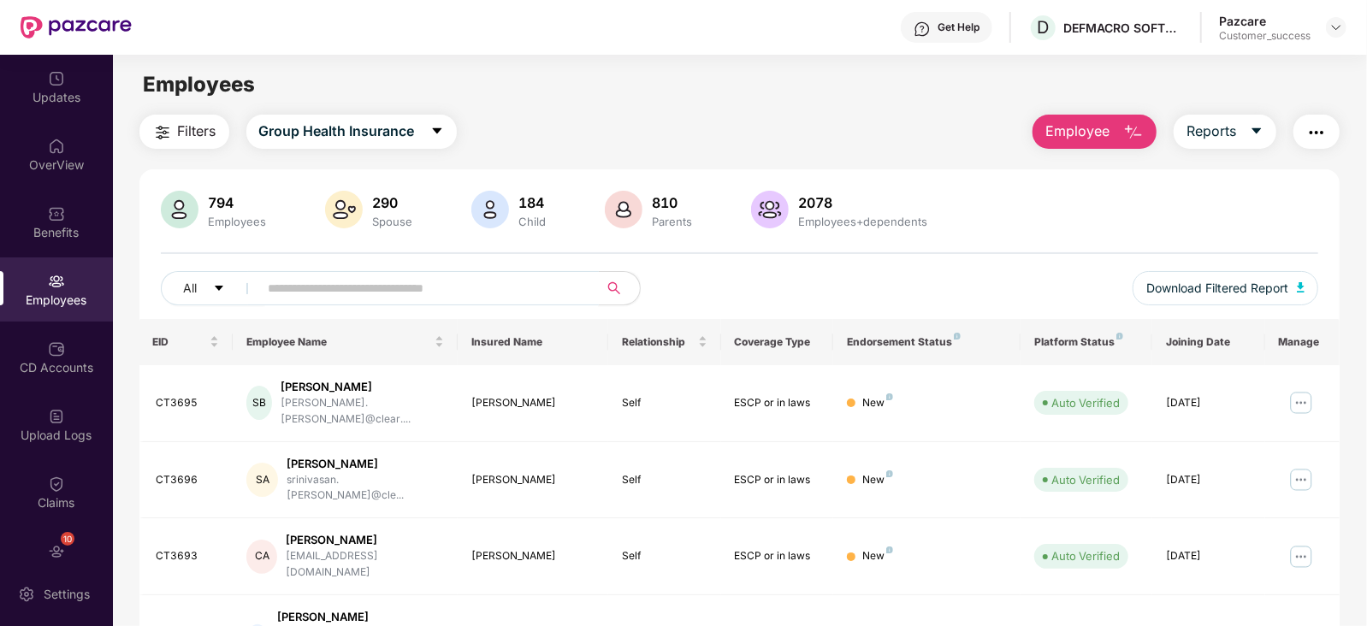
click at [390, 288] on input "text" at bounding box center [422, 288] width 307 height 26
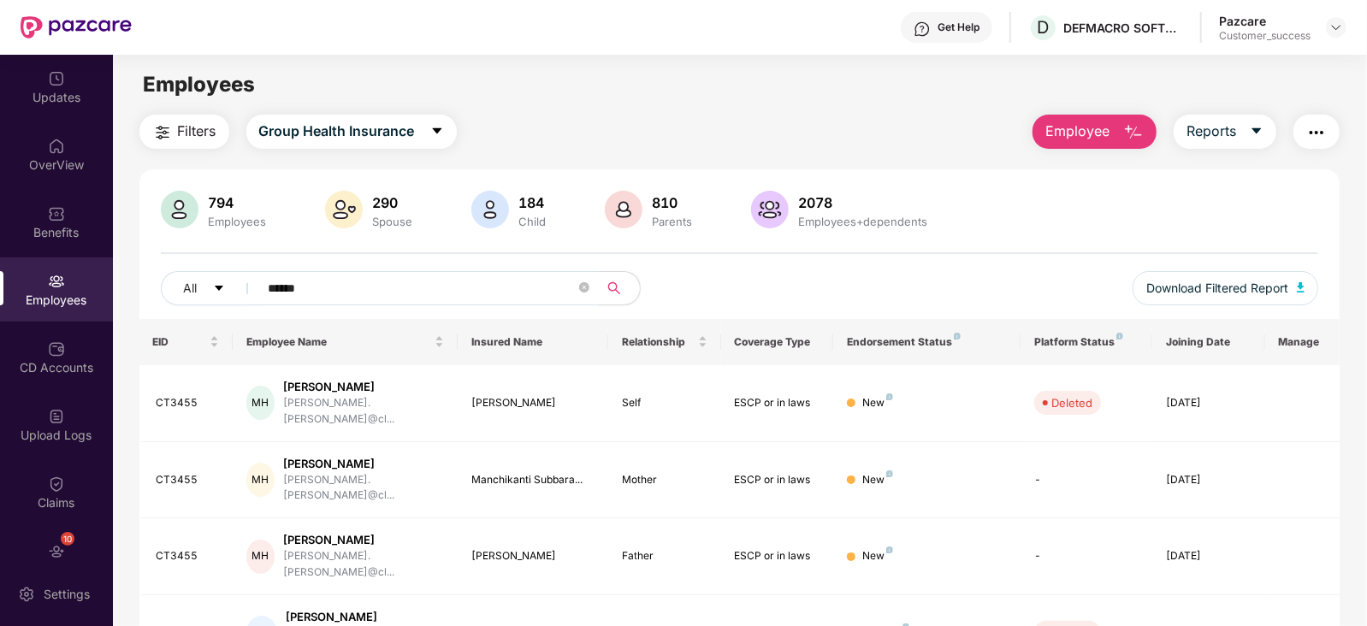
click at [301, 282] on input "******" at bounding box center [422, 288] width 307 height 26
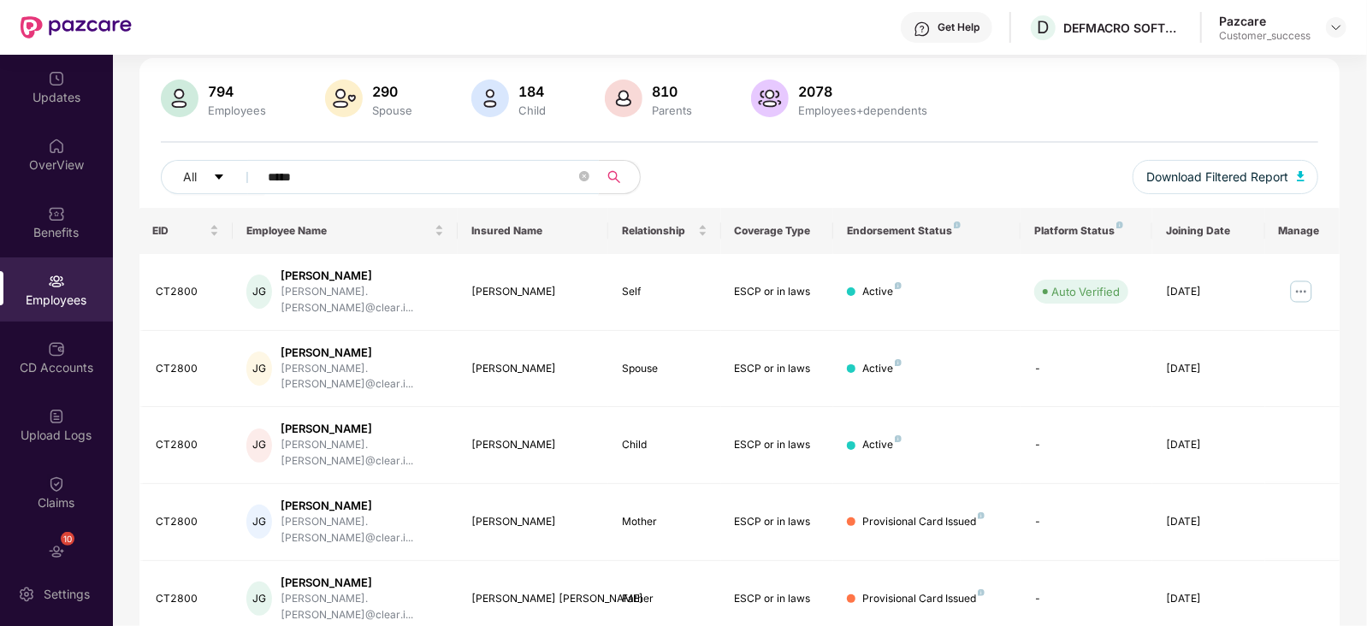
type input "*****"
click at [1339, 21] on img at bounding box center [1336, 28] width 14 height 14
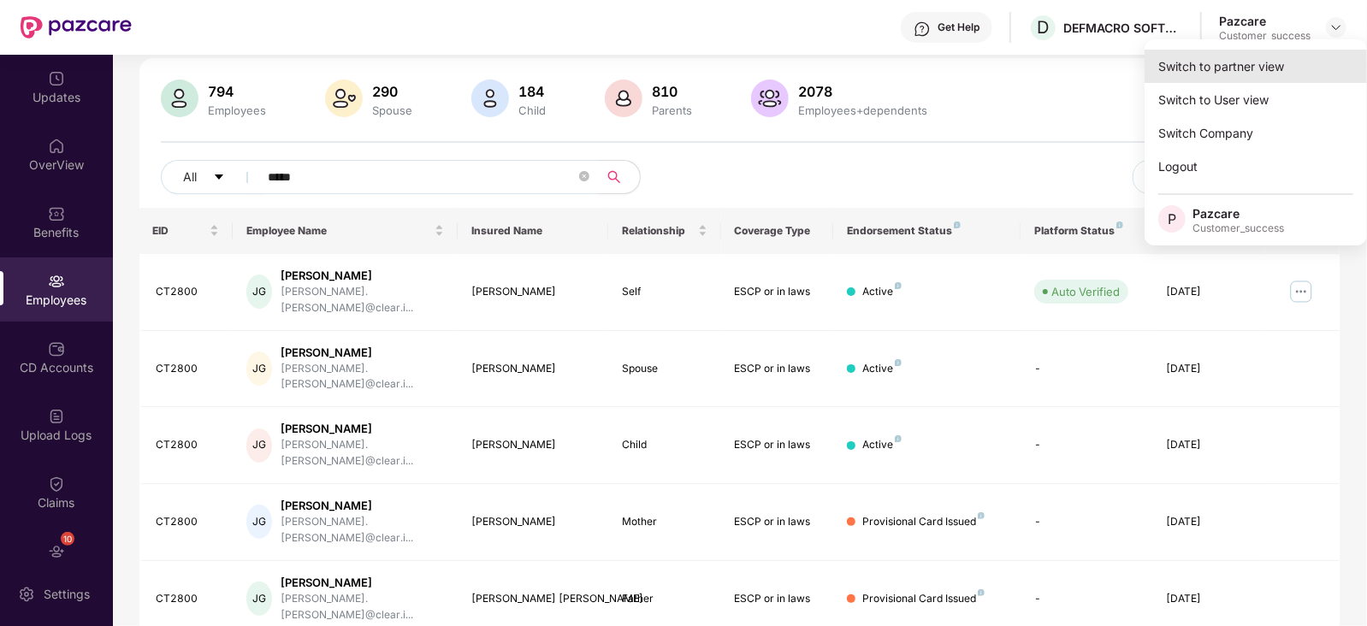
click at [1276, 61] on div "Switch to partner view" at bounding box center [1255, 66] width 222 height 33
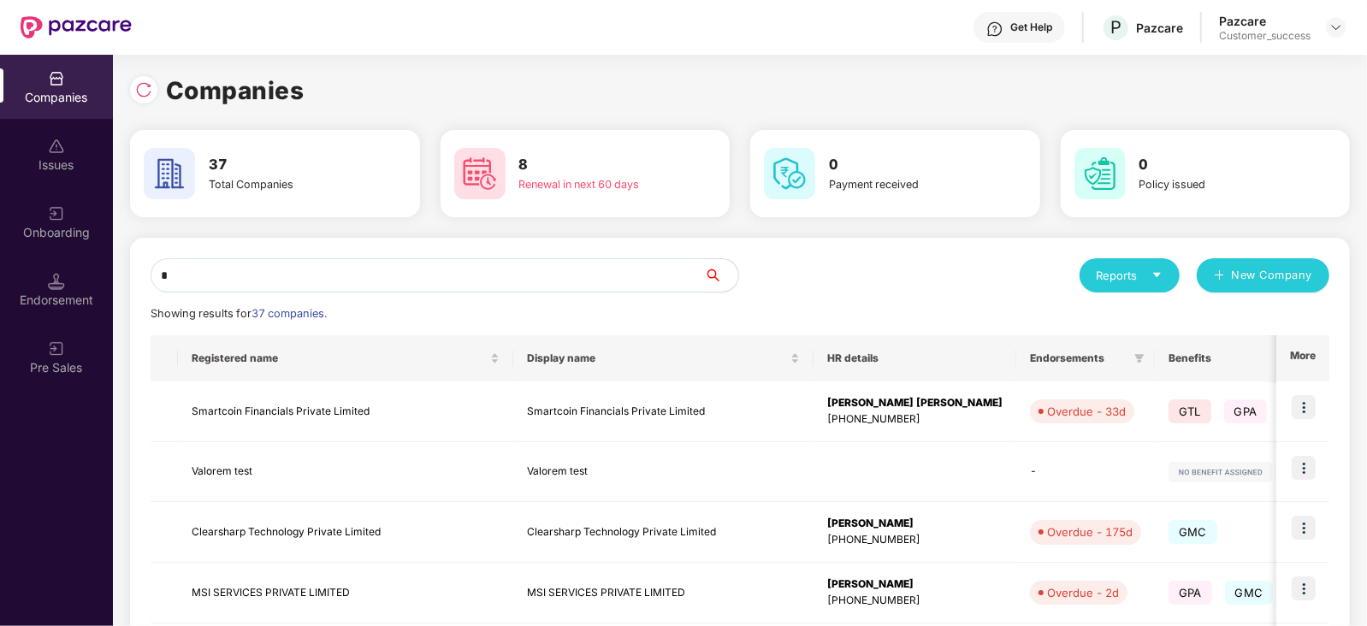
click at [573, 281] on input "*" at bounding box center [427, 275] width 553 height 34
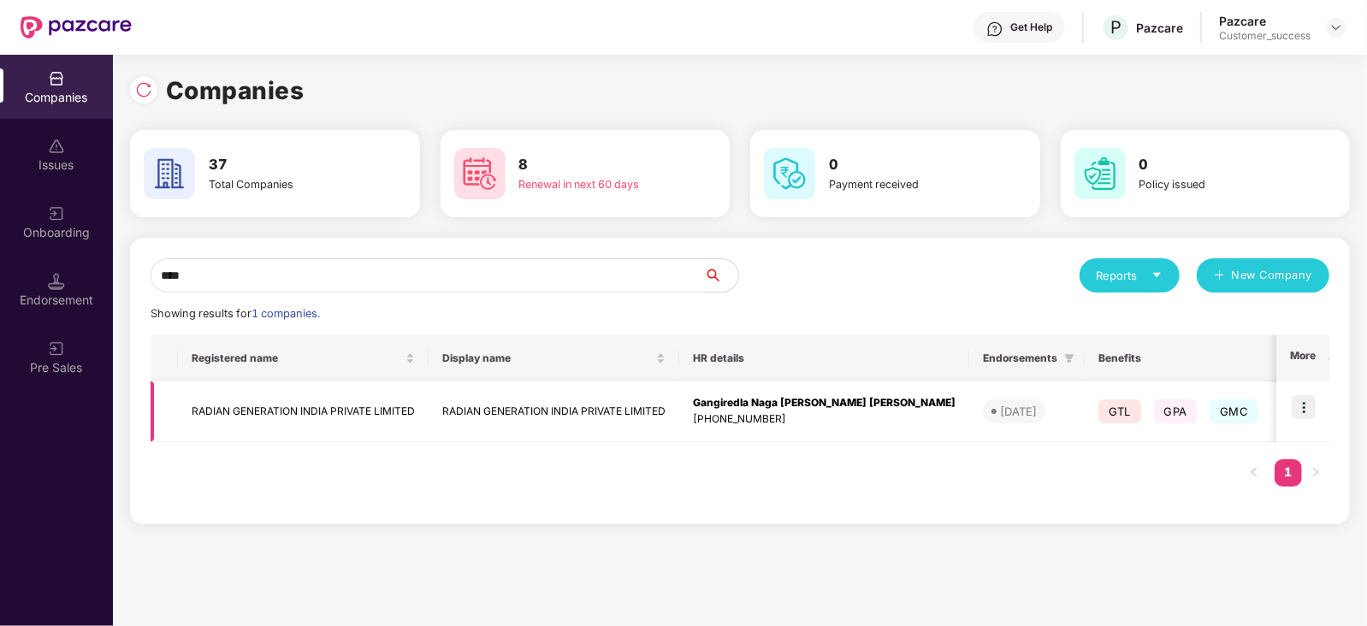
type input "****"
click at [1312, 405] on img at bounding box center [1303, 407] width 24 height 24
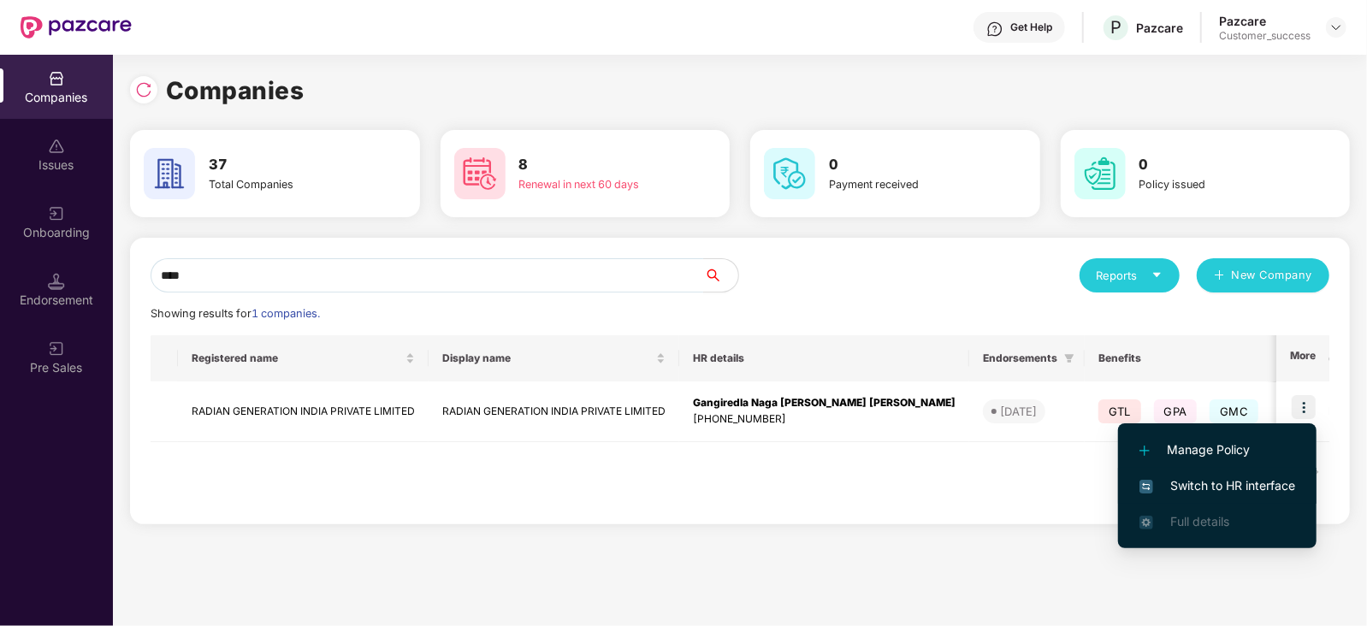
click at [1210, 476] on span "Switch to HR interface" at bounding box center [1217, 485] width 156 height 19
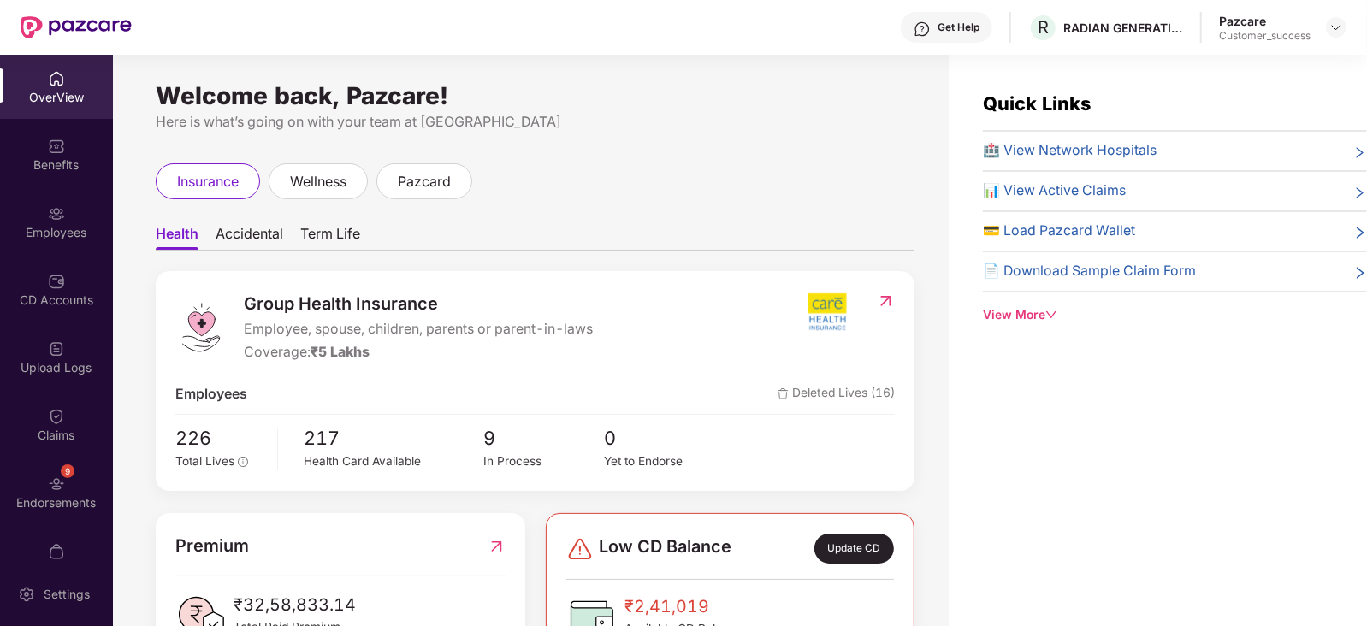
click at [37, 220] on div "Employees" at bounding box center [56, 222] width 113 height 64
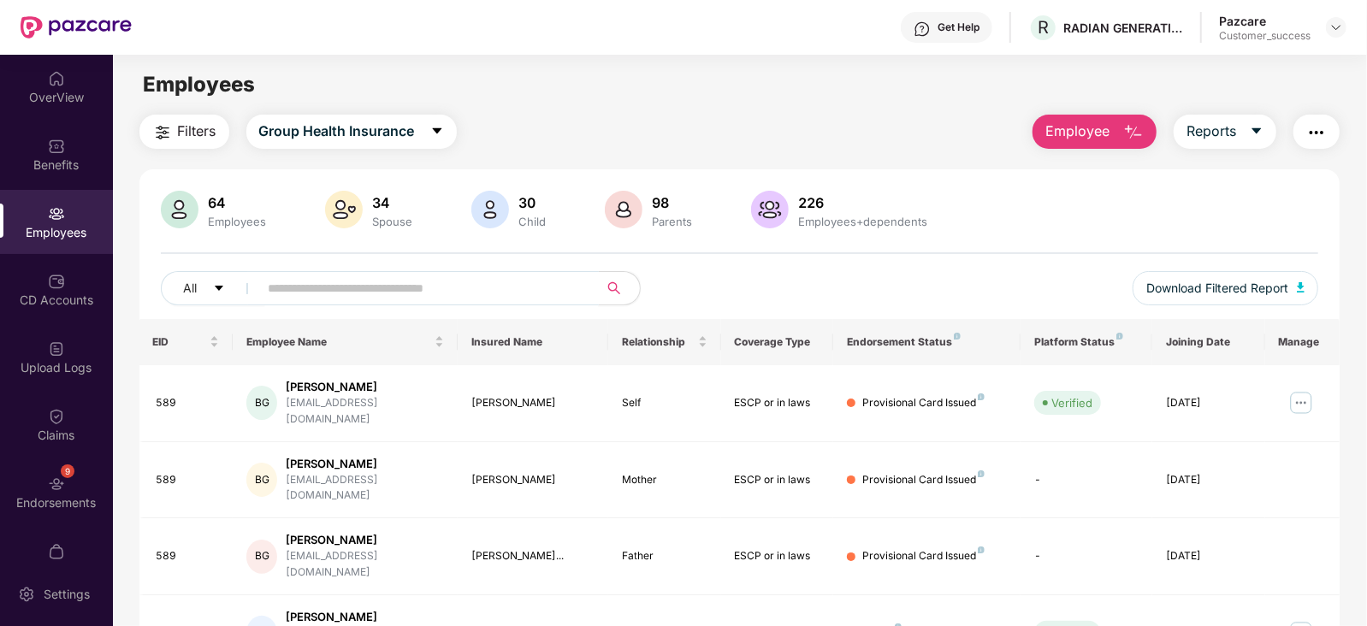
click at [384, 284] on input "text" at bounding box center [422, 288] width 307 height 26
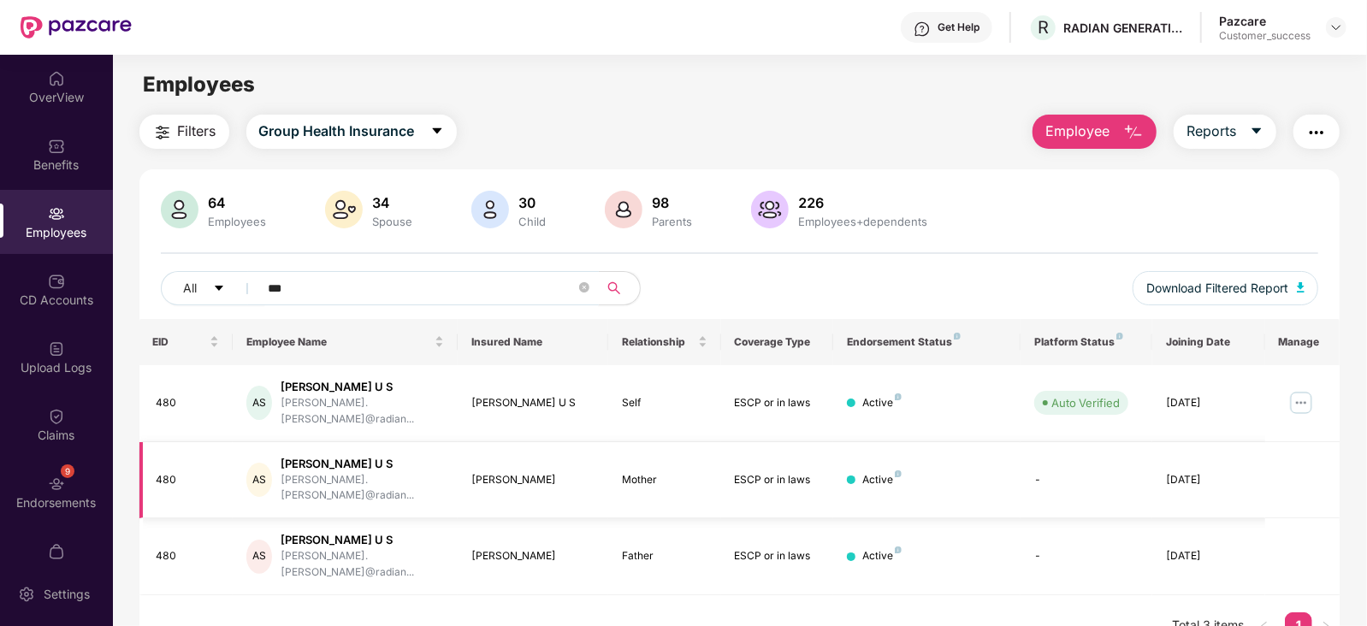
scroll to position [55, 0]
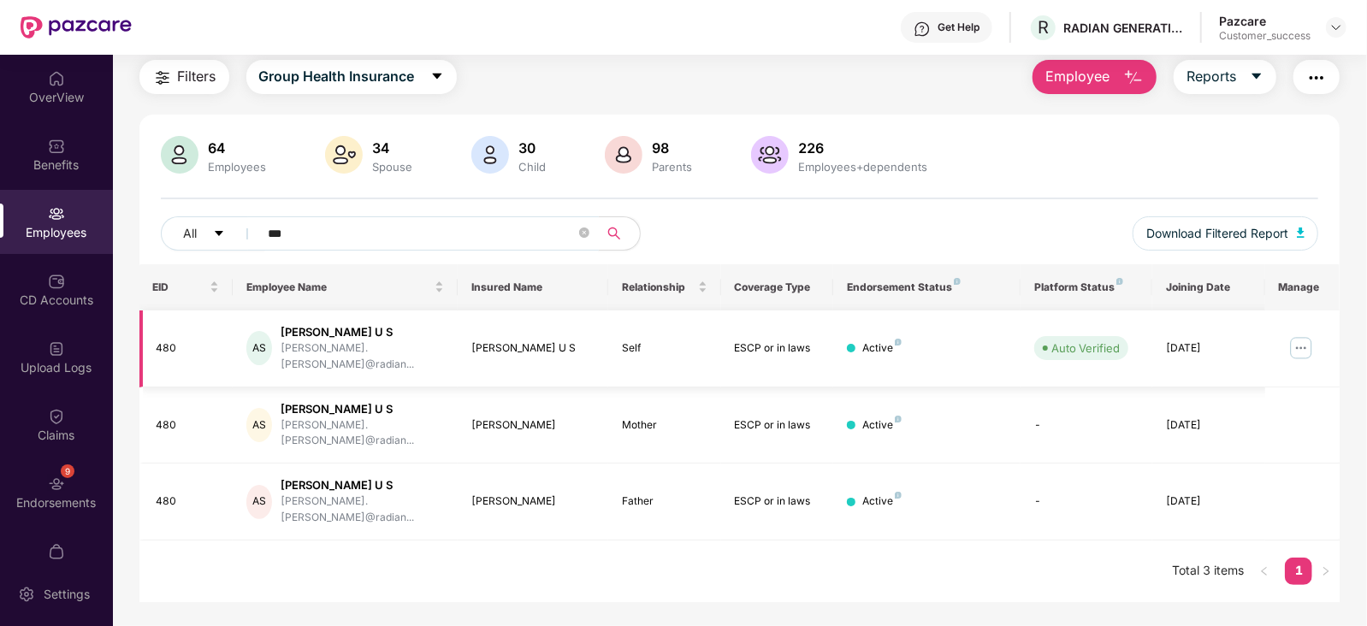
type input "***"
click at [1309, 339] on img at bounding box center [1300, 347] width 27 height 27
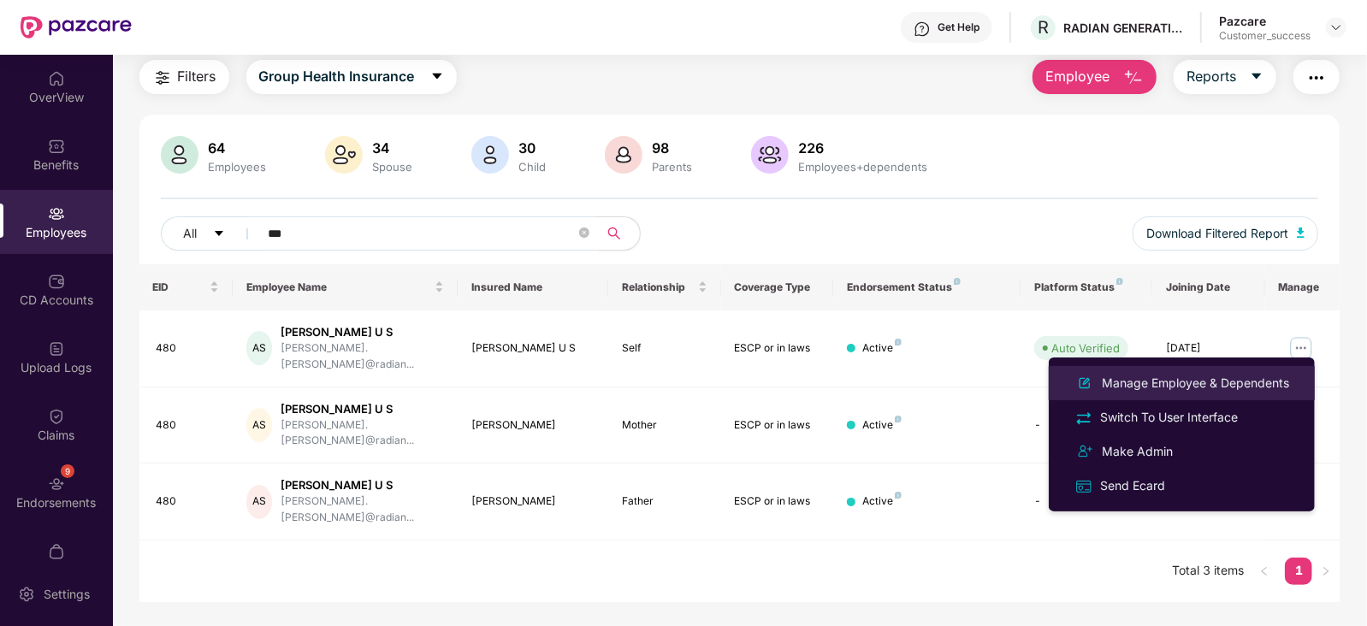
click at [1194, 377] on div "Manage Employee & Dependents" at bounding box center [1195, 383] width 194 height 19
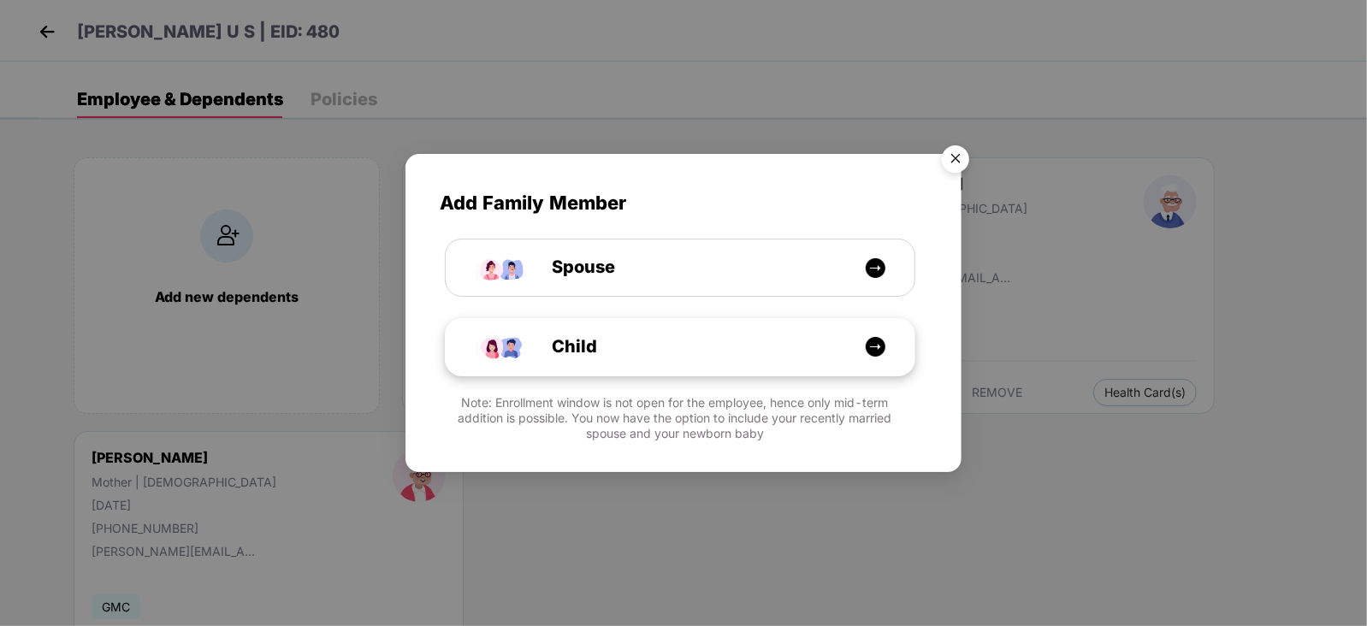
click at [677, 370] on div "Child" at bounding box center [680, 347] width 469 height 56
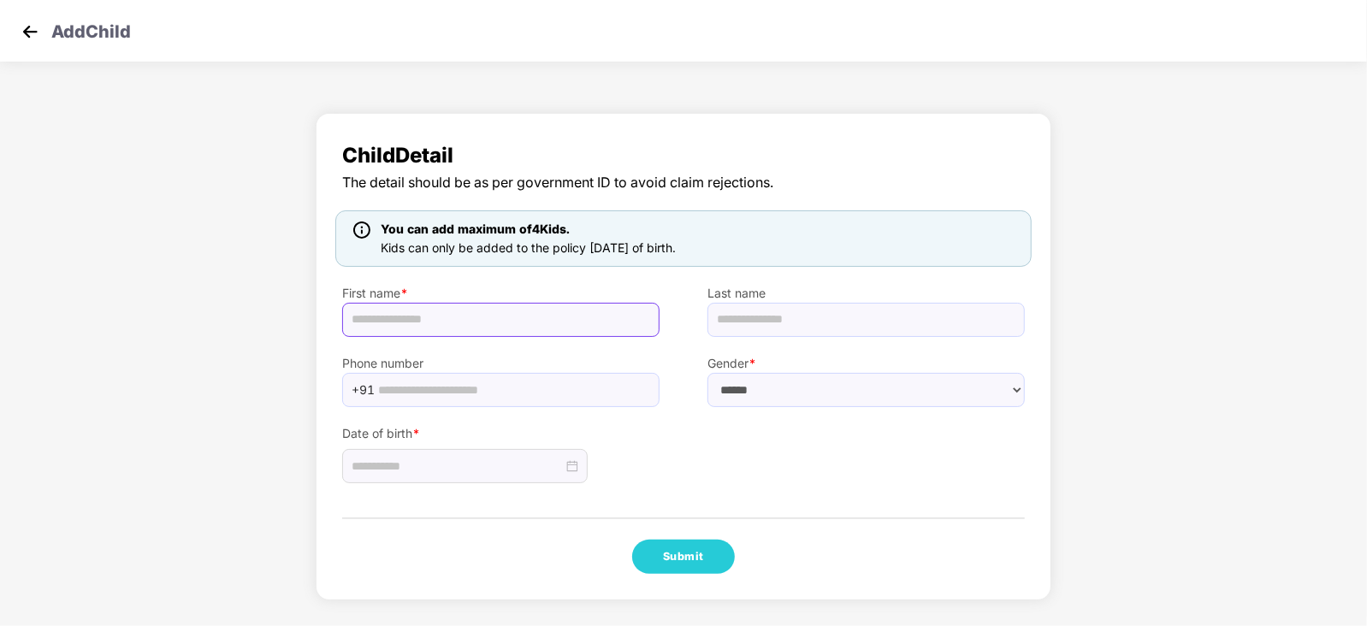
click at [492, 304] on input "text" at bounding box center [500, 320] width 317 height 34
click at [866, 305] on input "text" at bounding box center [865, 320] width 317 height 34
click at [499, 310] on input "*******" at bounding box center [500, 320] width 317 height 34
type input "**********"
click at [813, 375] on select "****** **** ******" at bounding box center [865, 390] width 317 height 34
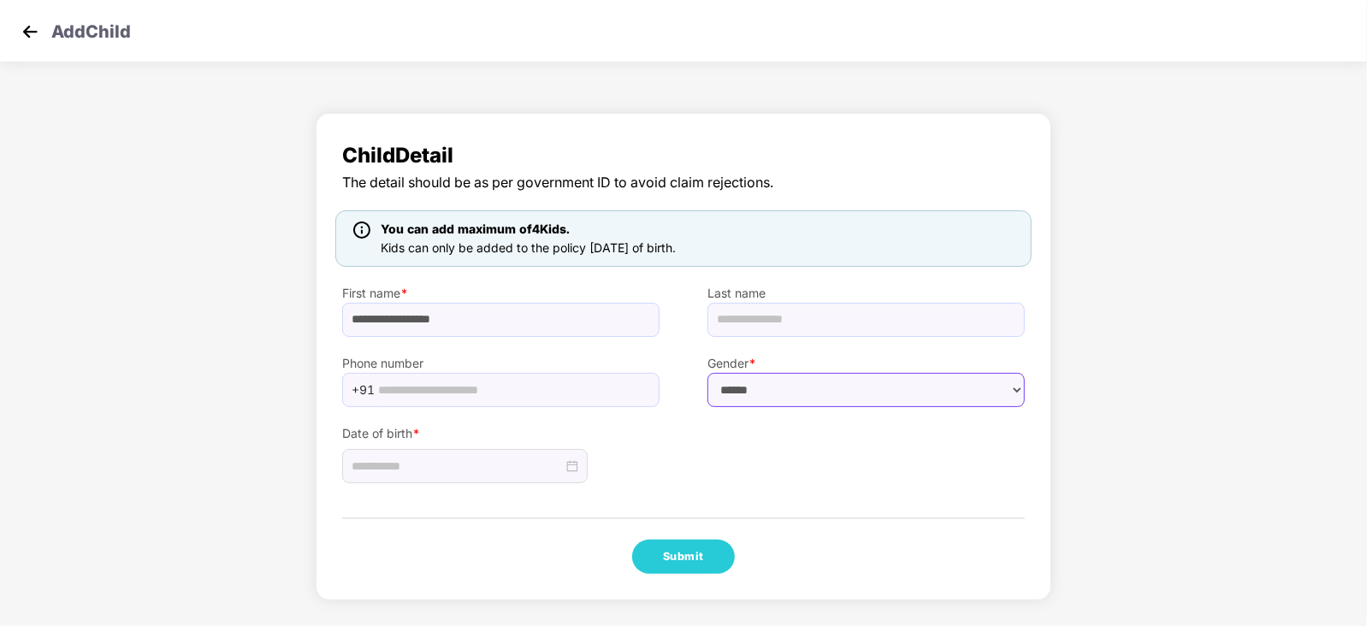
select select "****"
click at [707, 373] on select "****** **** ******" at bounding box center [865, 390] width 317 height 34
click at [573, 463] on div at bounding box center [465, 466] width 227 height 19
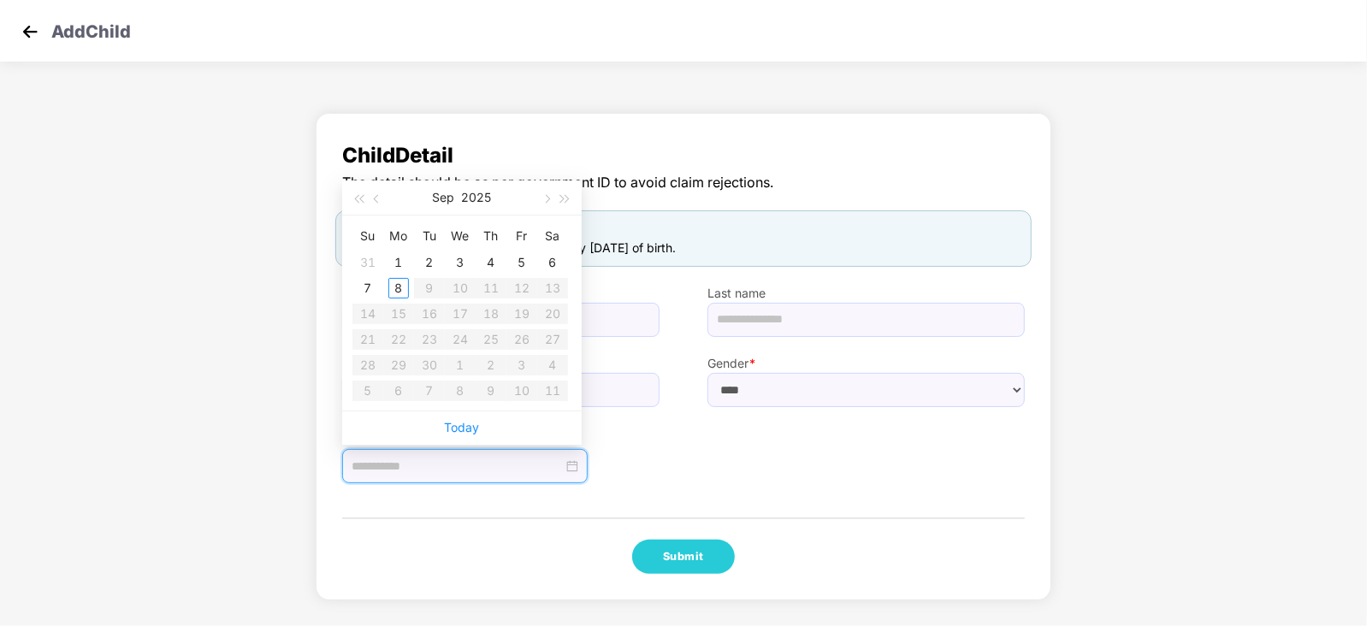
type input "**********"
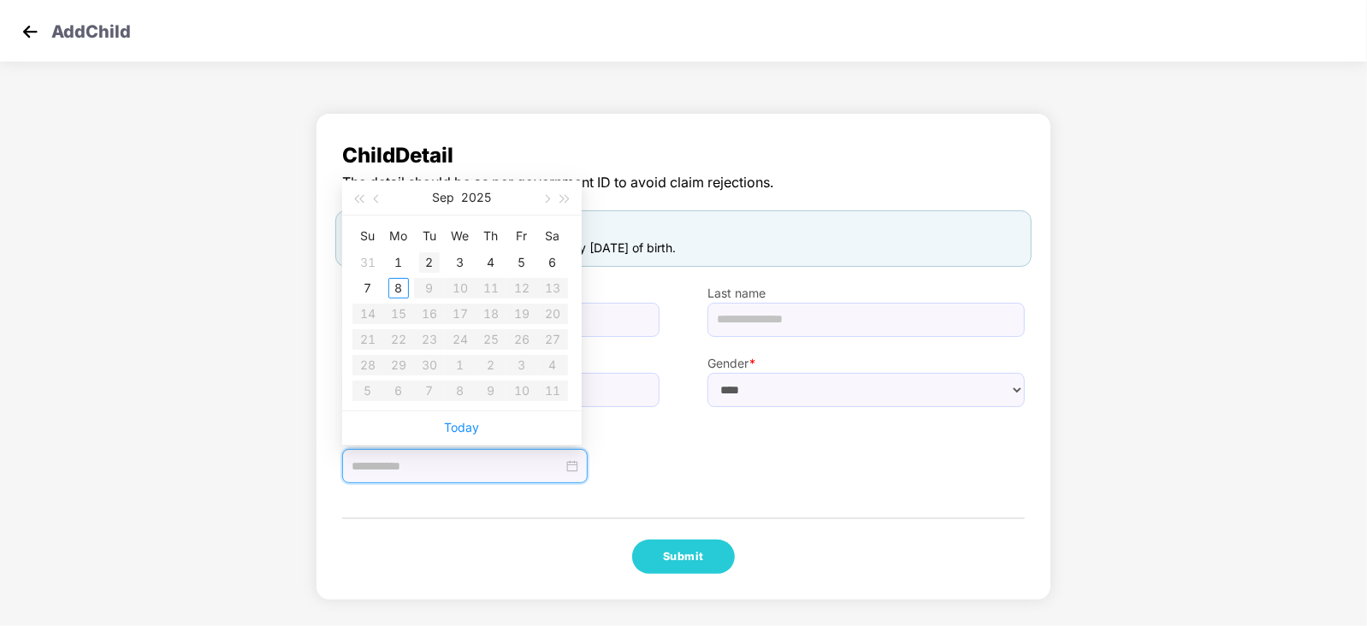
click at [430, 253] on div "2" at bounding box center [429, 262] width 21 height 21
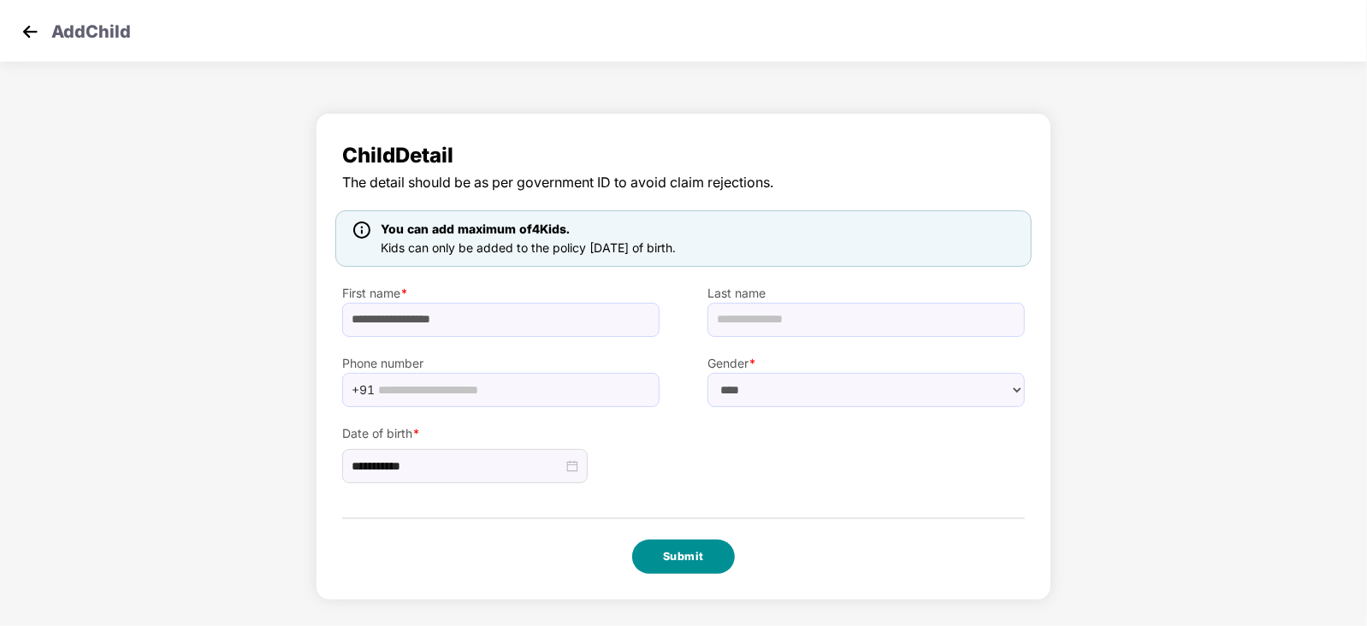
click at [692, 543] on button "Submit" at bounding box center [683, 557] width 103 height 34
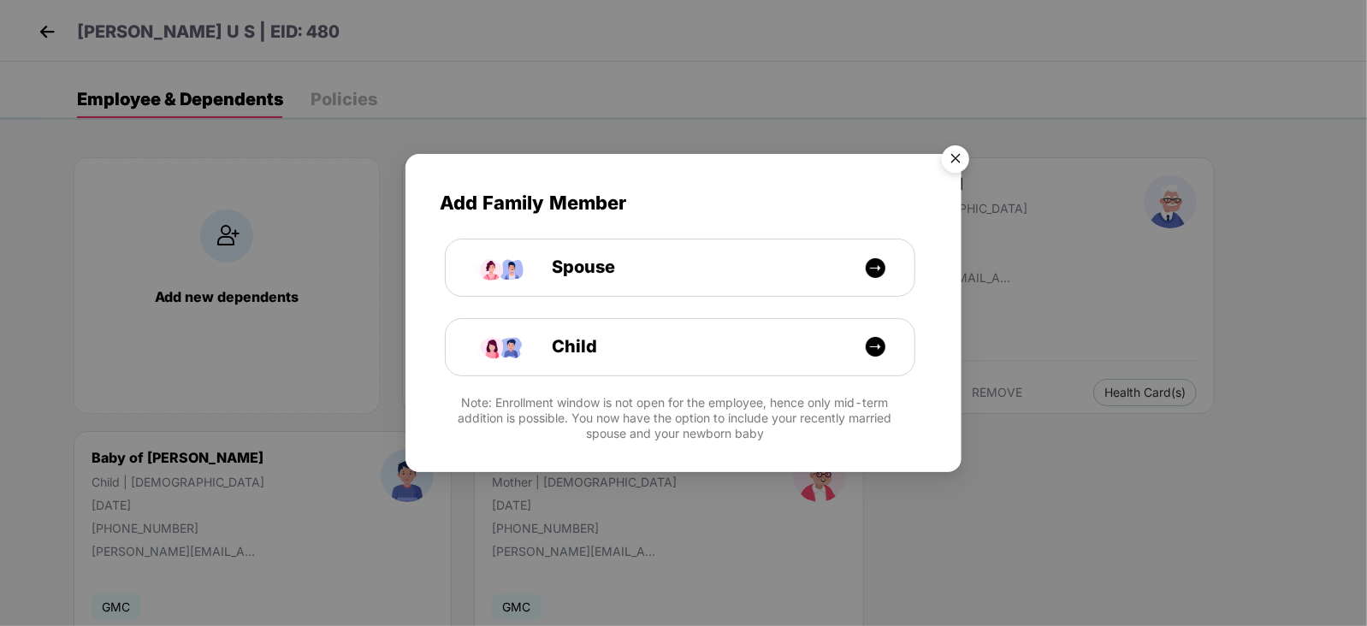
click at [962, 153] on img "Close" at bounding box center [955, 162] width 48 height 48
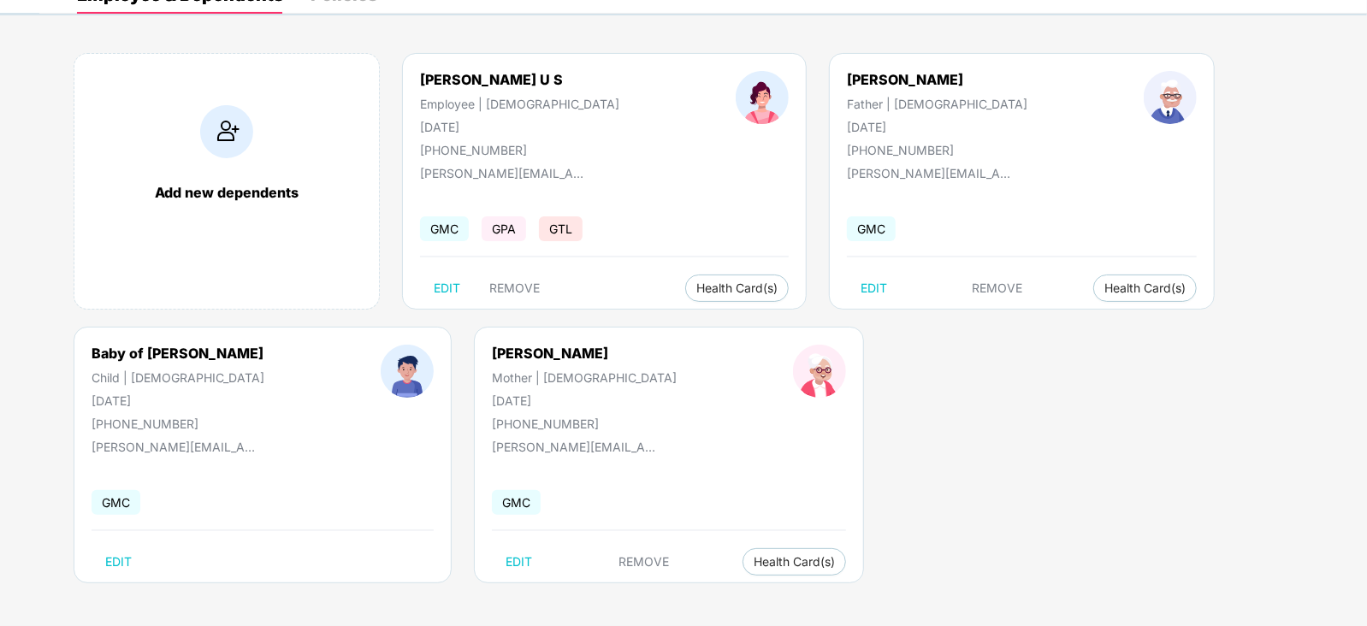
scroll to position [0, 0]
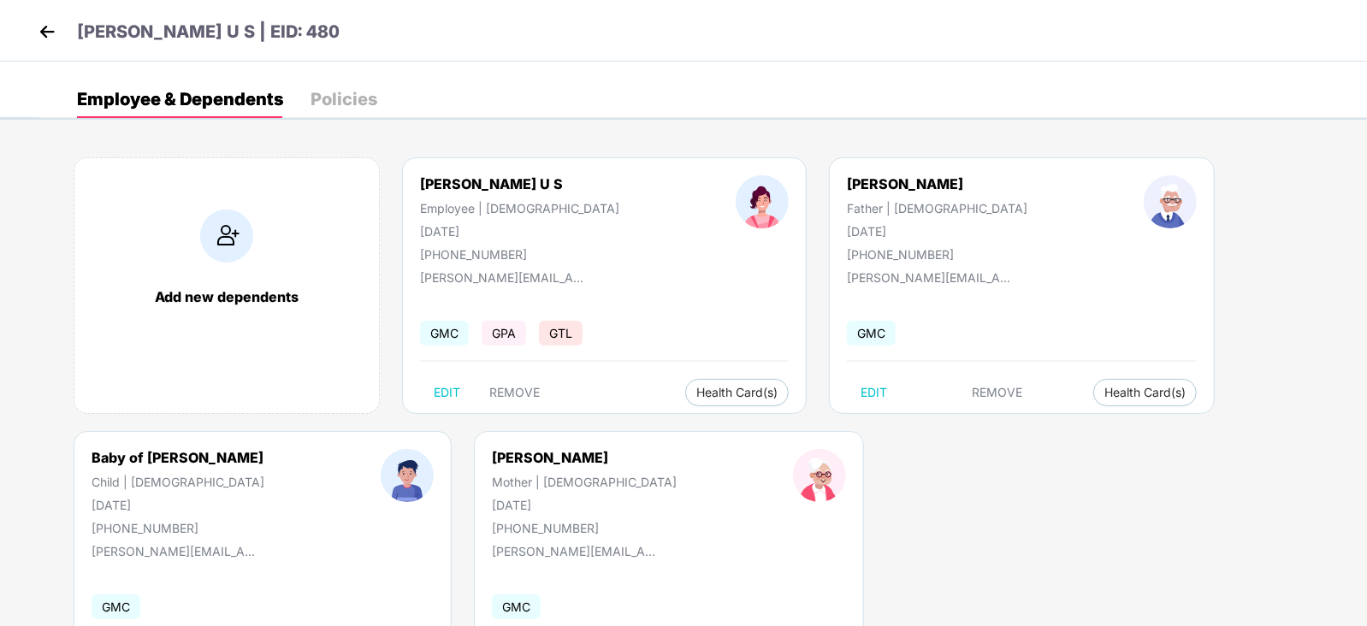
click at [47, 32] on img at bounding box center [47, 32] width 26 height 26
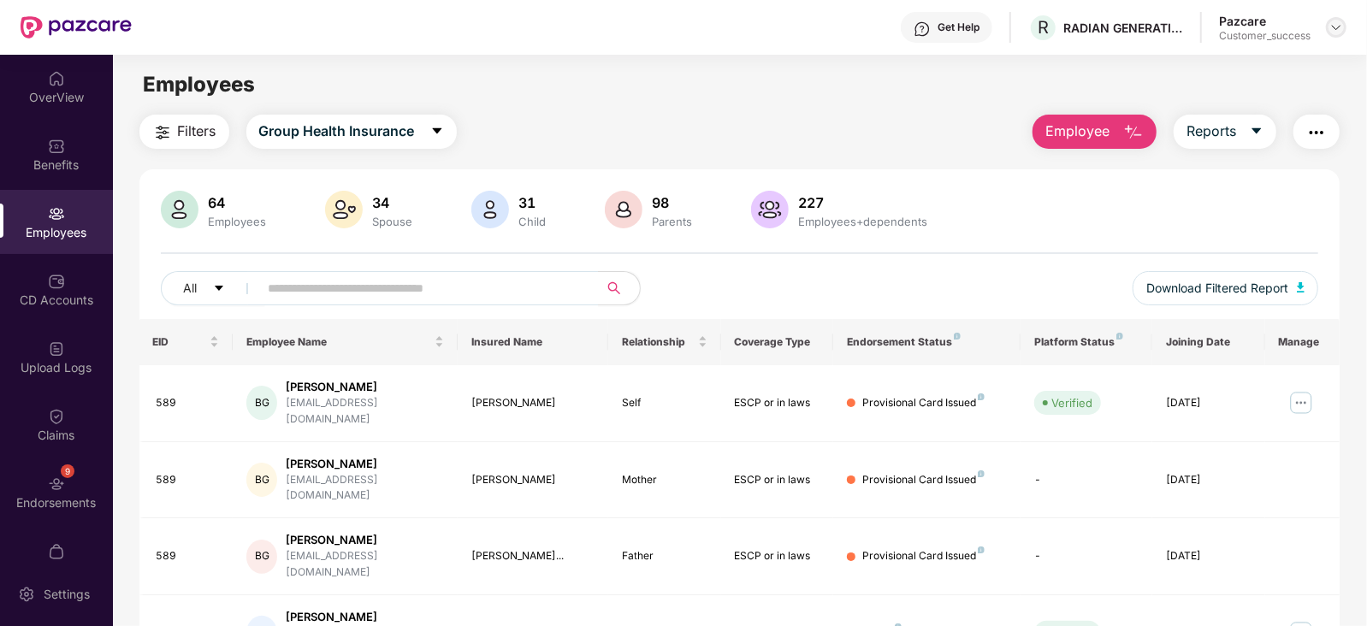
click at [1338, 32] on img at bounding box center [1336, 28] width 14 height 14
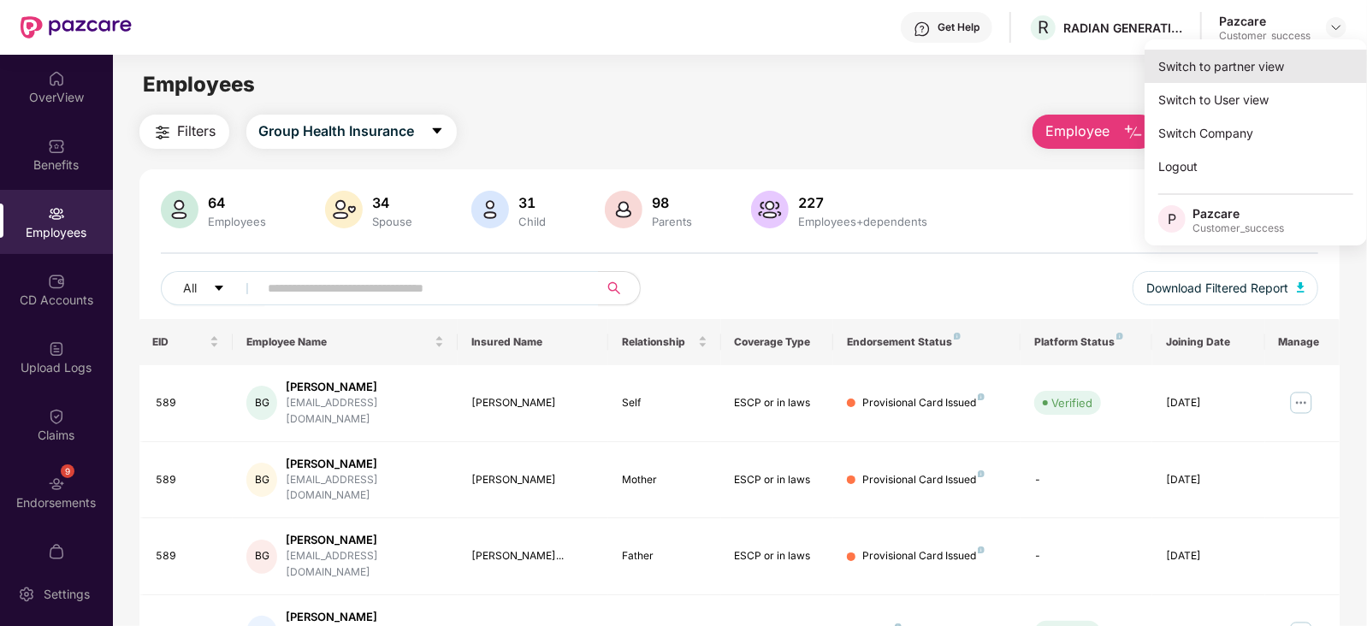
click at [1273, 68] on div "Switch to partner view" at bounding box center [1255, 66] width 222 height 33
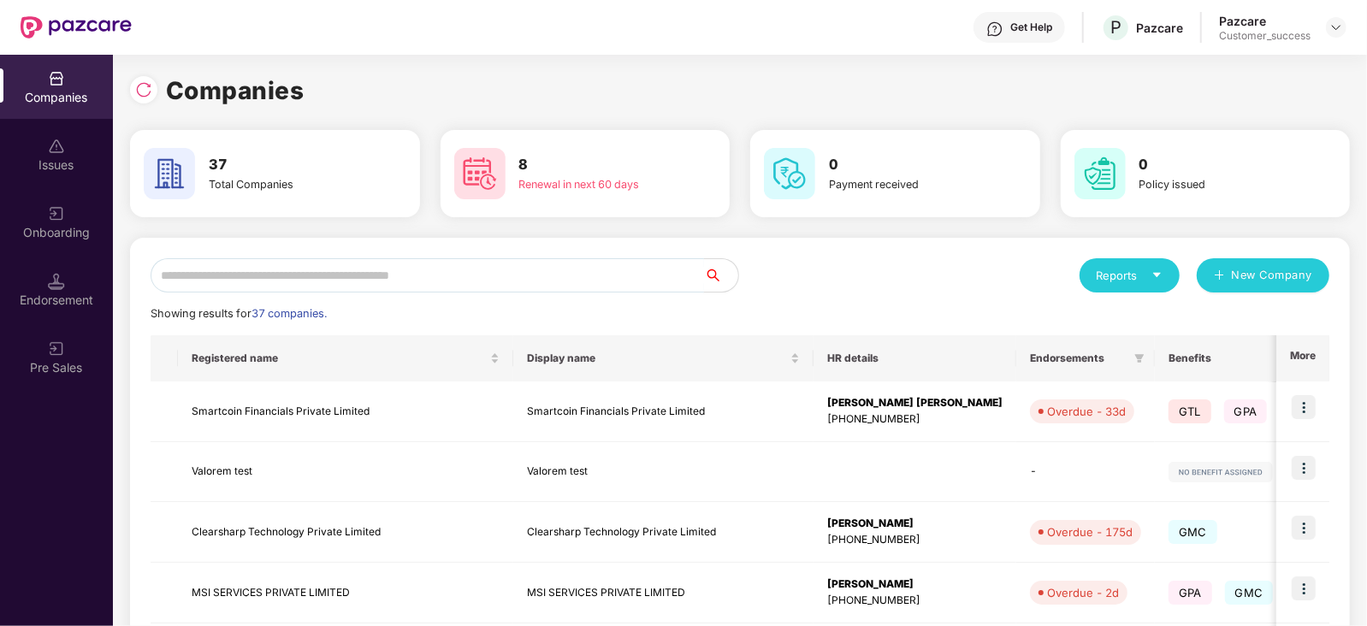
click at [505, 275] on input "text" at bounding box center [427, 275] width 553 height 34
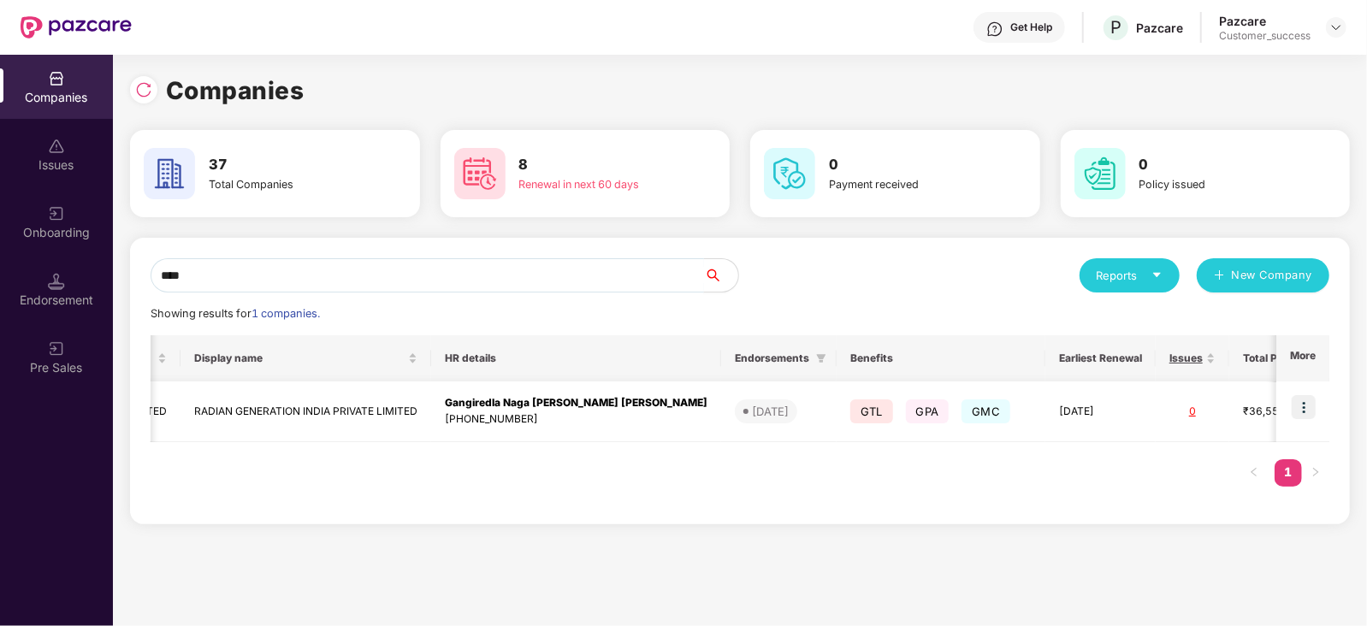
scroll to position [0, 457]
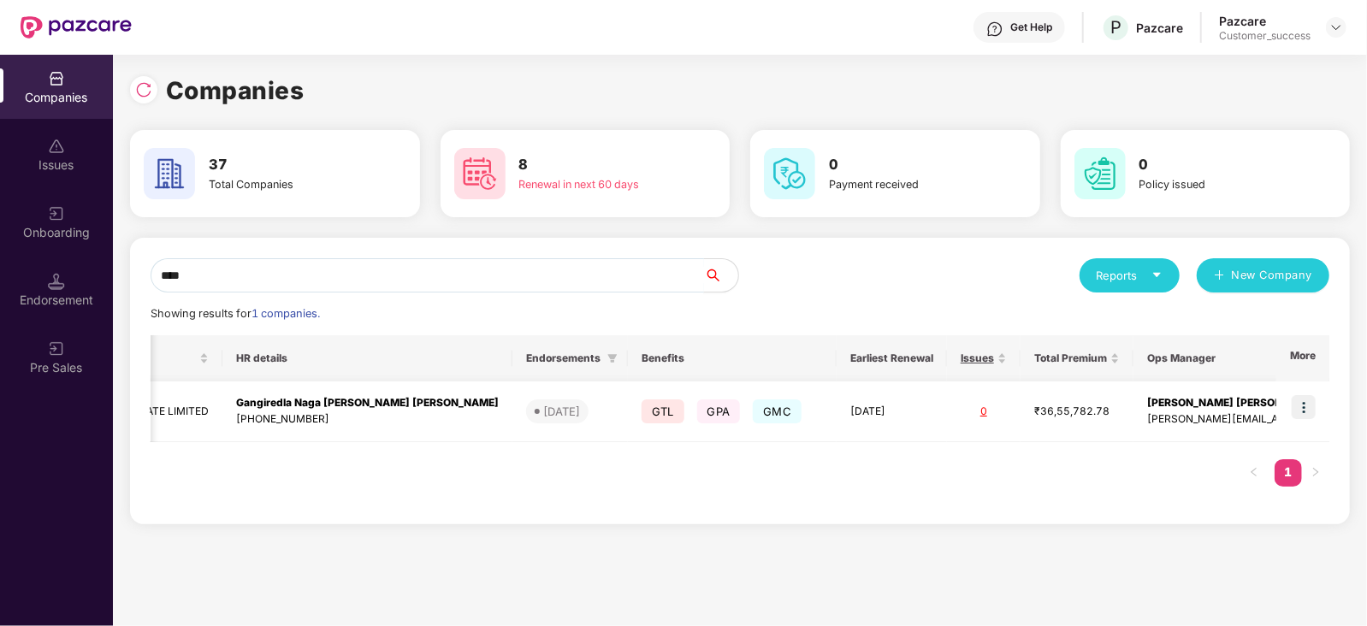
type input "****"
click at [1299, 410] on img at bounding box center [1303, 407] width 24 height 24
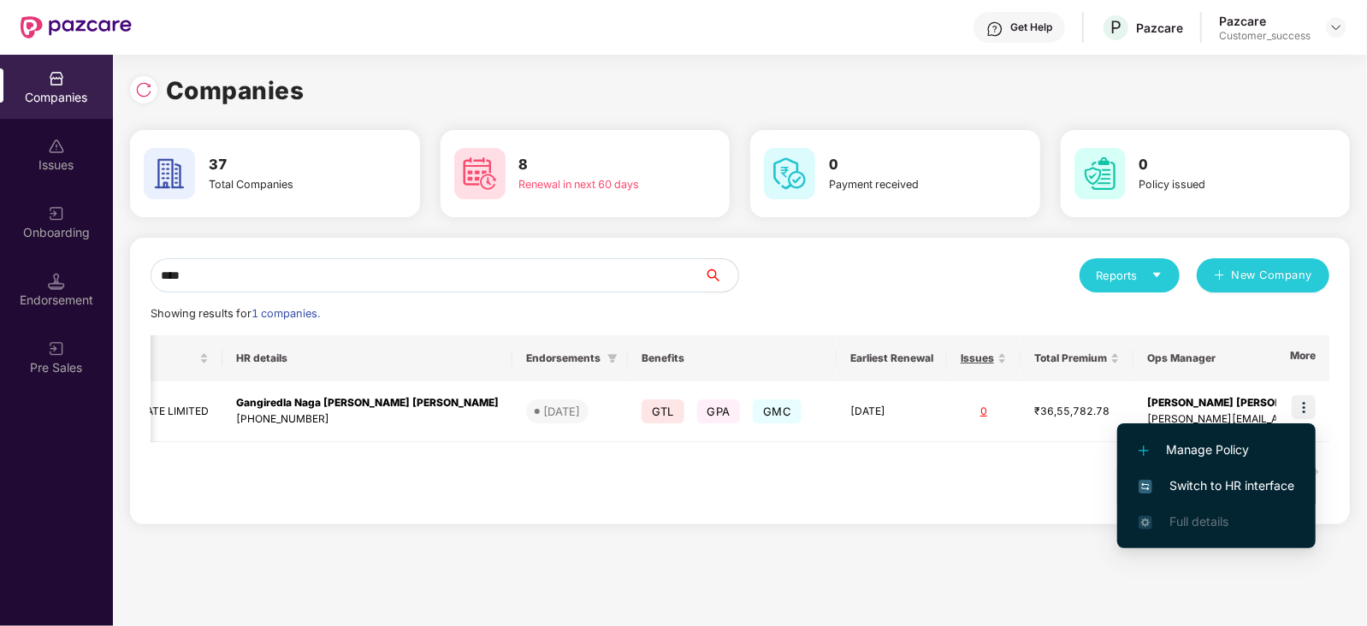
click at [1232, 478] on span "Switch to HR interface" at bounding box center [1216, 485] width 156 height 19
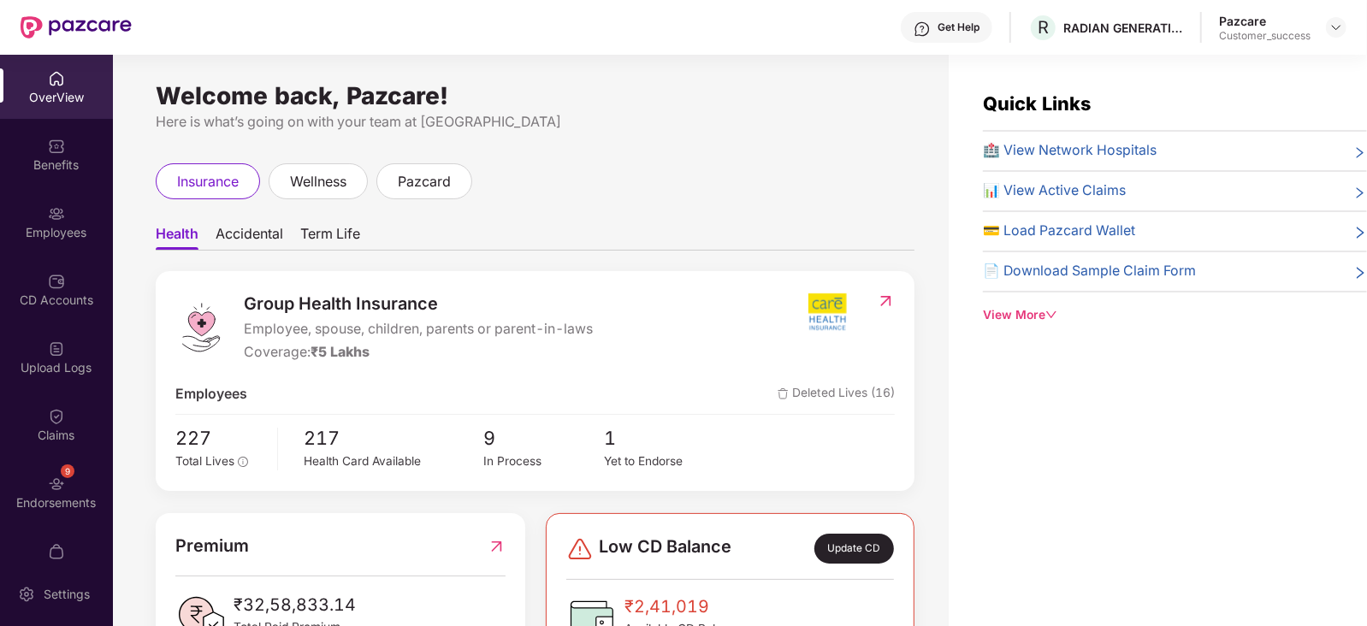
click at [26, 216] on div "Employees" at bounding box center [56, 222] width 113 height 64
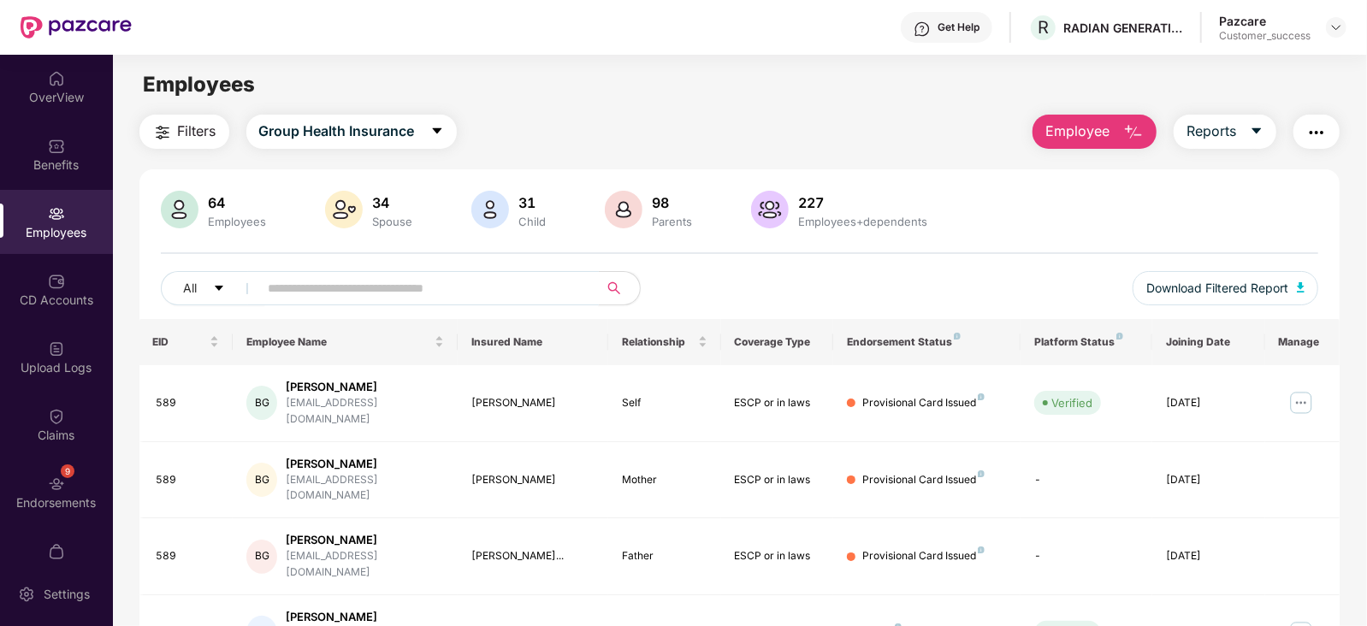
click at [334, 291] on input "text" at bounding box center [422, 288] width 307 height 26
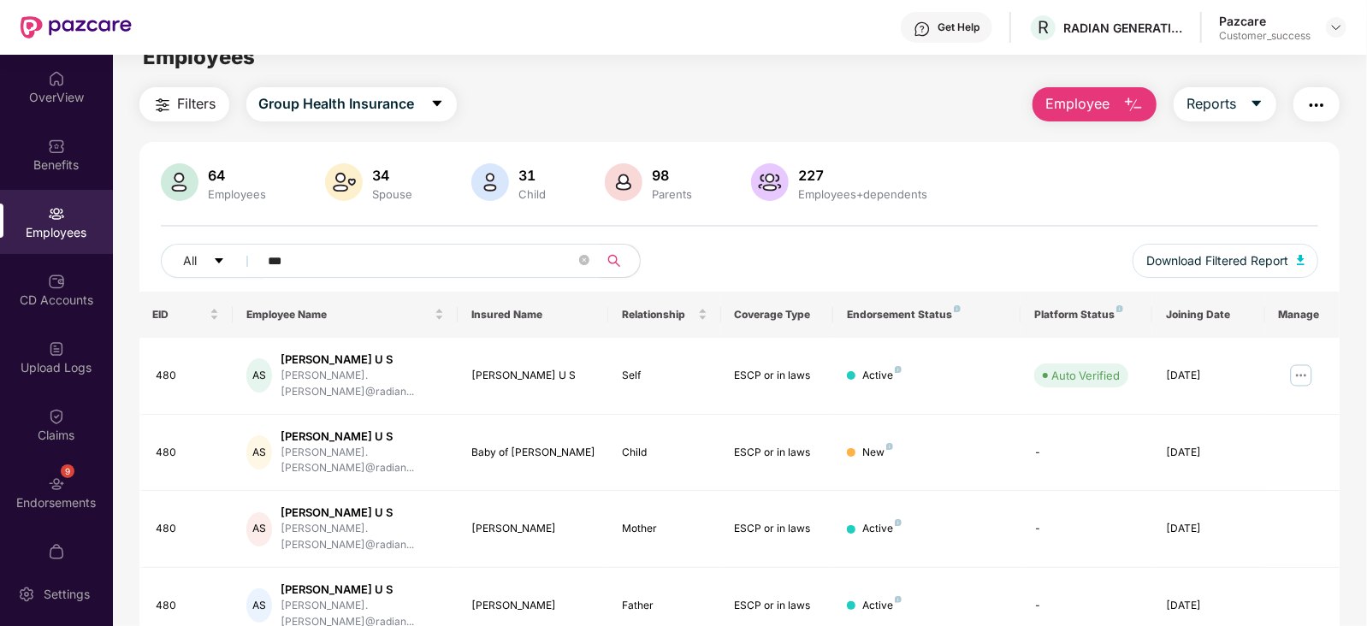
scroll to position [30, 0]
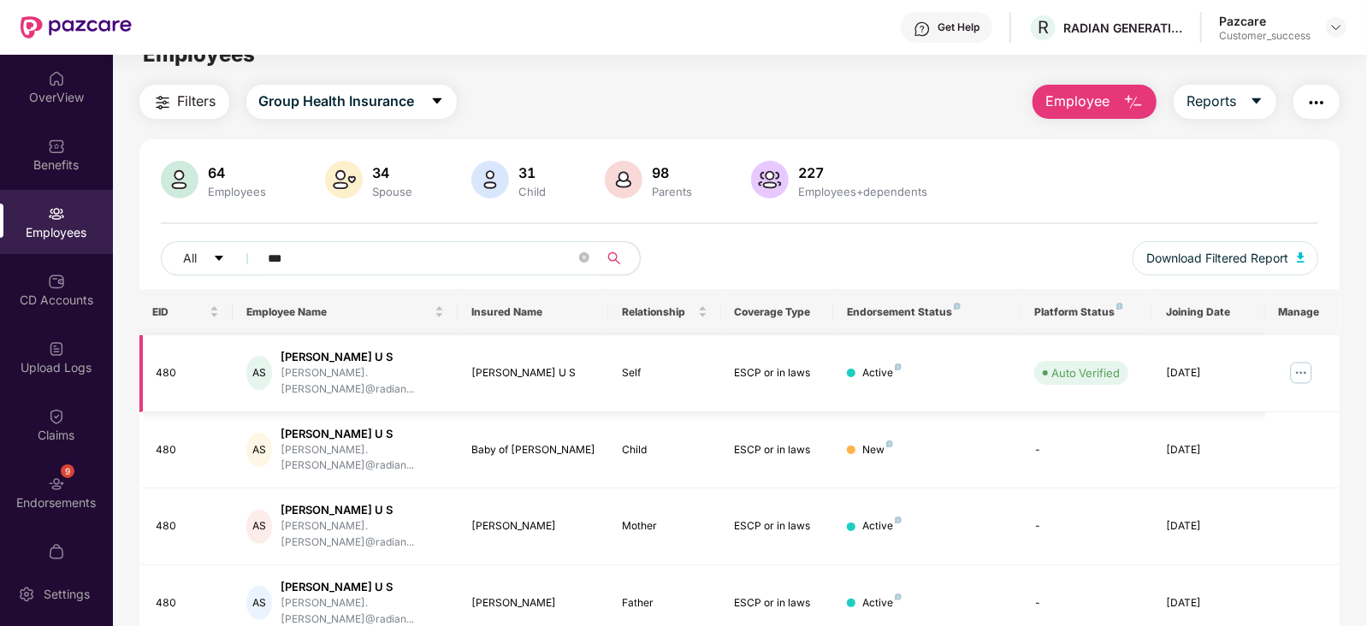
type input "***"
click at [1303, 372] on img at bounding box center [1300, 372] width 27 height 27
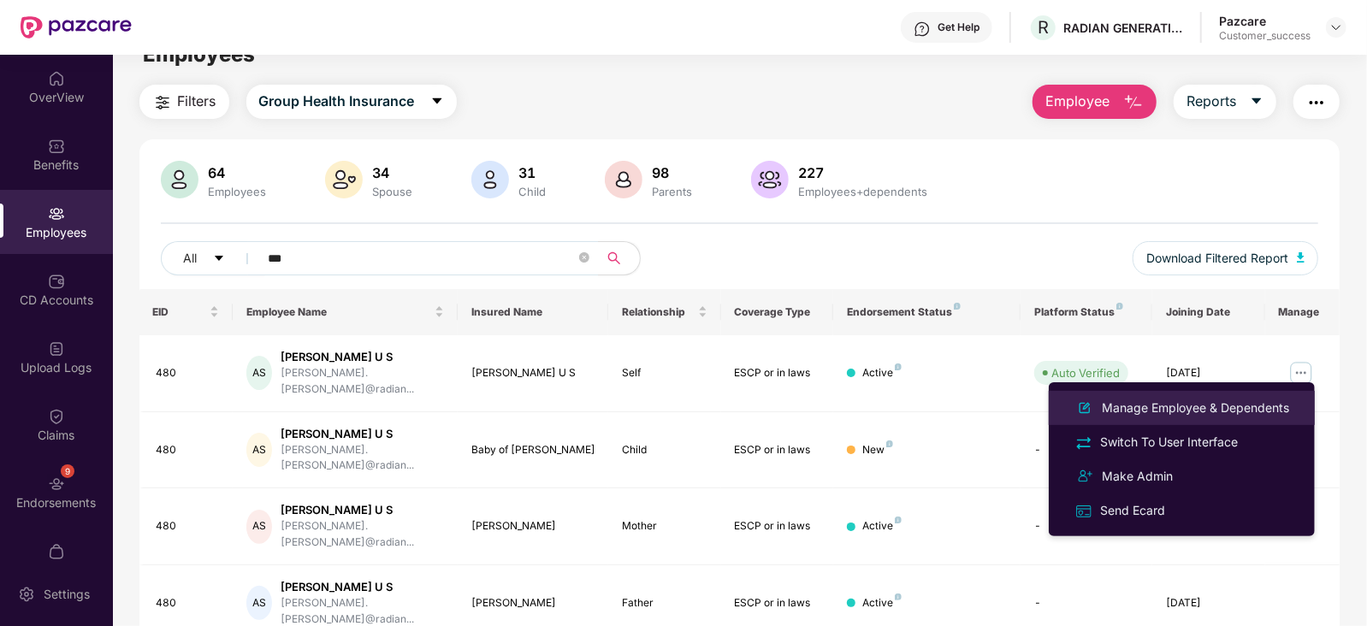
click at [1228, 411] on div "Manage Employee & Dependents" at bounding box center [1195, 408] width 194 height 19
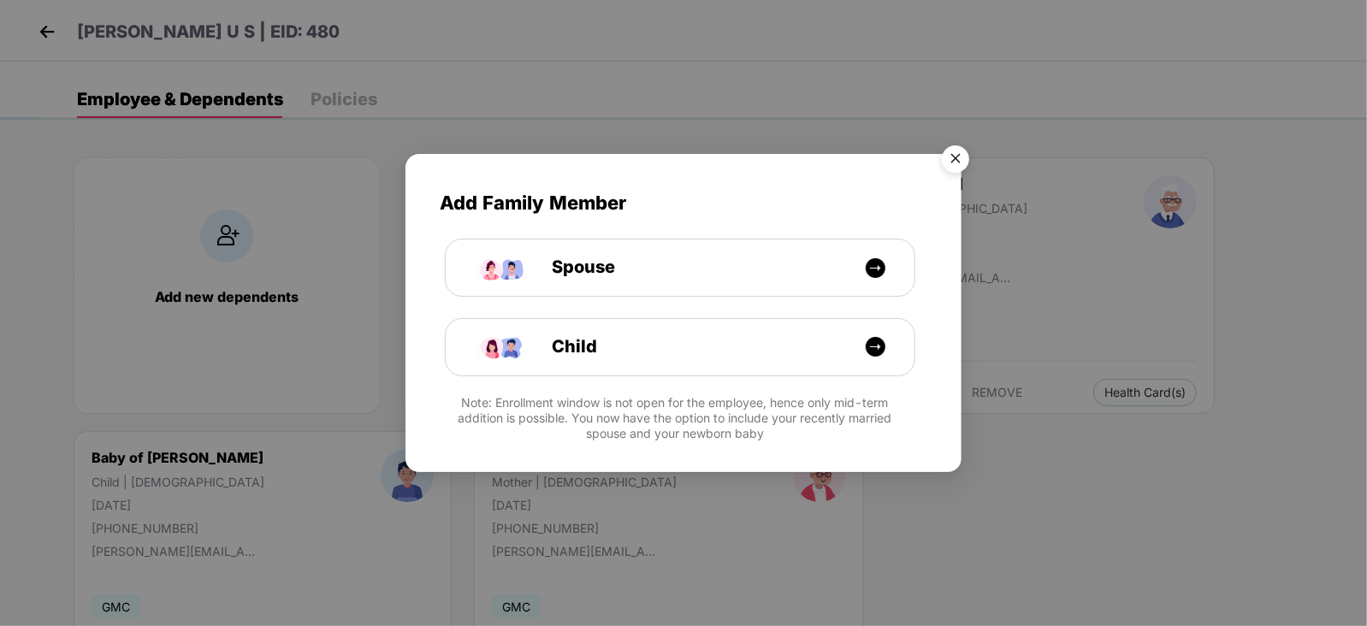
click at [954, 160] on img "Close" at bounding box center [955, 162] width 48 height 48
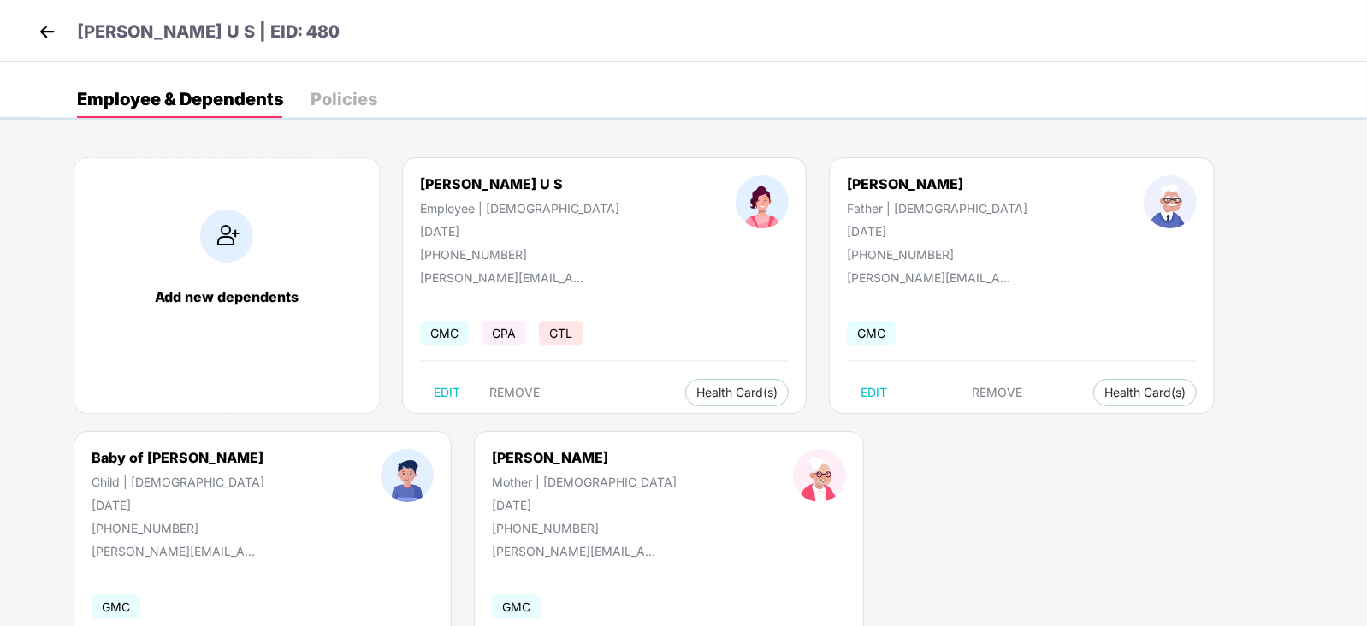
click at [201, 458] on div "Baby of [PERSON_NAME]" at bounding box center [178, 457] width 173 height 17
copy div "Baby of [PERSON_NAME]"
click at [50, 41] on img at bounding box center [47, 32] width 26 height 26
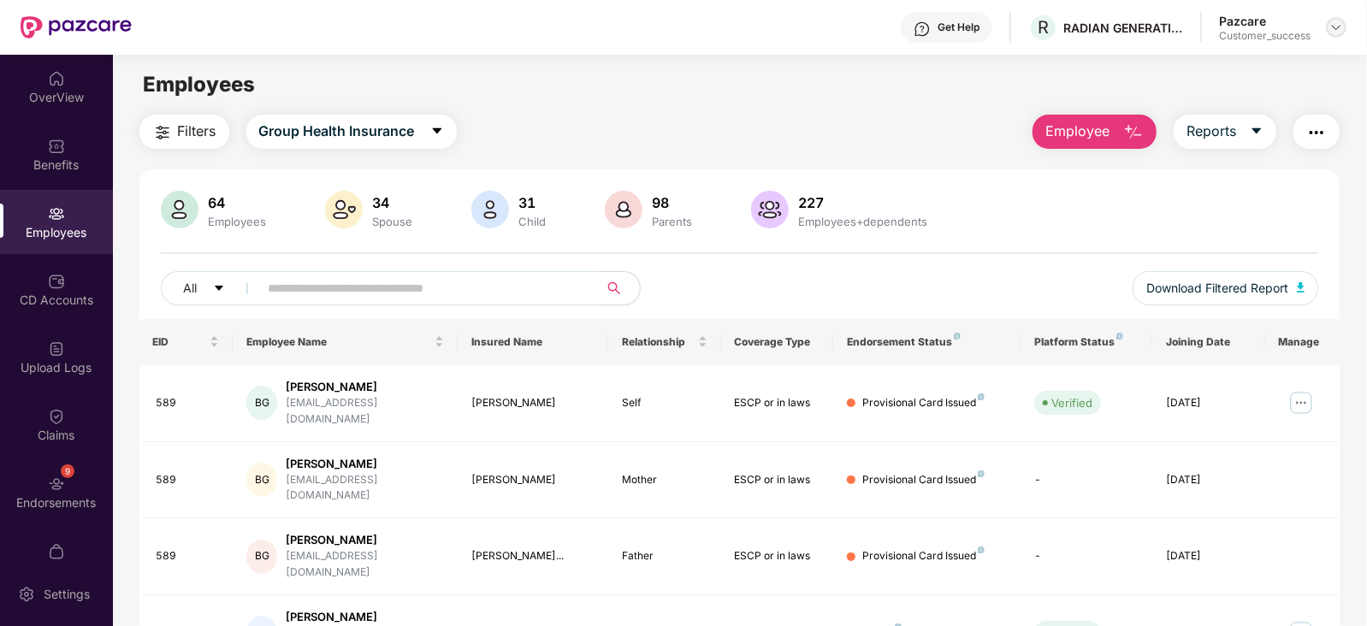
click at [1328, 28] on div at bounding box center [1336, 27] width 21 height 21
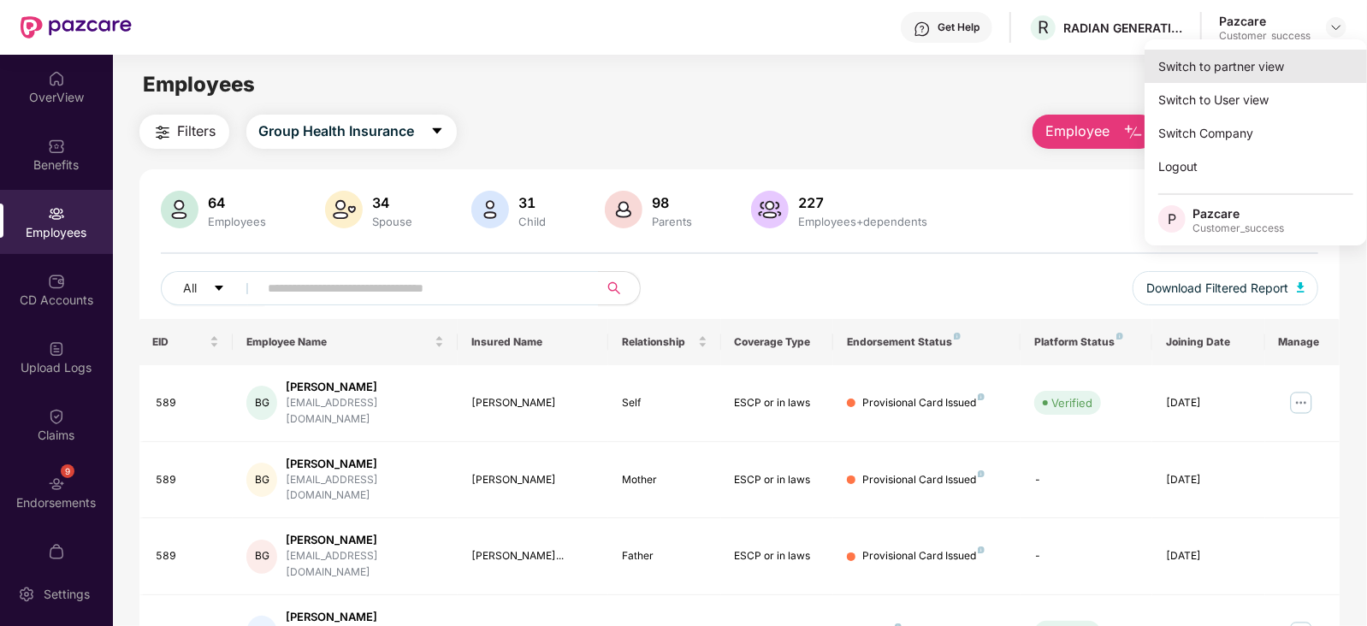
click at [1281, 57] on div "Switch to partner view" at bounding box center [1255, 66] width 222 height 33
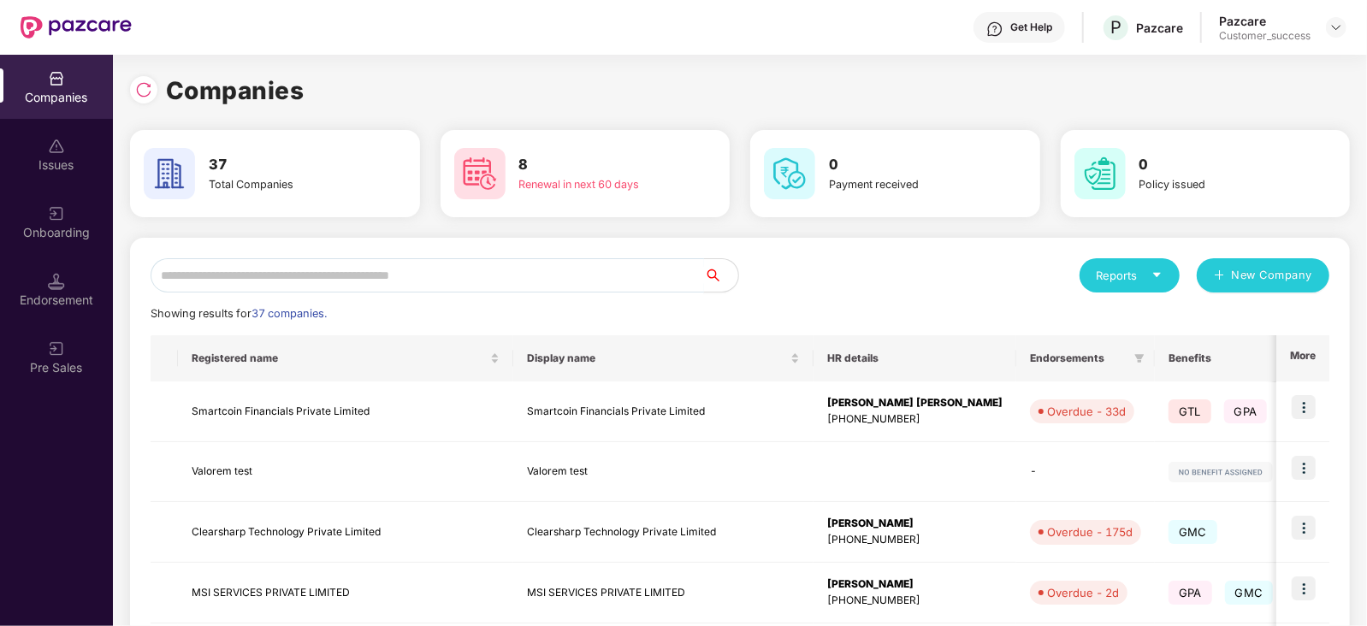
click at [454, 282] on input "text" at bounding box center [427, 275] width 553 height 34
click at [560, 282] on input "text" at bounding box center [427, 275] width 553 height 34
click at [538, 269] on input "*" at bounding box center [427, 275] width 553 height 34
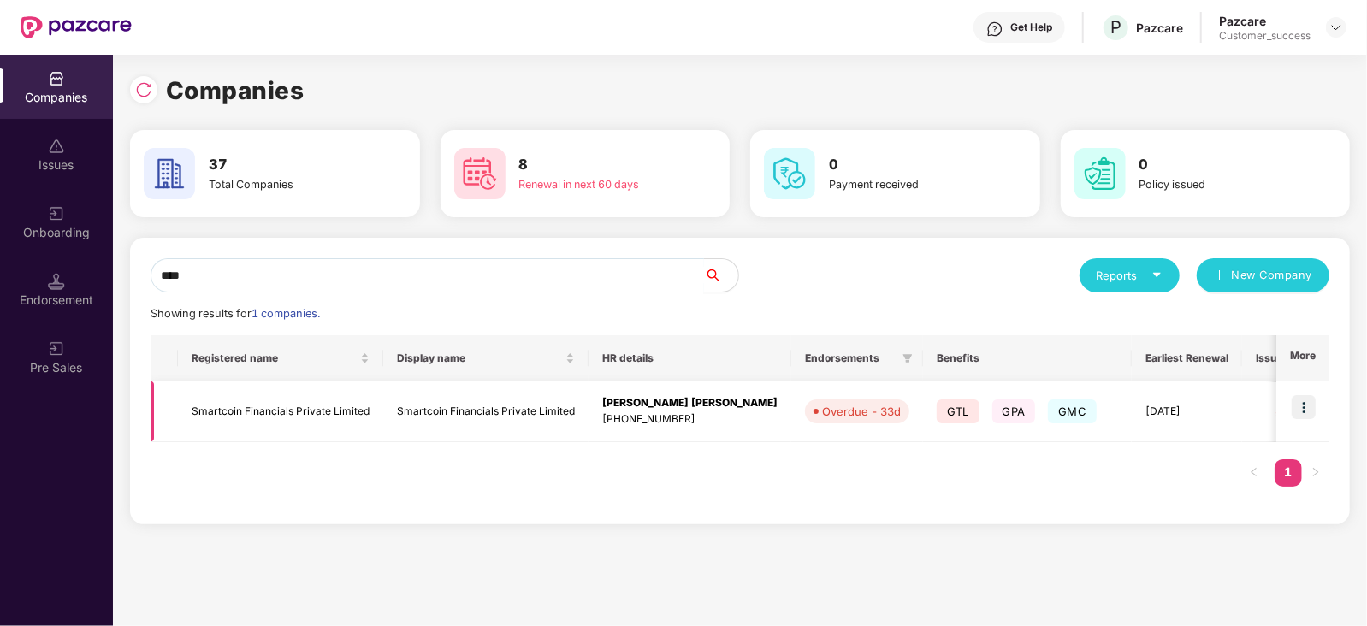
type input "****"
click at [1307, 408] on img at bounding box center [1303, 407] width 24 height 24
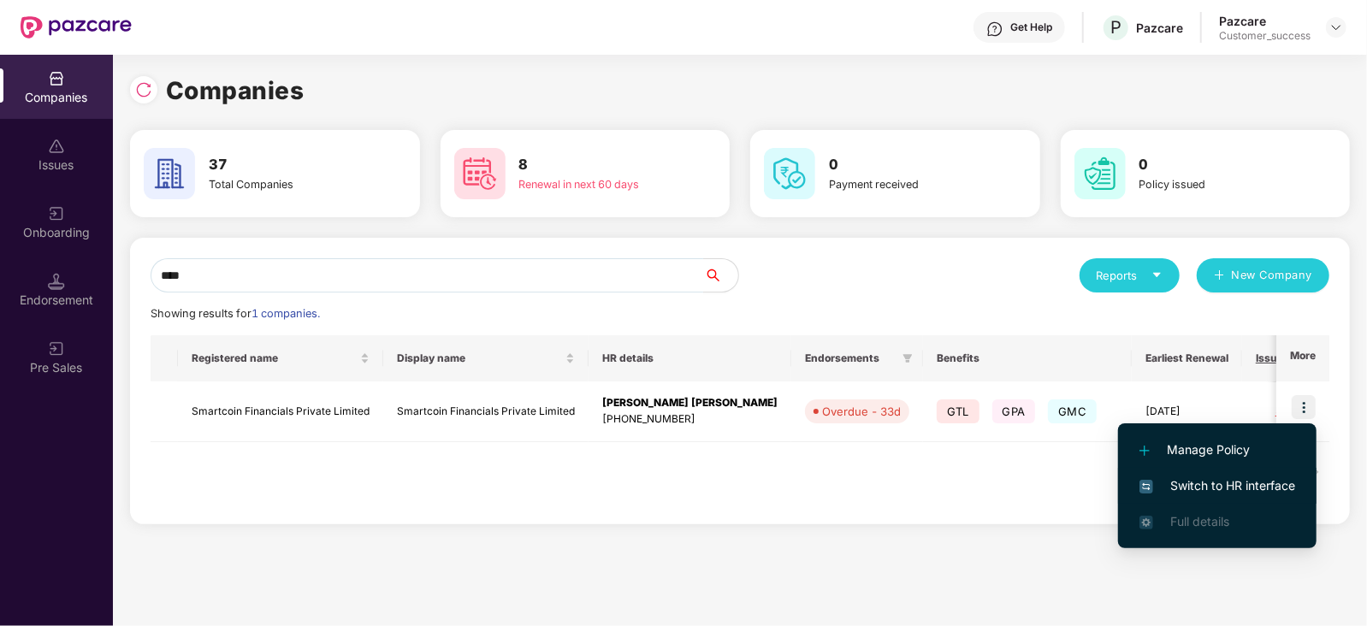
click at [1241, 481] on span "Switch to HR interface" at bounding box center [1217, 485] width 156 height 19
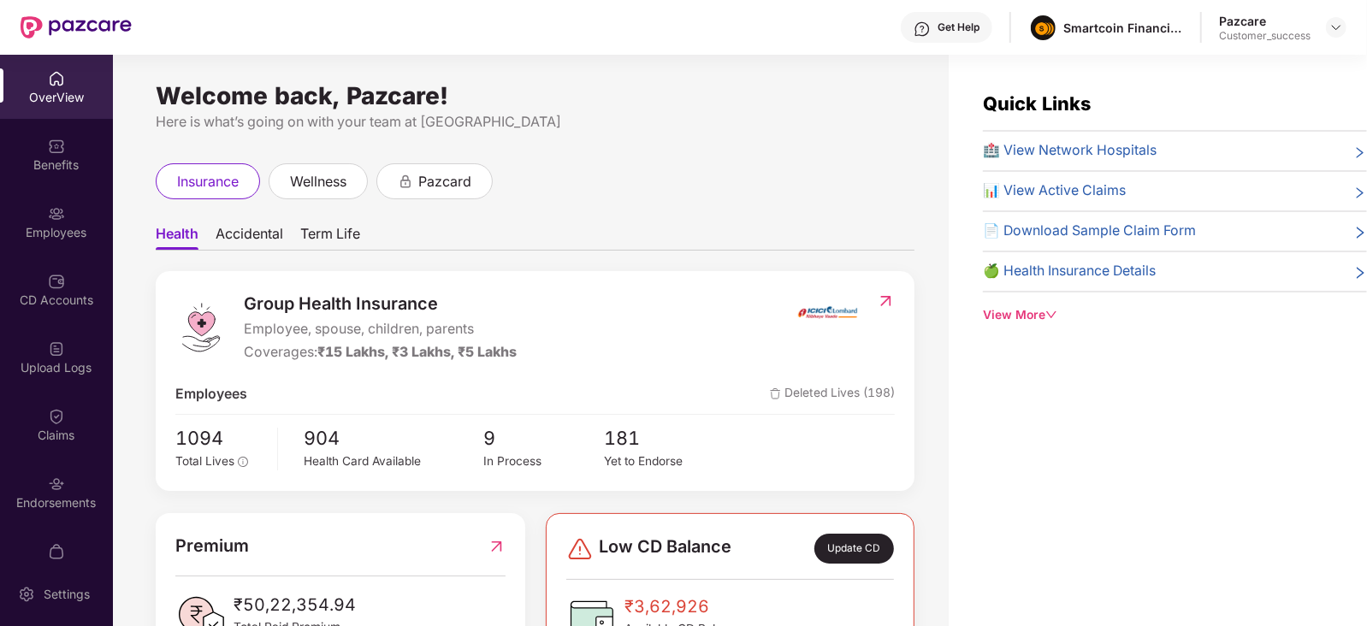
click at [47, 168] on div "Benefits" at bounding box center [56, 165] width 113 height 17
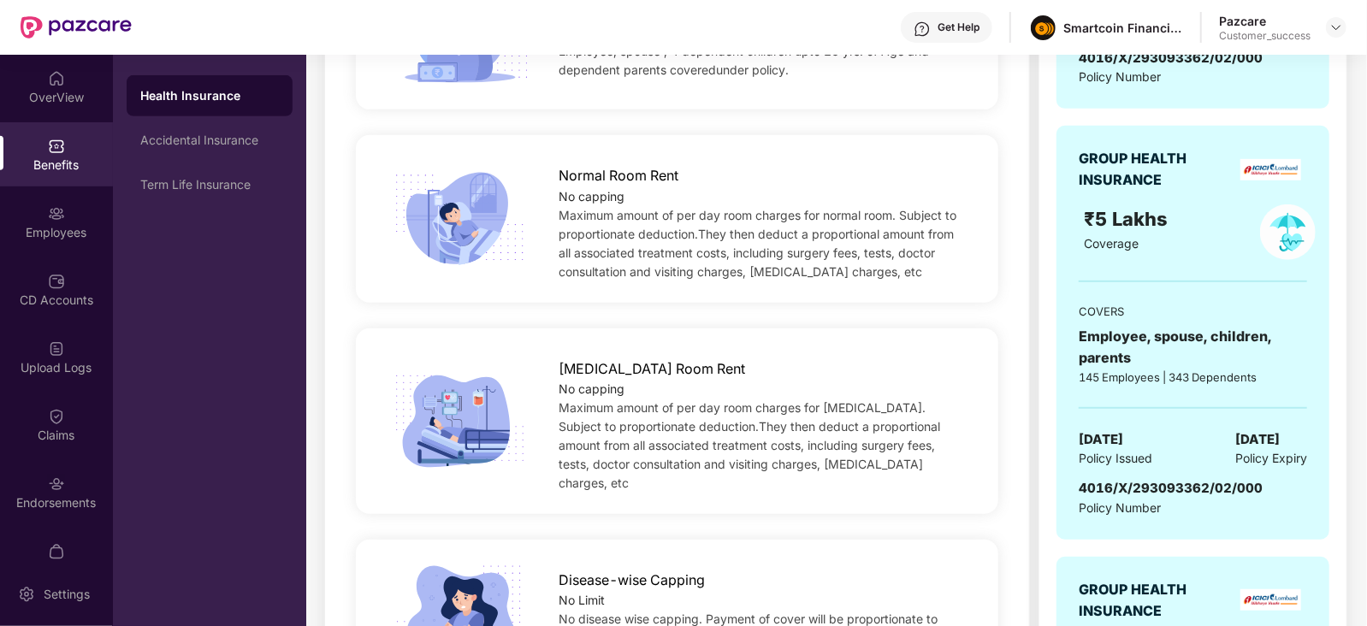
scroll to position [551, 0]
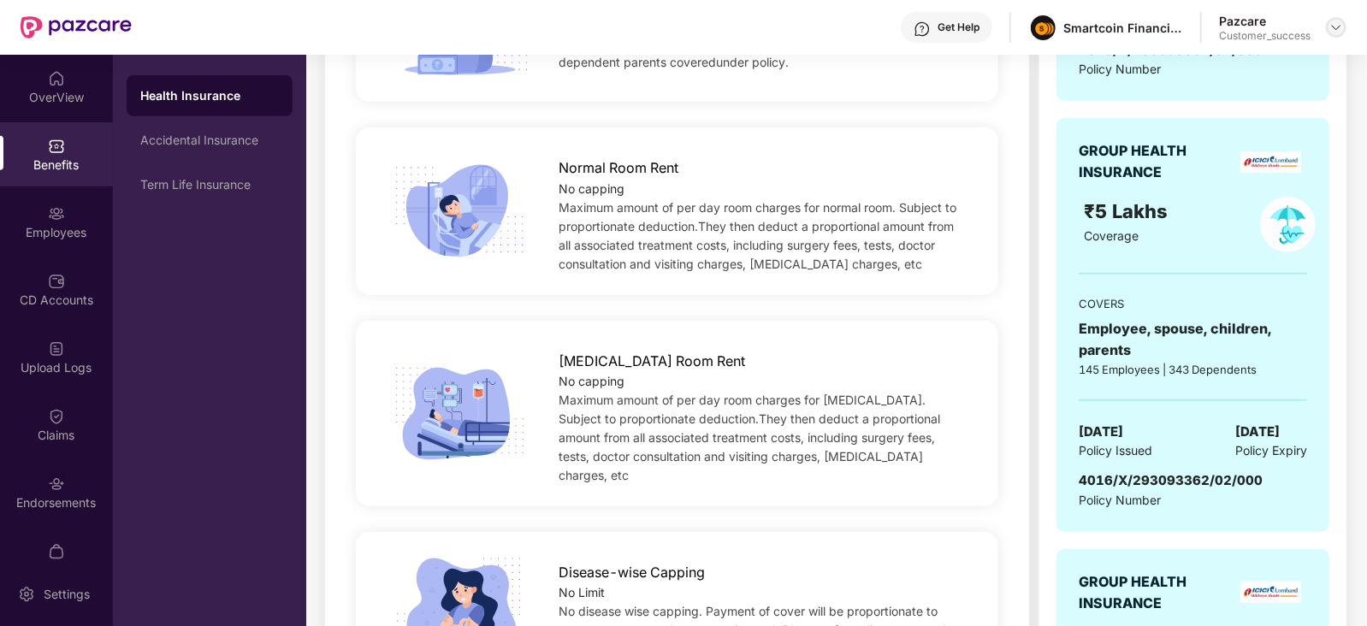
click at [1336, 33] on img at bounding box center [1336, 28] width 14 height 14
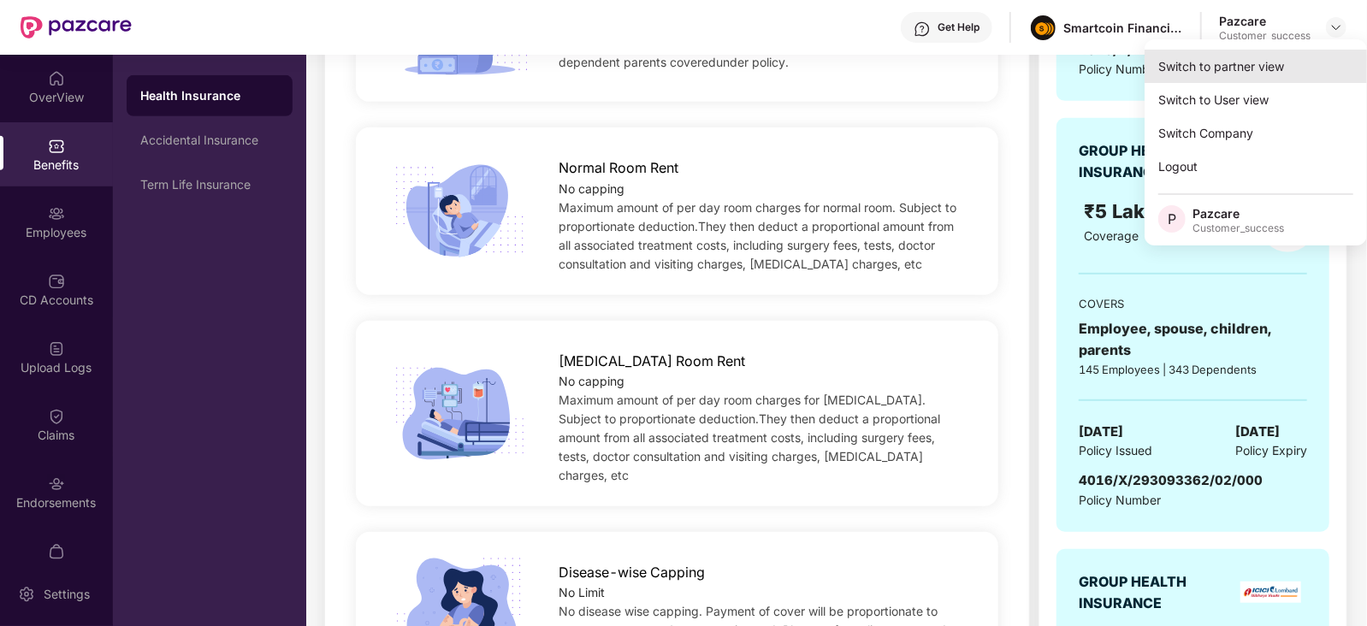
click at [1233, 65] on div "Switch to partner view" at bounding box center [1255, 66] width 222 height 33
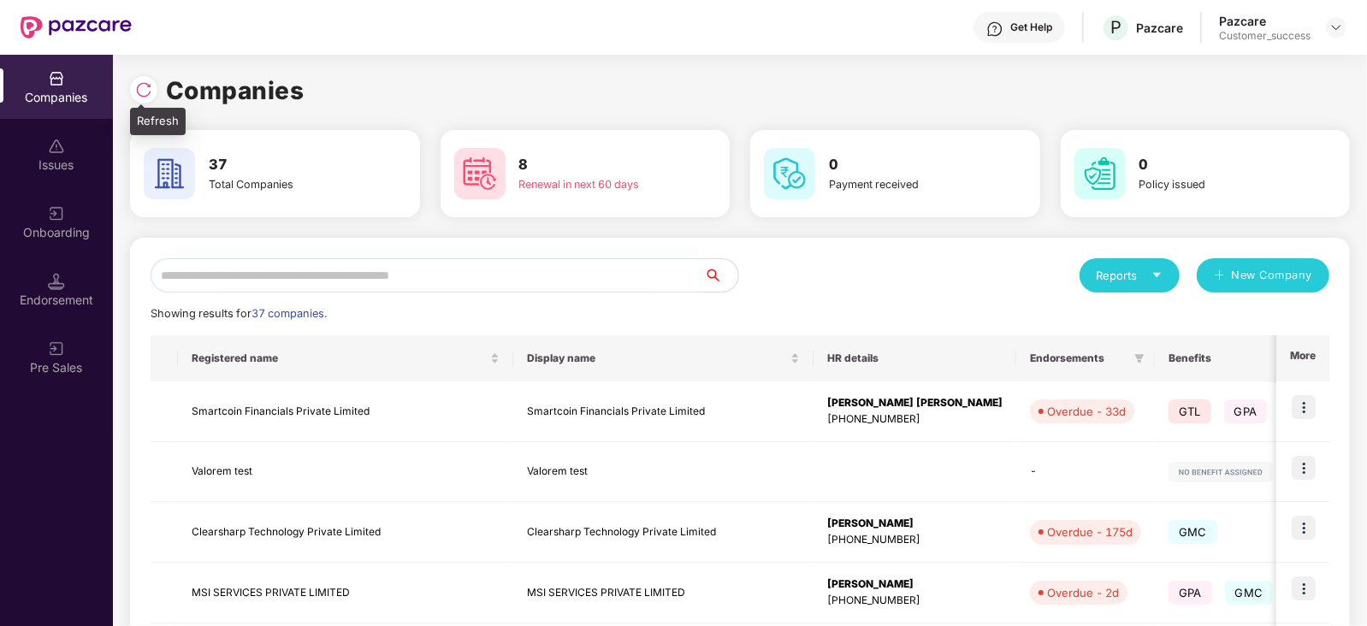
click at [141, 88] on img at bounding box center [143, 89] width 17 height 17
click at [250, 265] on input "text" at bounding box center [427, 275] width 553 height 34
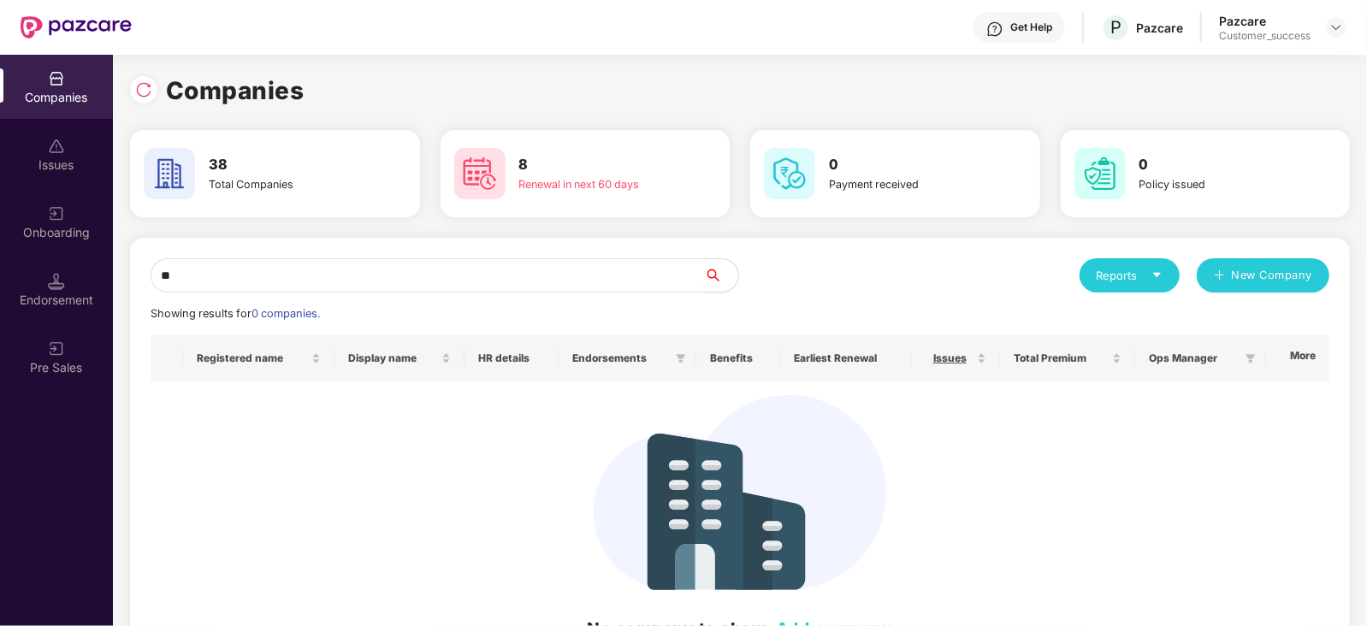
type input "*"
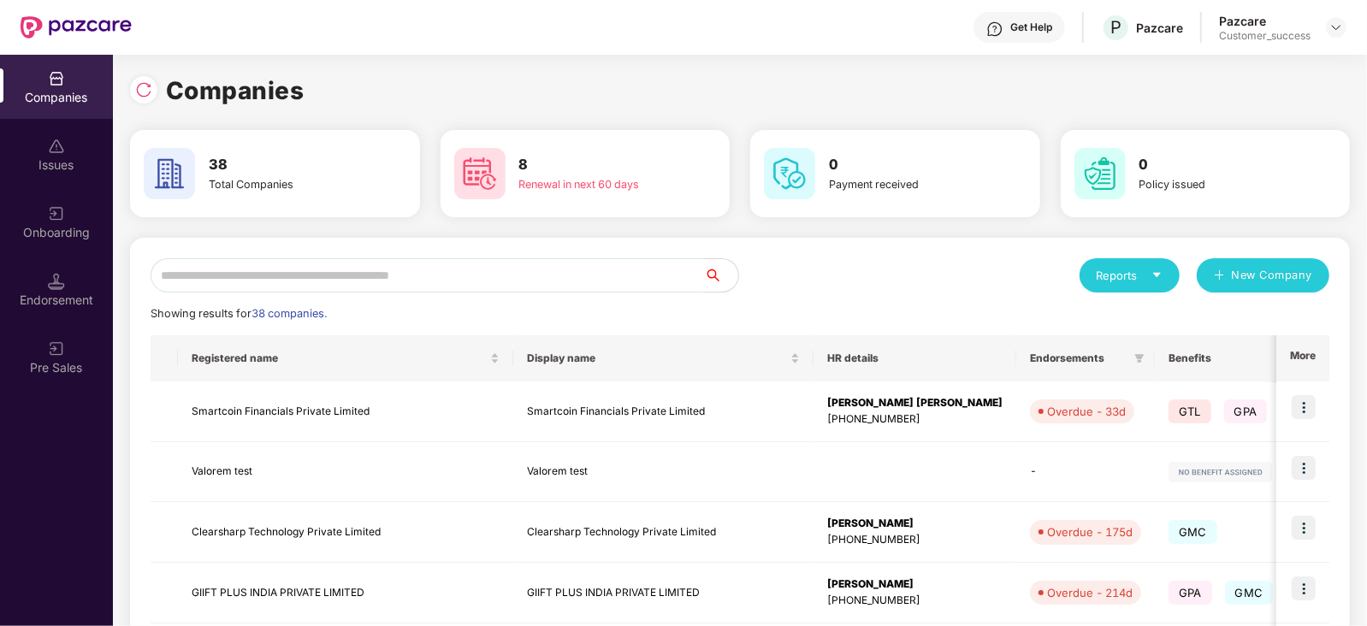
type input "*"
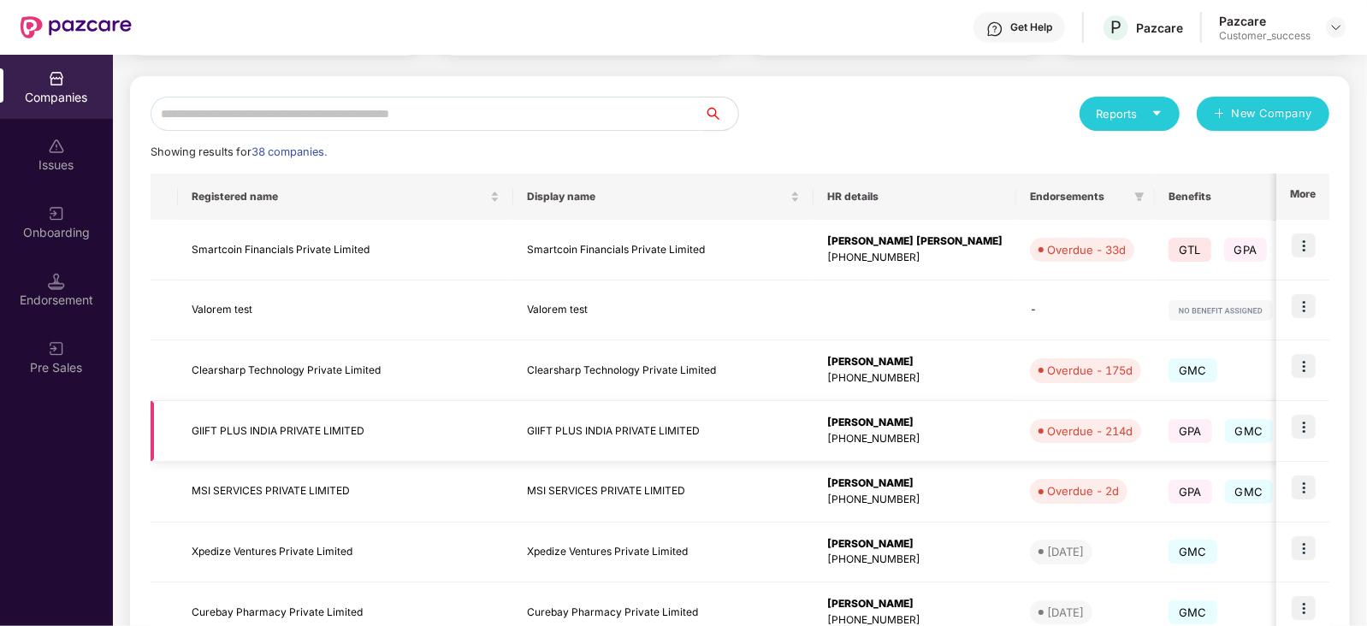
scroll to position [163, 0]
click at [1310, 429] on img at bounding box center [1303, 426] width 24 height 24
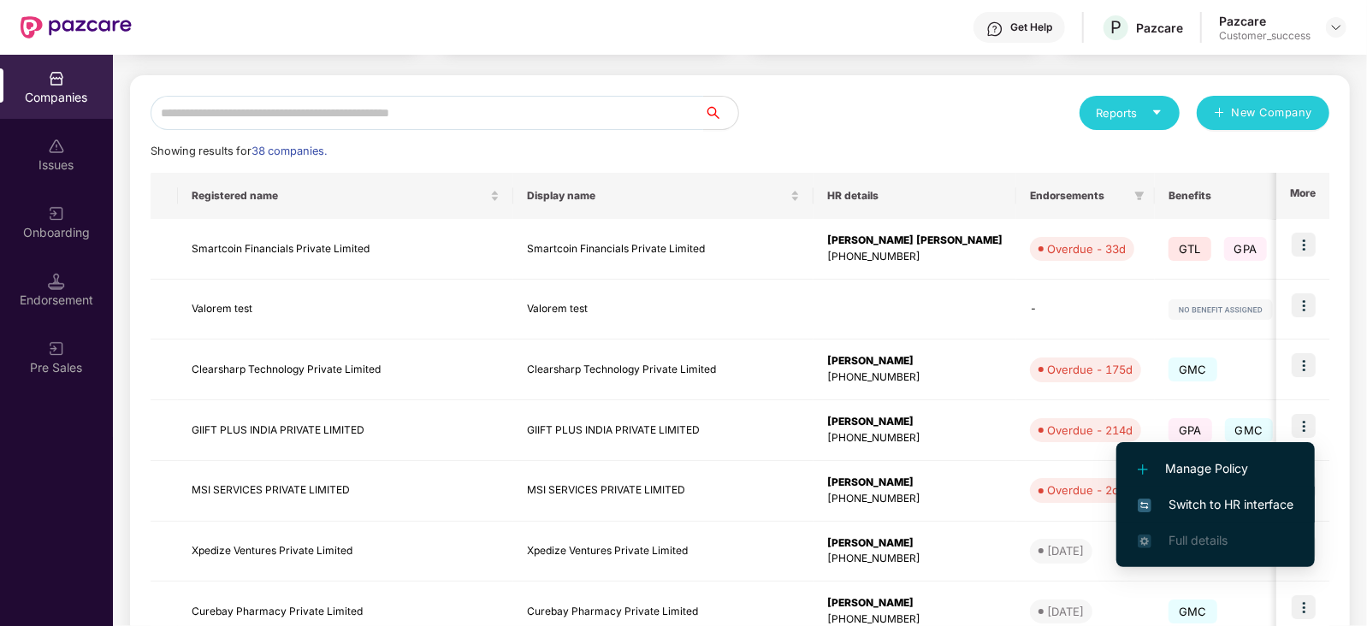
click at [1231, 499] on span "Switch to HR interface" at bounding box center [1216, 504] width 156 height 19
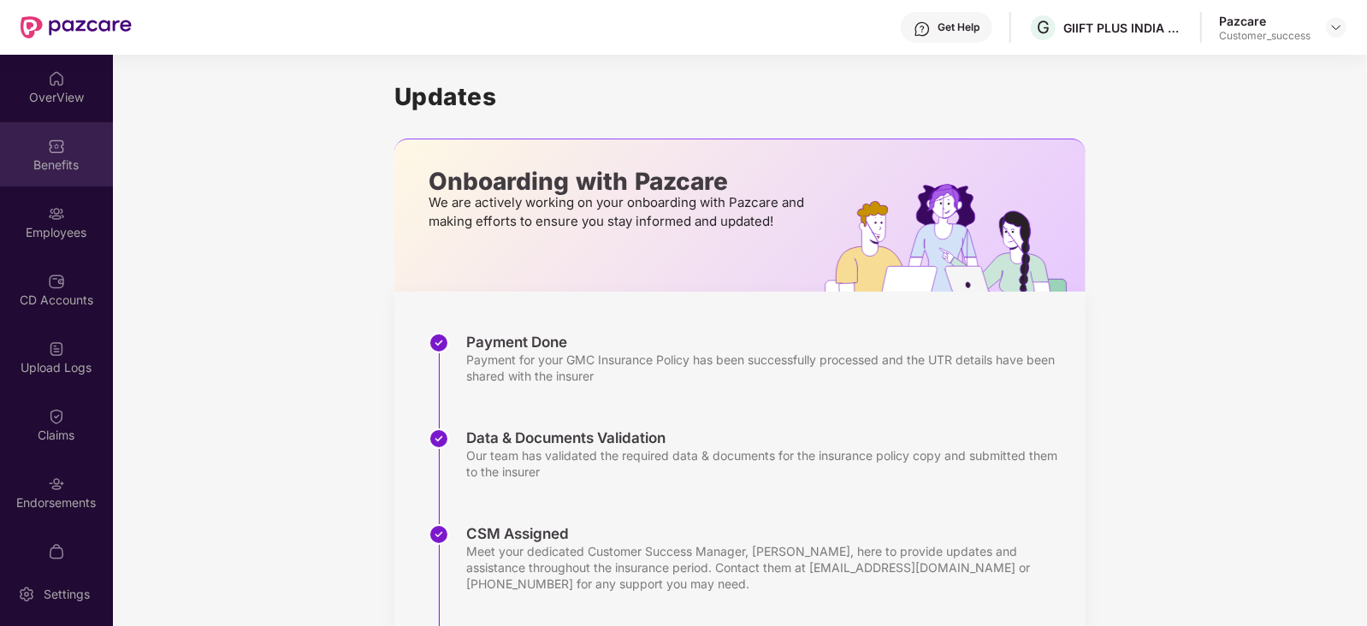
click at [68, 152] on div "Benefits" at bounding box center [56, 154] width 113 height 64
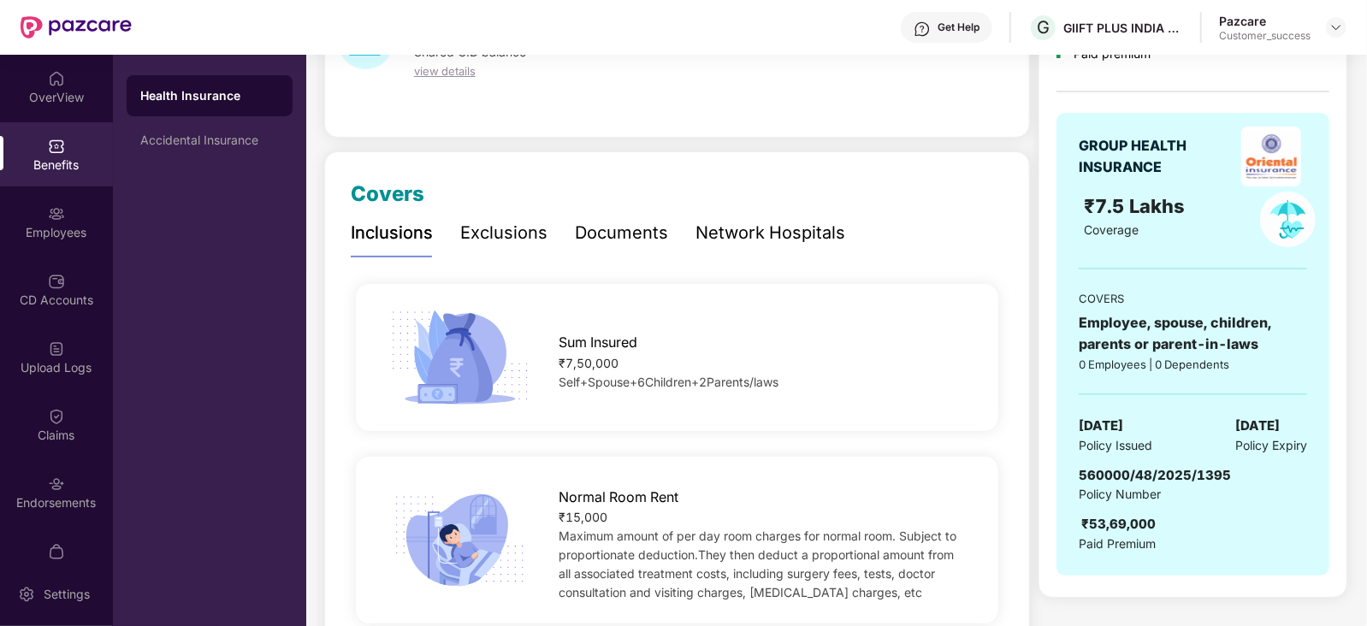
scroll to position [127, 0]
click at [602, 219] on div "Documents" at bounding box center [621, 231] width 93 height 27
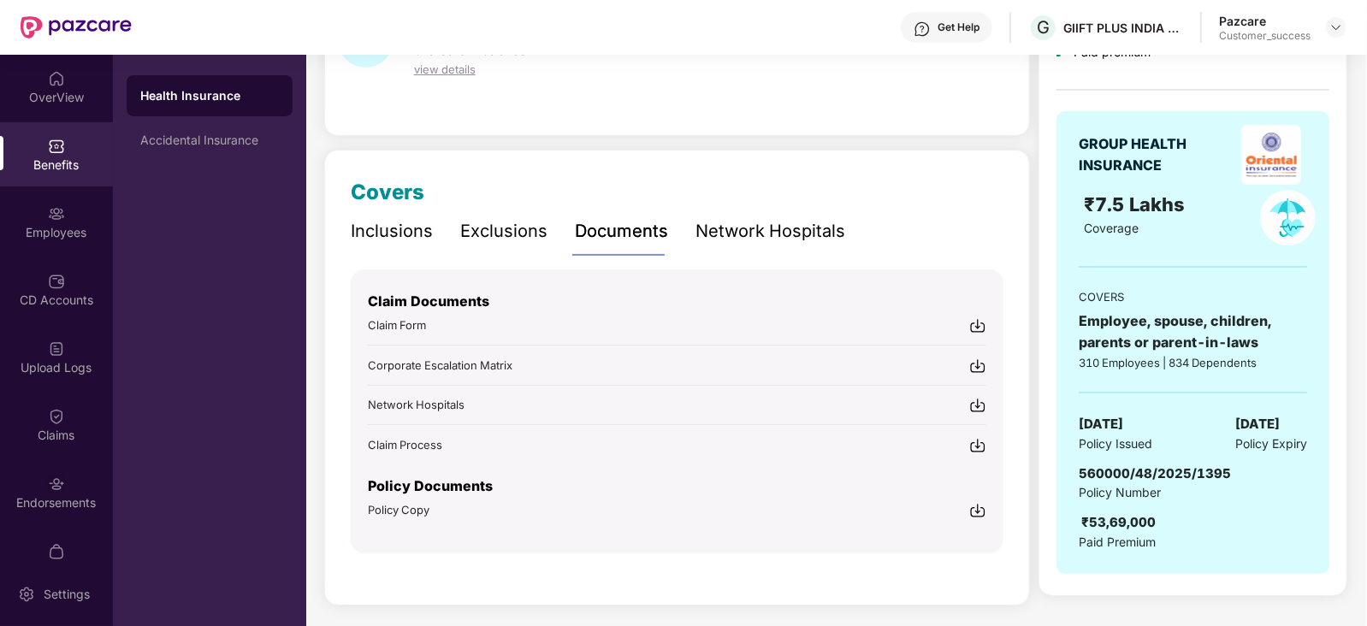
click at [391, 506] on span "Policy Copy" at bounding box center [399, 510] width 62 height 14
